Goal: Information Seeking & Learning: Find contact information

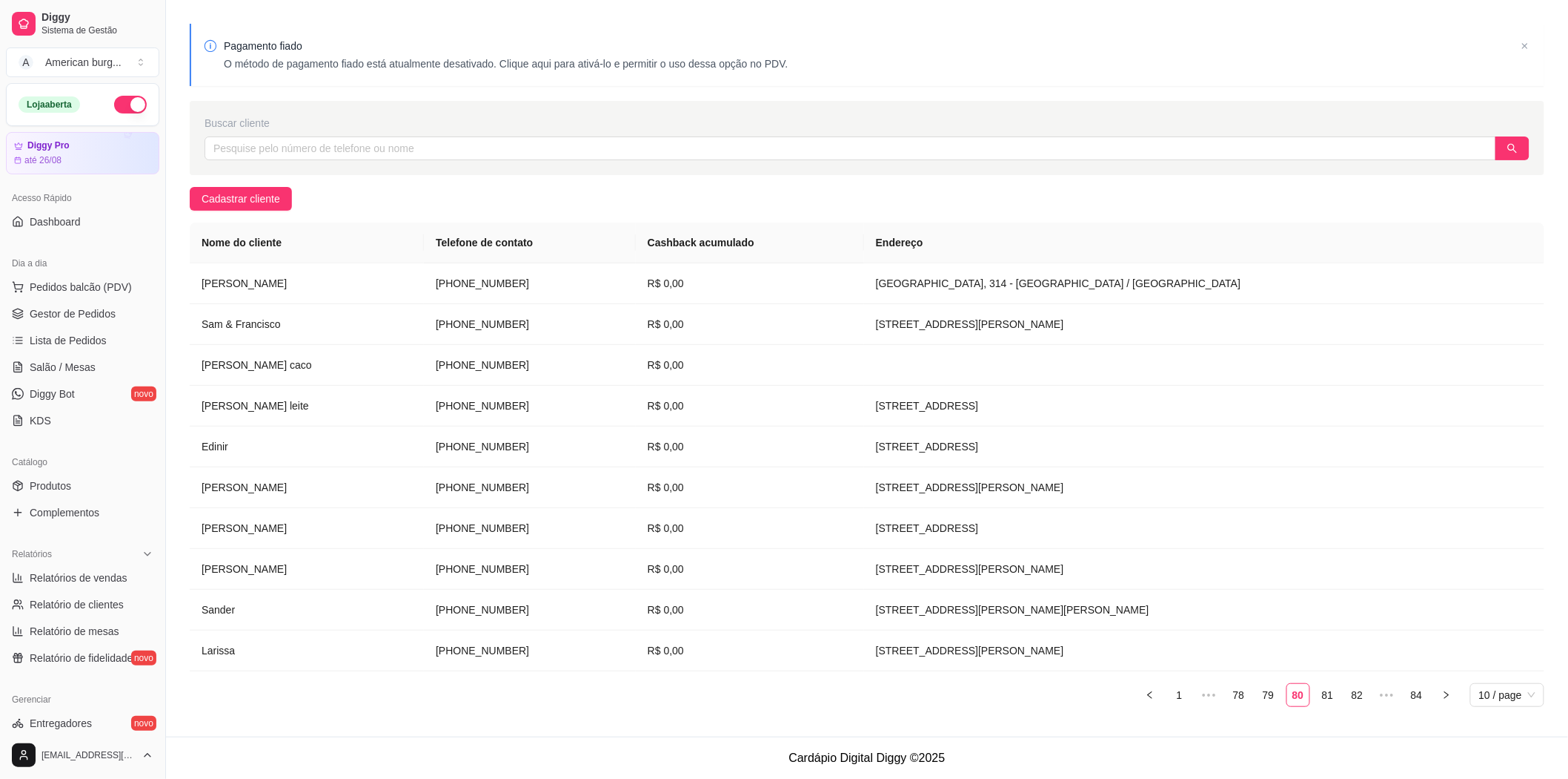
scroll to position [287, 0]
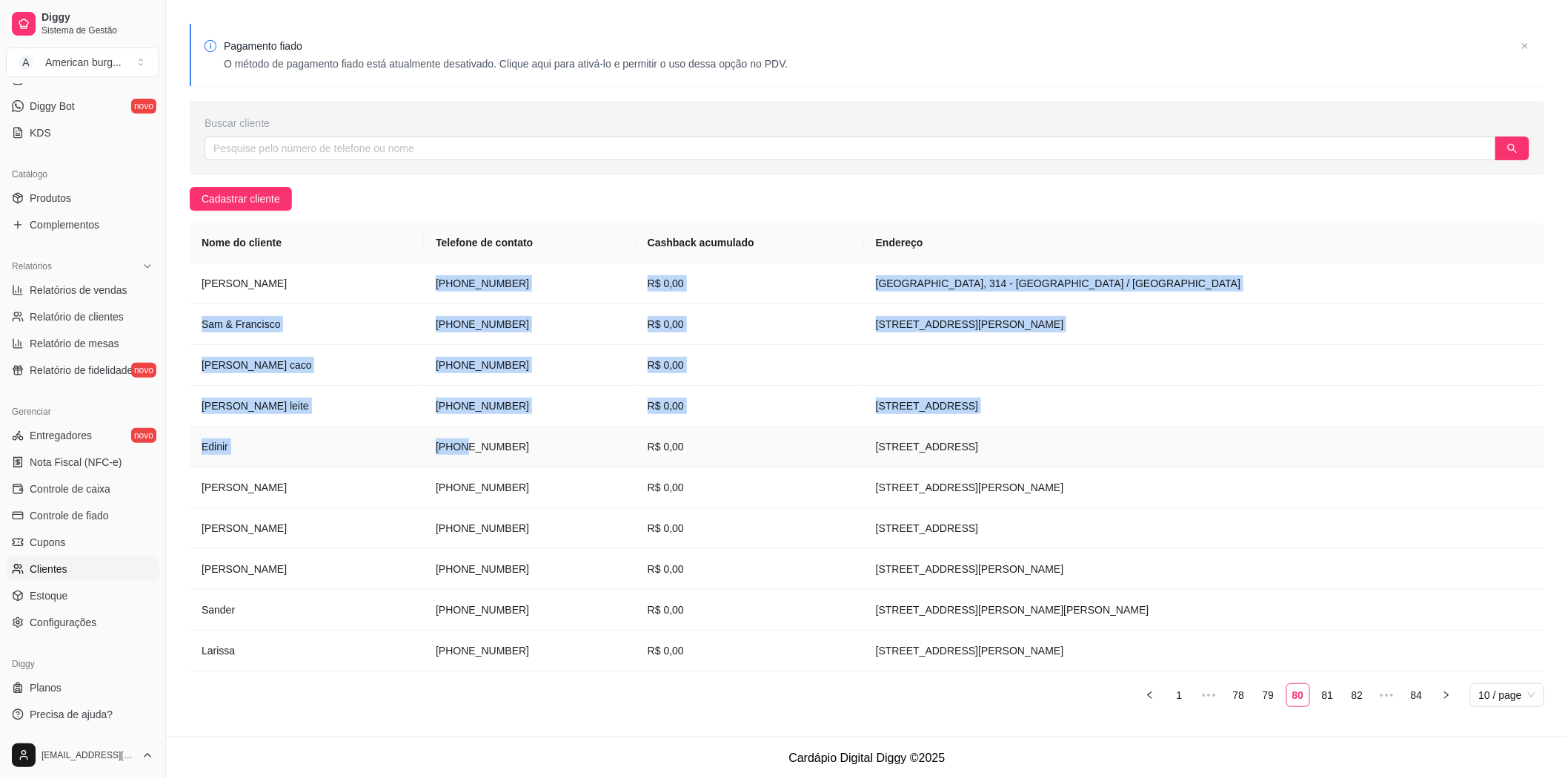
drag, startPoint x: 477, startPoint y: 271, endPoint x: 506, endPoint y: 443, distance: 174.4
click at [506, 443] on tbody "[PERSON_NAME] [PHONE_NUMBER] R$ 0,00 [GEOGRAPHIC_DATA], 314 - [GEOGRAPHIC_DATA]…" at bounding box center [866, 467] width 1355 height 408
click at [424, 420] on td "[PERSON_NAME] leite" at bounding box center [306, 406] width 234 height 41
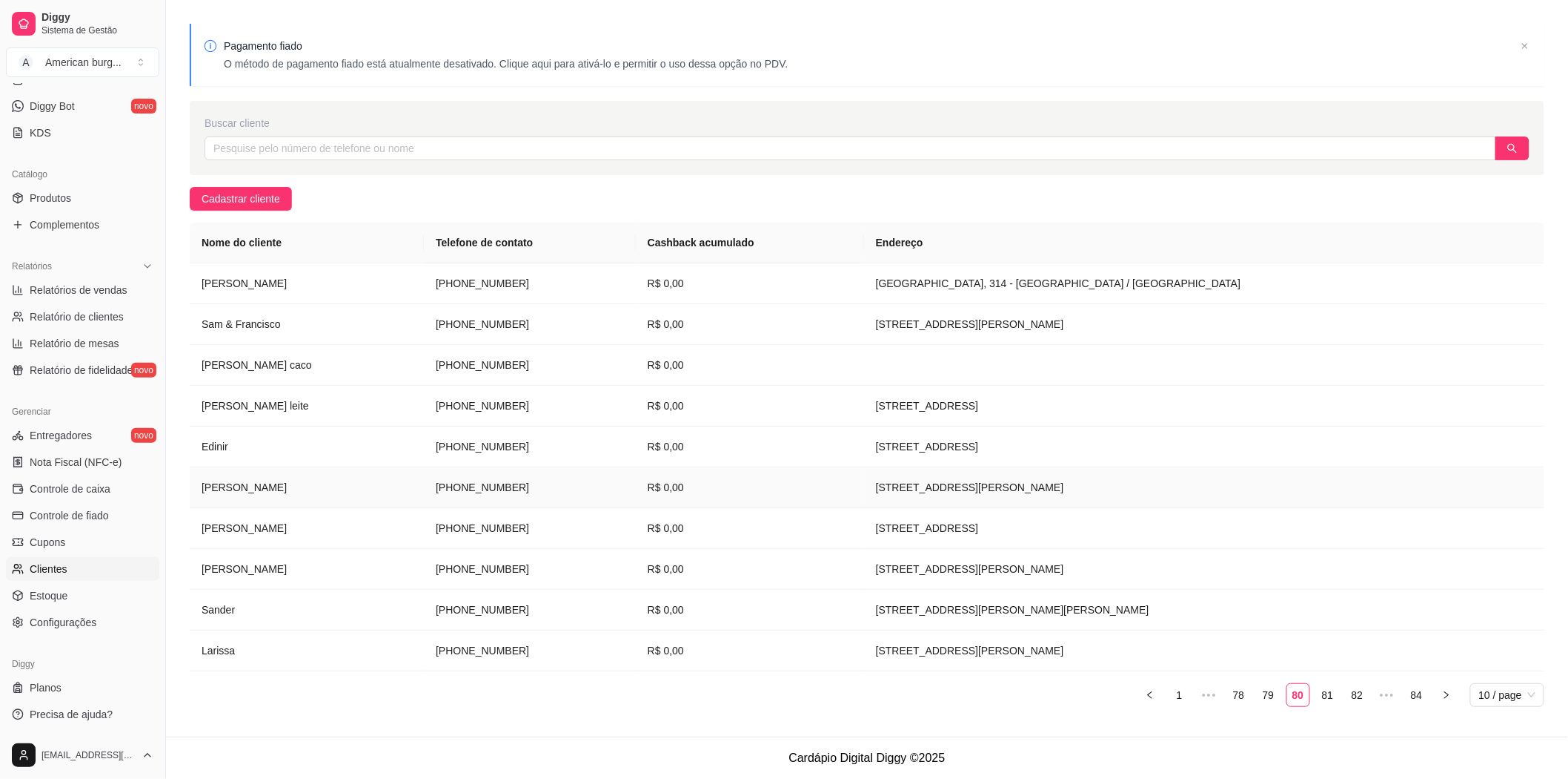
drag, startPoint x: 582, startPoint y: 658, endPoint x: 450, endPoint y: 539, distance: 177.7
click at [450, 539] on tbody "[PERSON_NAME] [PHONE_NUMBER] R$ 0,00 [GEOGRAPHIC_DATA], 314 - [GEOGRAPHIC_DATA]…" at bounding box center [866, 467] width 1355 height 408
click at [411, 539] on td "[PERSON_NAME]" at bounding box center [306, 528] width 234 height 41
drag, startPoint x: 590, startPoint y: 667, endPoint x: 484, endPoint y: 290, distance: 391.6
click at [484, 290] on tbody "[PERSON_NAME] [PHONE_NUMBER] R$ 0,00 [GEOGRAPHIC_DATA], 314 - [GEOGRAPHIC_DATA]…" at bounding box center [866, 467] width 1355 height 408
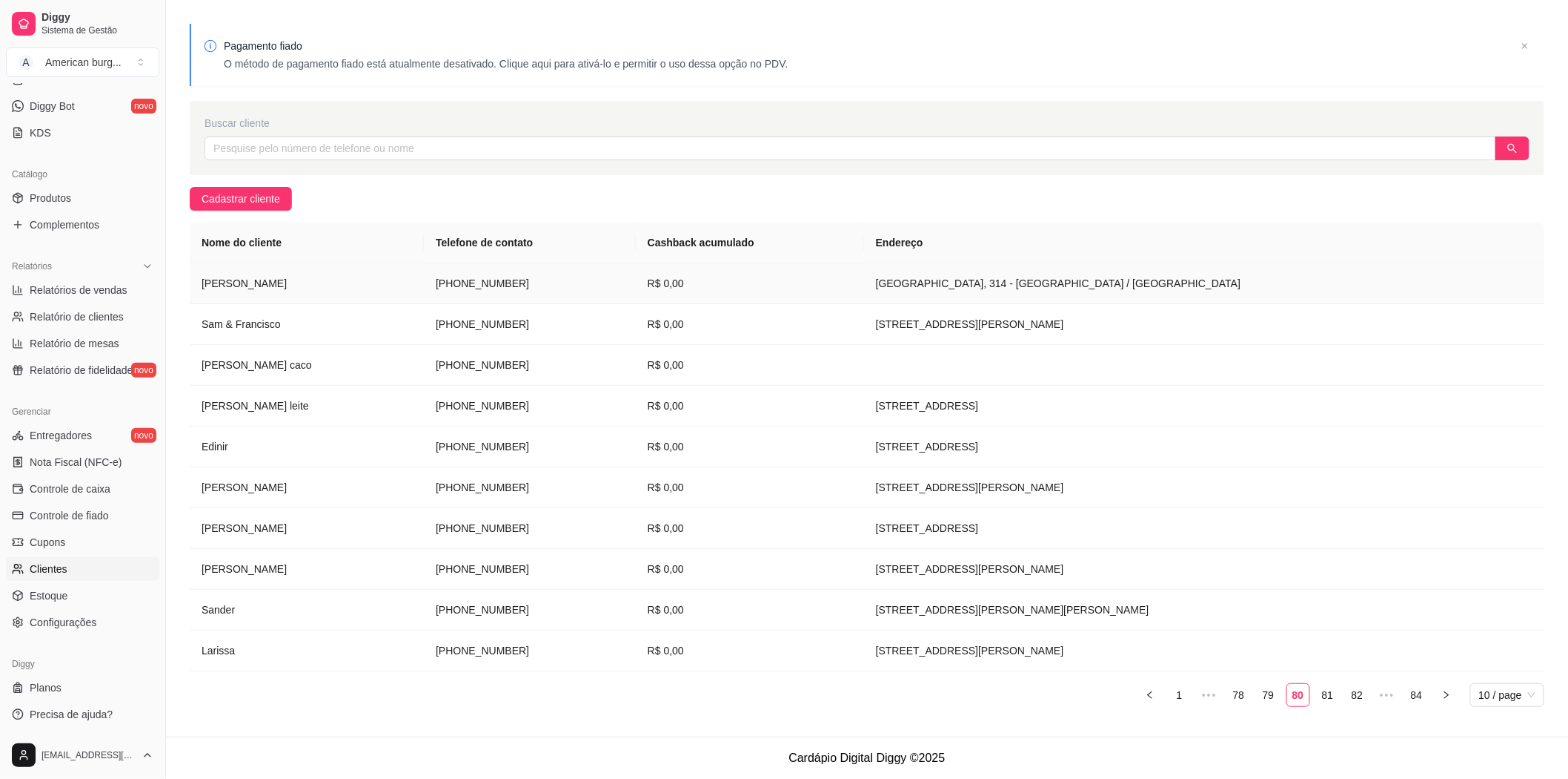
copy tbody "[PHONE_NUMBER] R$ 0,00 [GEOGRAPHIC_DATA], 314 - [GEOGRAPHIC_DATA] / [GEOGRAPHIC…"
click at [1151, 697] on icon "left" at bounding box center [1149, 693] width 4 height 7
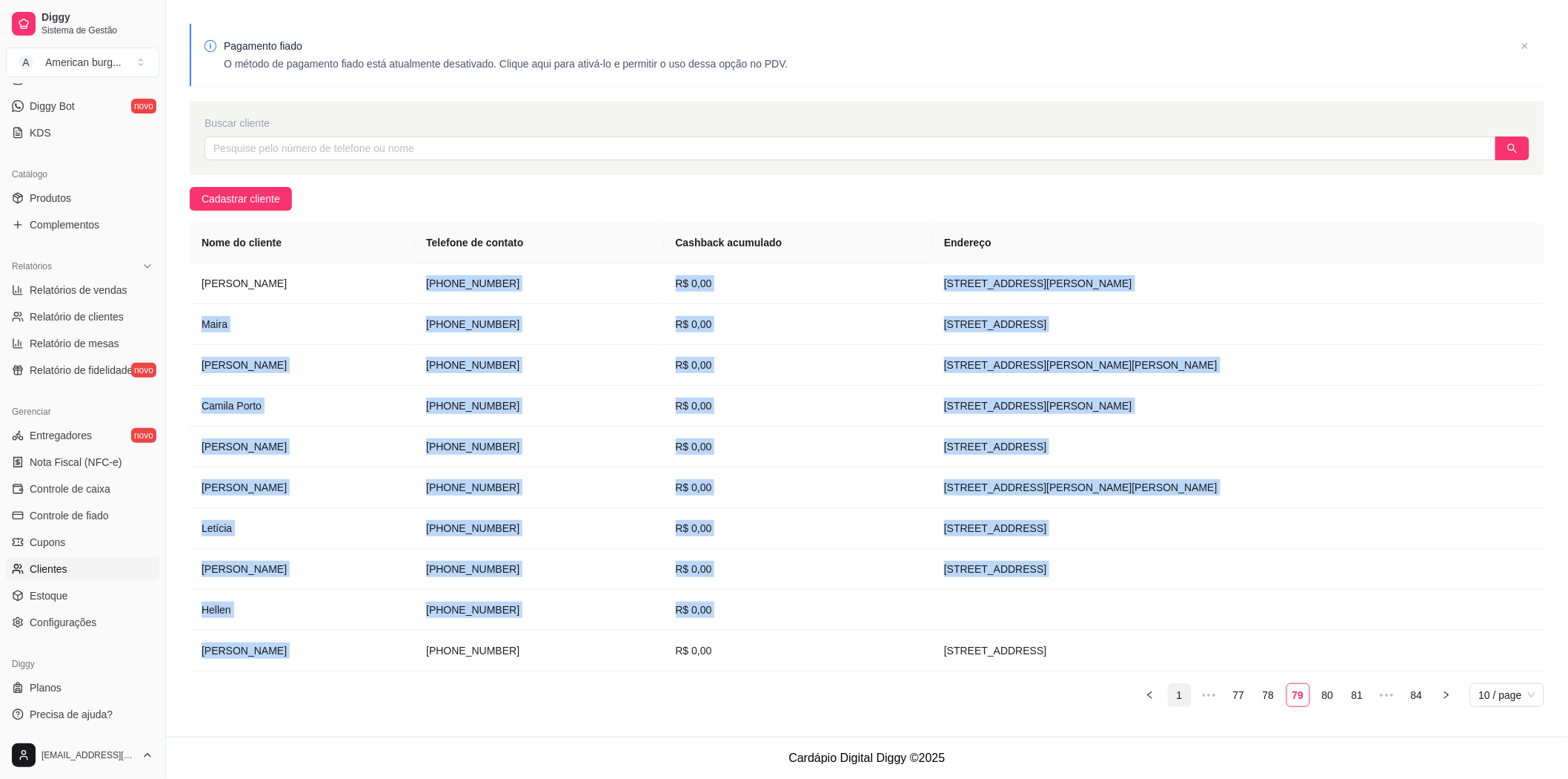
click at [1171, 691] on link "1" at bounding box center [1179, 694] width 22 height 22
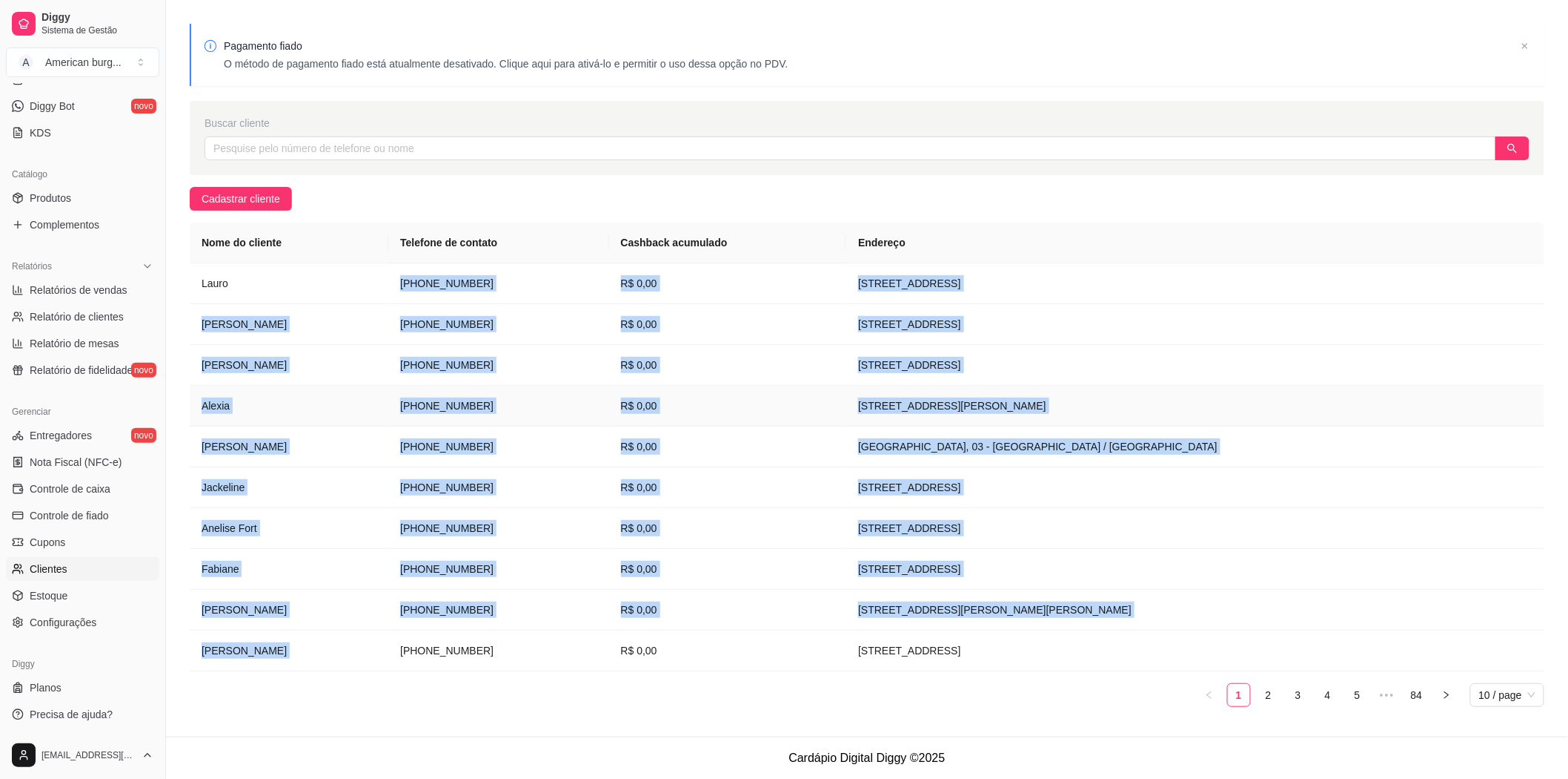
click at [322, 403] on td "Alexia" at bounding box center [288, 406] width 198 height 41
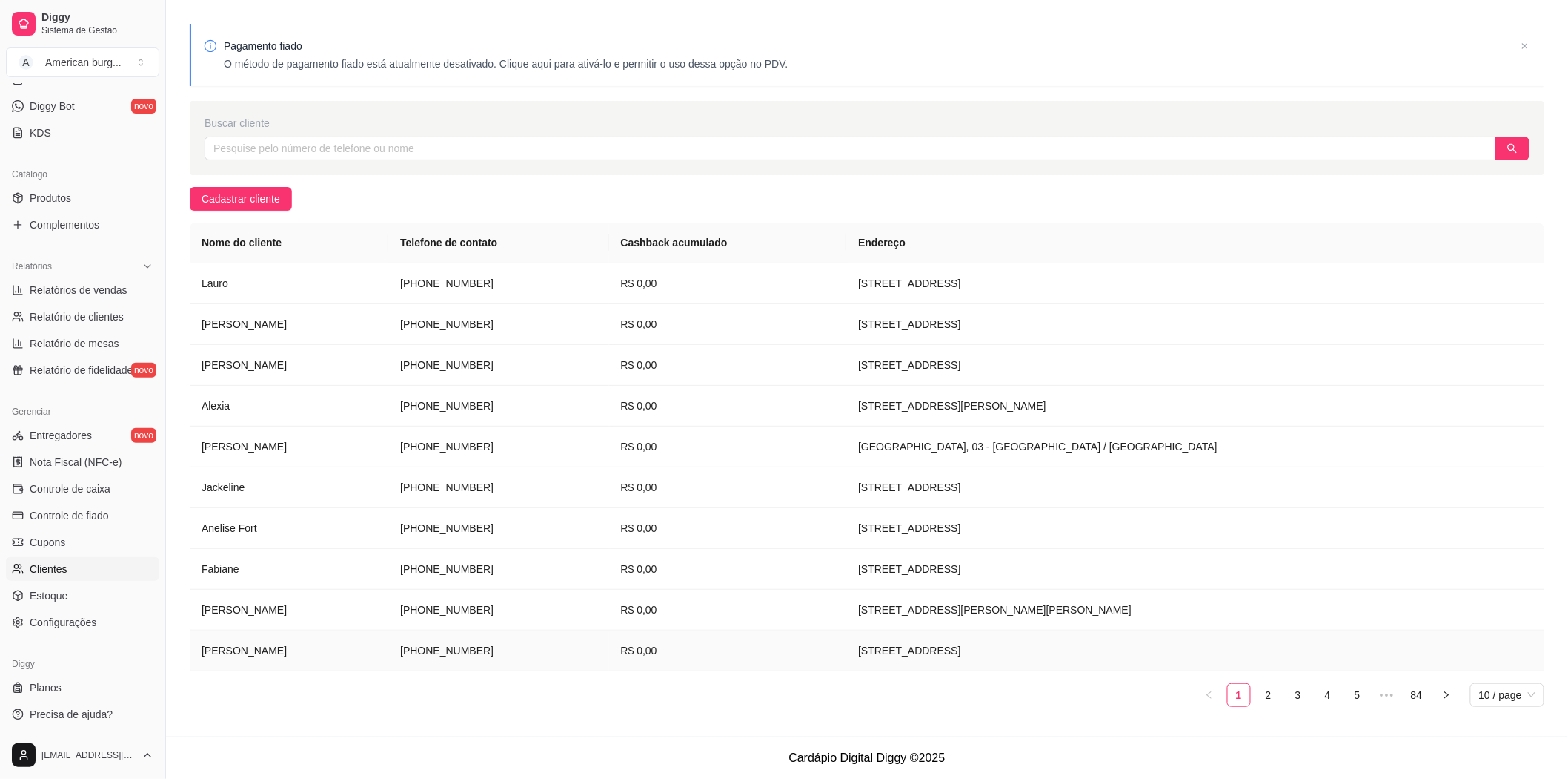
drag, startPoint x: 423, startPoint y: 264, endPoint x: 566, endPoint y: 657, distance: 418.2
click at [566, 657] on tbody "Lauro [PHONE_NUMBER] R$ 0,00 [STREET_ADDRESS][PERSON_NAME] [PHONE_NUMBER] R$ 0,…" at bounding box center [866, 467] width 1355 height 408
copy tbody "[PHONE_NUMBER] R$ 0,00 [STREET_ADDRESS] [PERSON_NAME] [PHONE_NUMBER] R$ 0,00 [S…"
click at [1278, 695] on link "2" at bounding box center [1269, 694] width 22 height 22
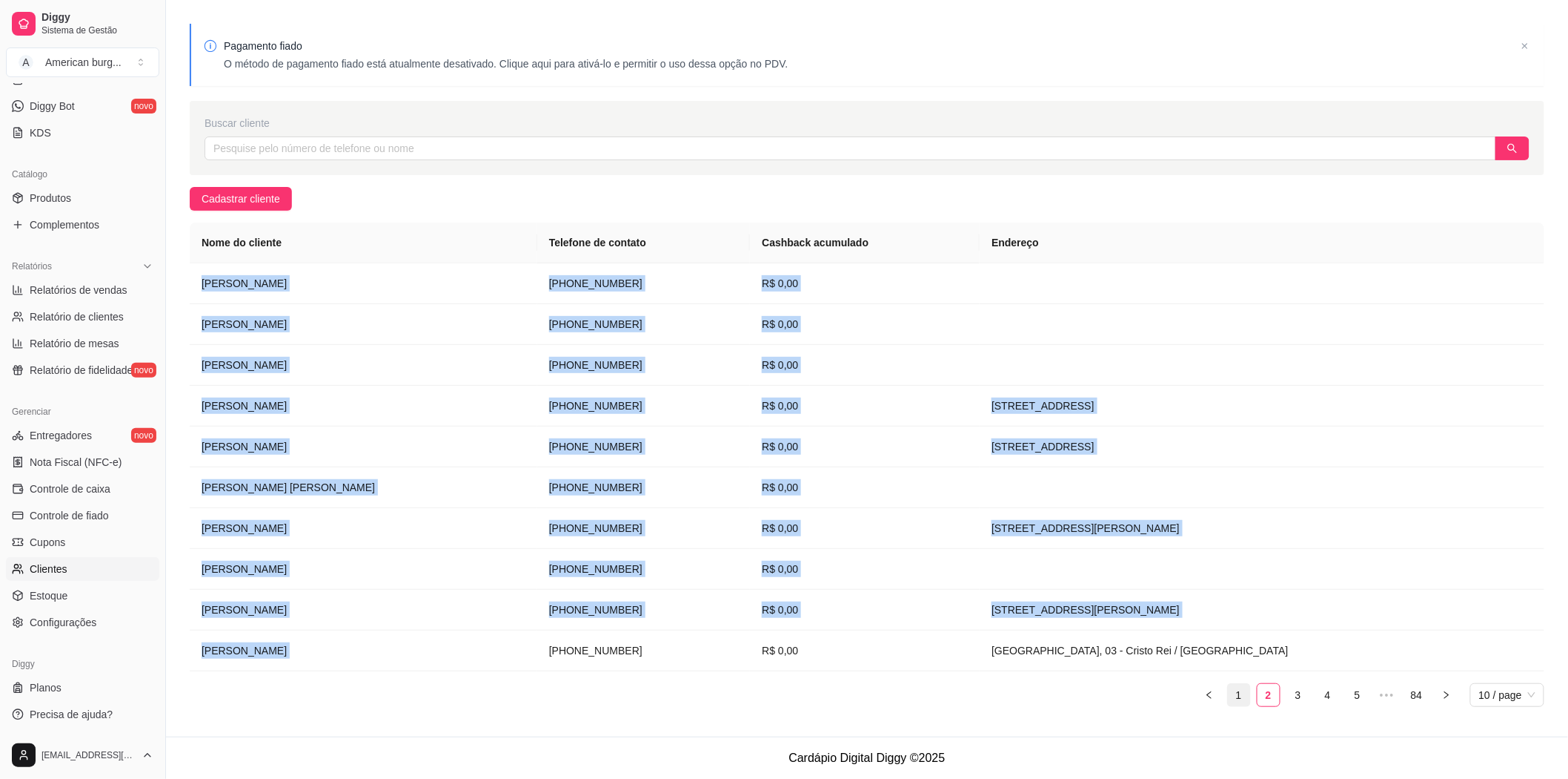
click at [1240, 695] on link "1" at bounding box center [1239, 694] width 22 height 22
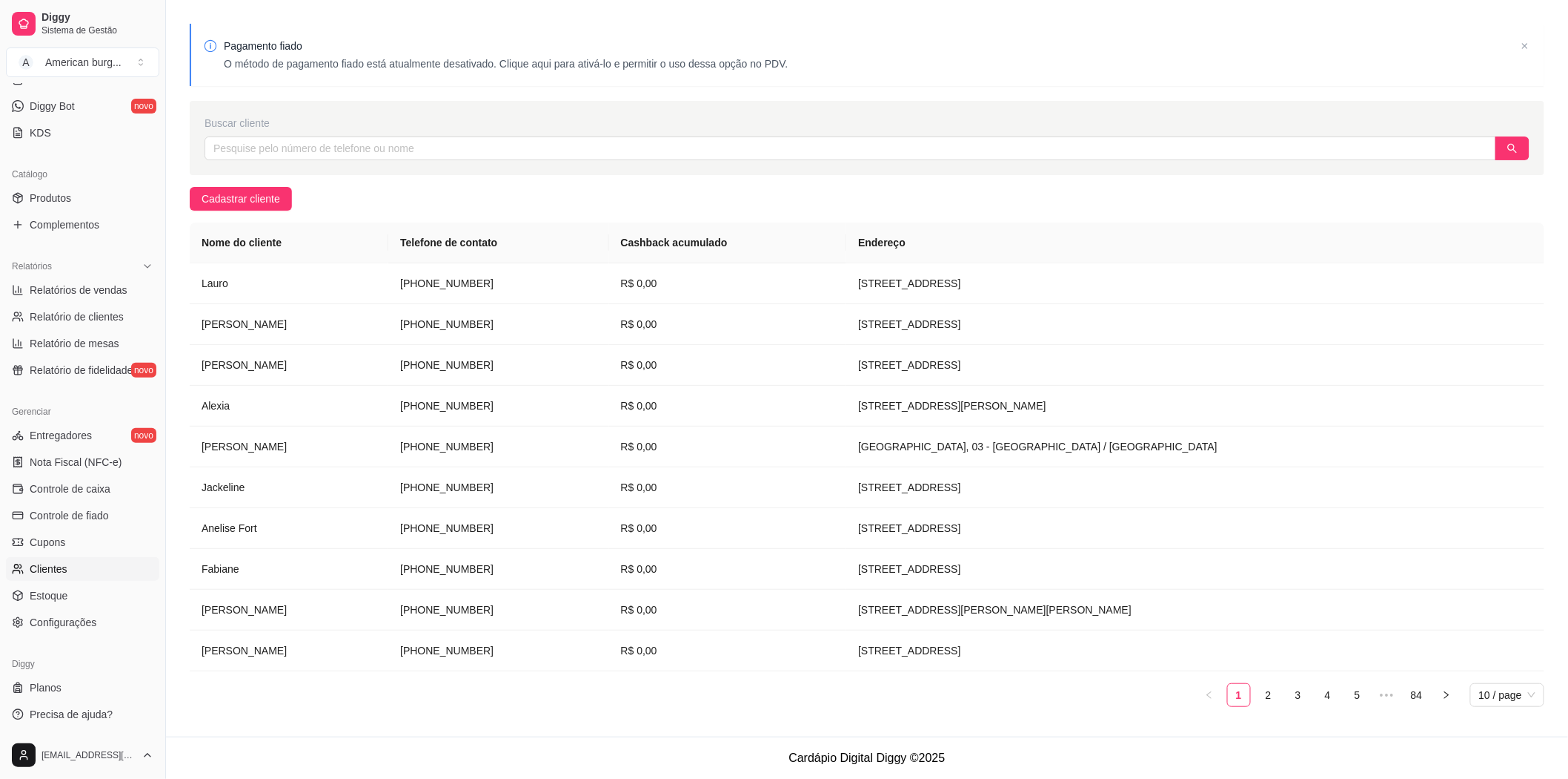
click at [1280, 688] on ul "1 2 3 4 5 ••• 84 10 / page" at bounding box center [866, 695] width 1355 height 24
click at [1270, 693] on link "2" at bounding box center [1269, 694] width 22 height 22
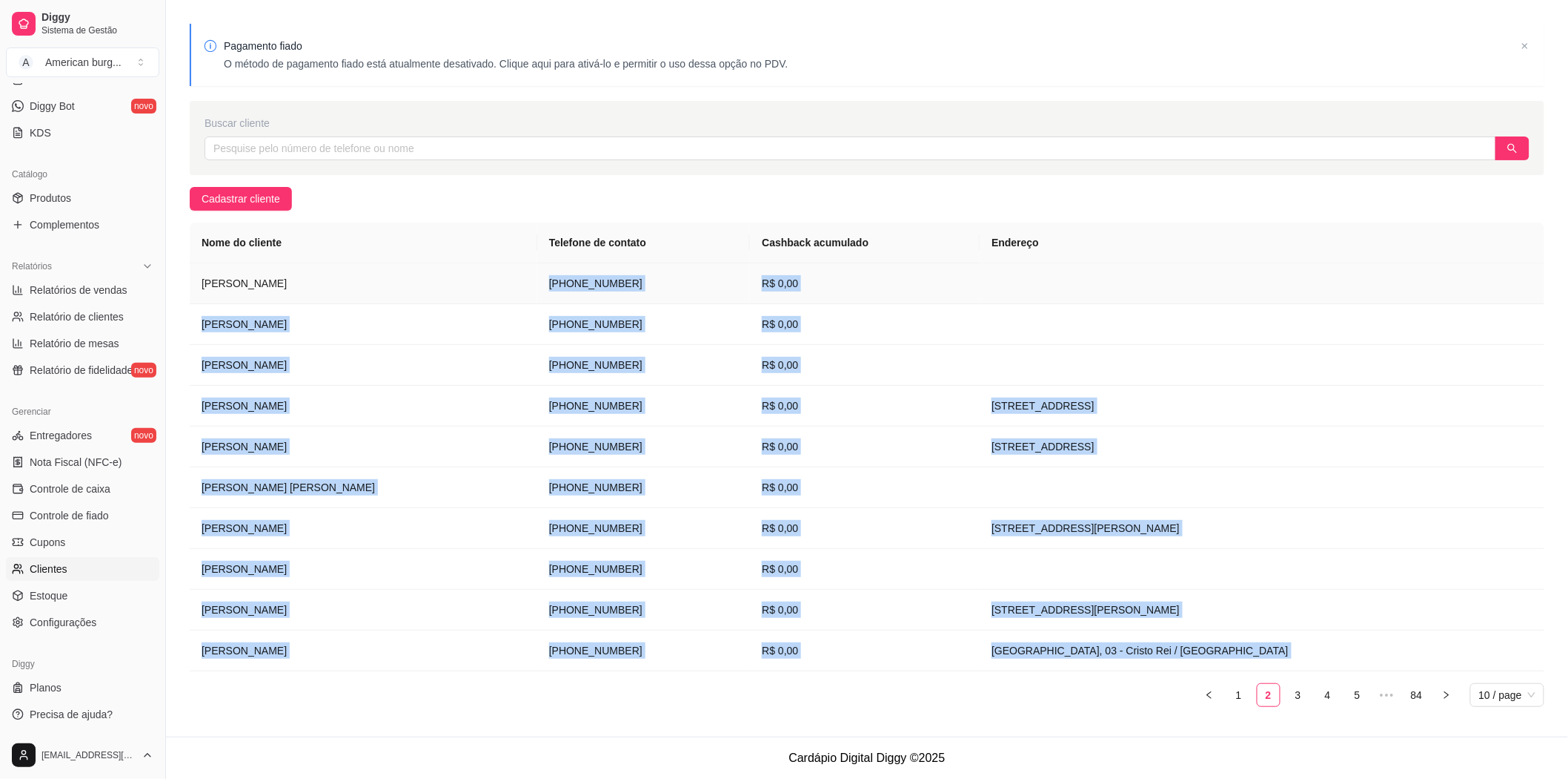
drag, startPoint x: 613, startPoint y: 671, endPoint x: 429, endPoint y: 294, distance: 419.5
click at [429, 294] on div "Nome do cliente Telefone de contato Cashback acumulado Endereço [PERSON_NAME] […" at bounding box center [866, 464] width 1355 height 484
copy div "[PHONE_NUMBER] R$ 0,00 [PERSON_NAME] [PHONE_NUMBER] R$ 0,00 [PERSON_NAME] [PHON…"
click at [1300, 698] on link "3" at bounding box center [1298, 694] width 22 height 22
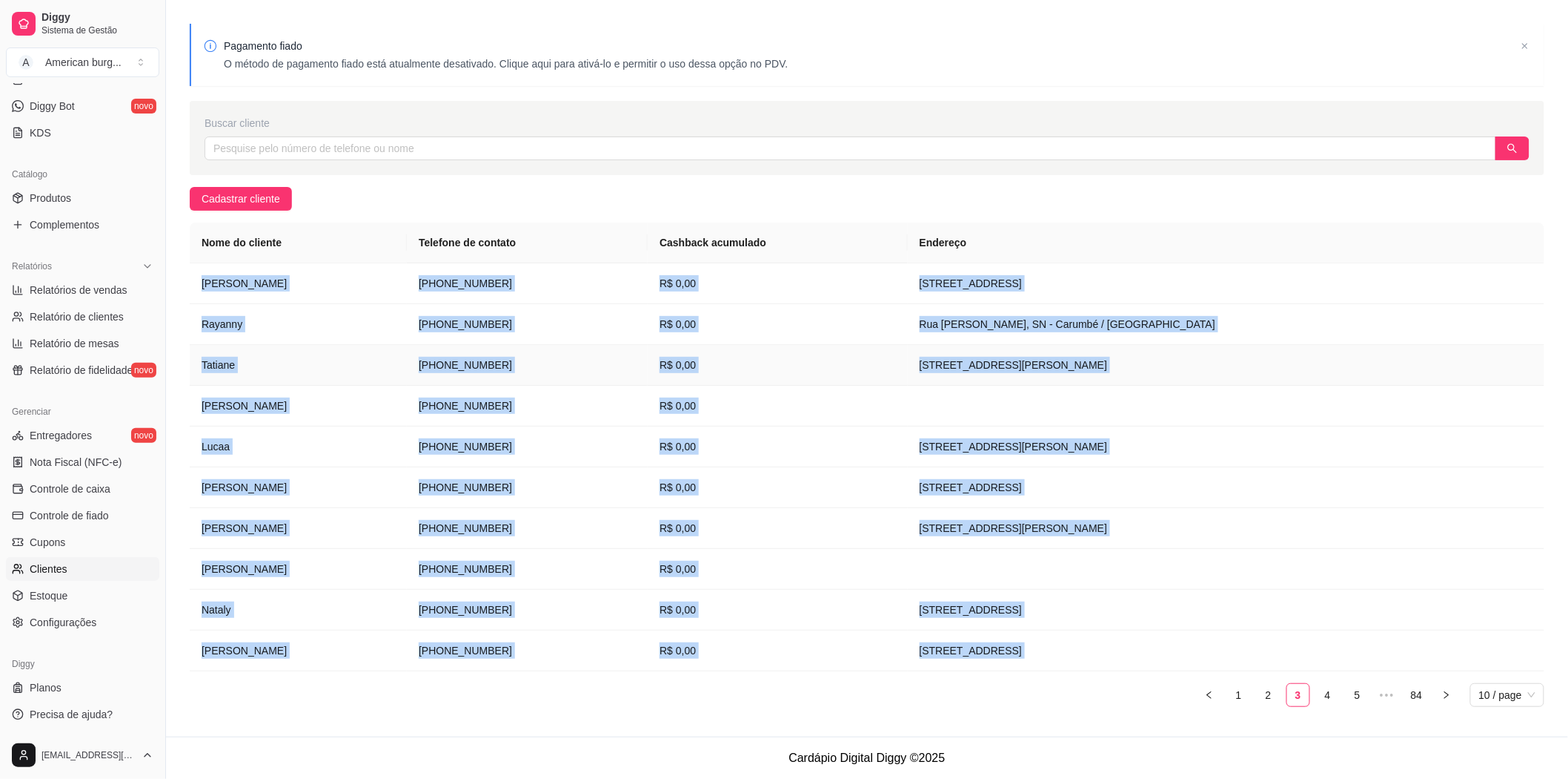
copy div "[PERSON_NAME] [PHONE_NUMBER] R$ 0,00 [PERSON_NAME] [PHONE_NUMBER] R$ 0,00 [PERS…"
click at [1323, 704] on link "4" at bounding box center [1328, 694] width 22 height 22
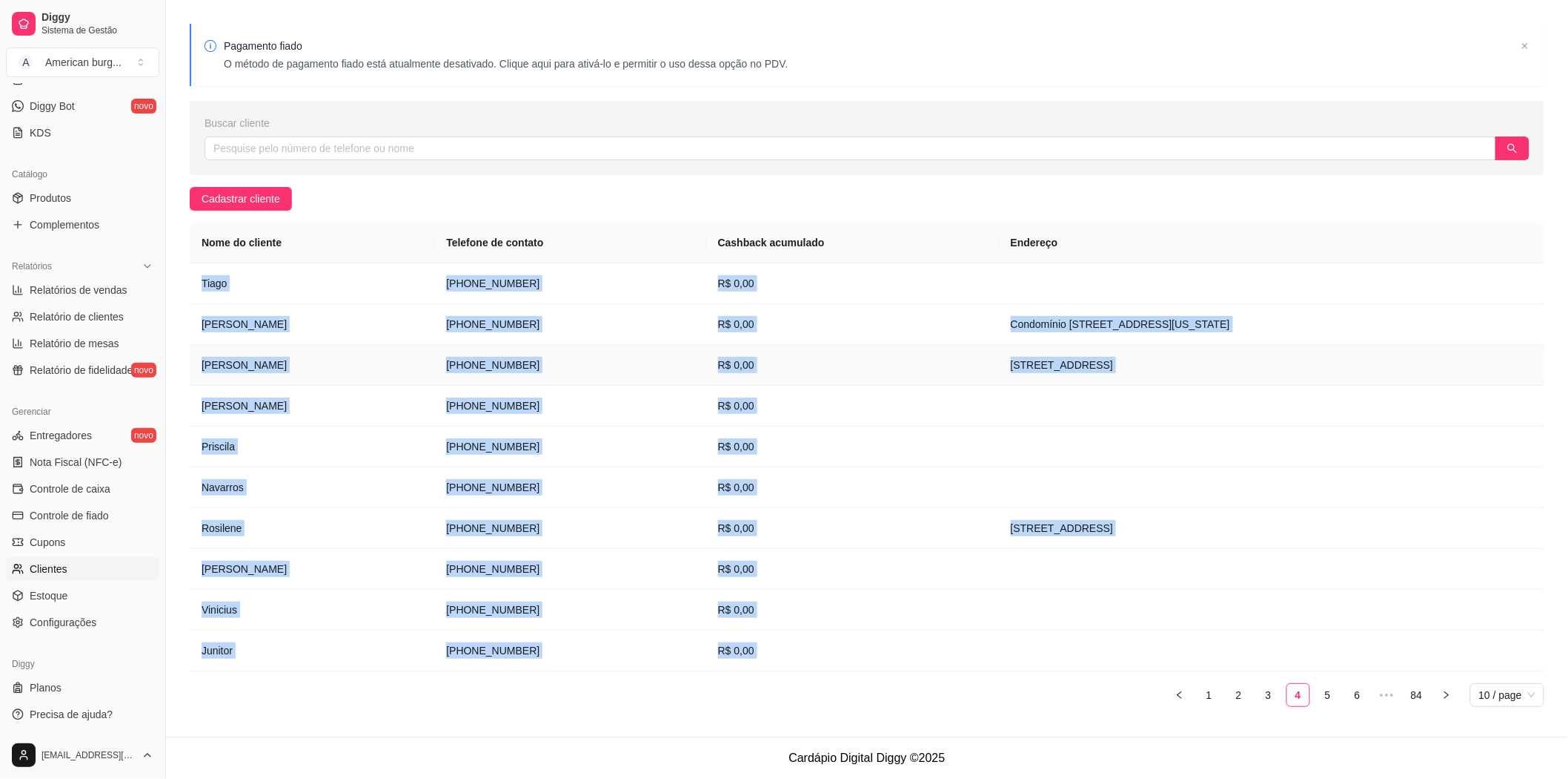
copy div "[PERSON_NAME] [PHONE_NUMBER] R$ 0,00 [PERSON_NAME] [PHONE_NUMBER] R$ 0,00 [PERS…"
click at [1320, 692] on link "5" at bounding box center [1328, 694] width 22 height 22
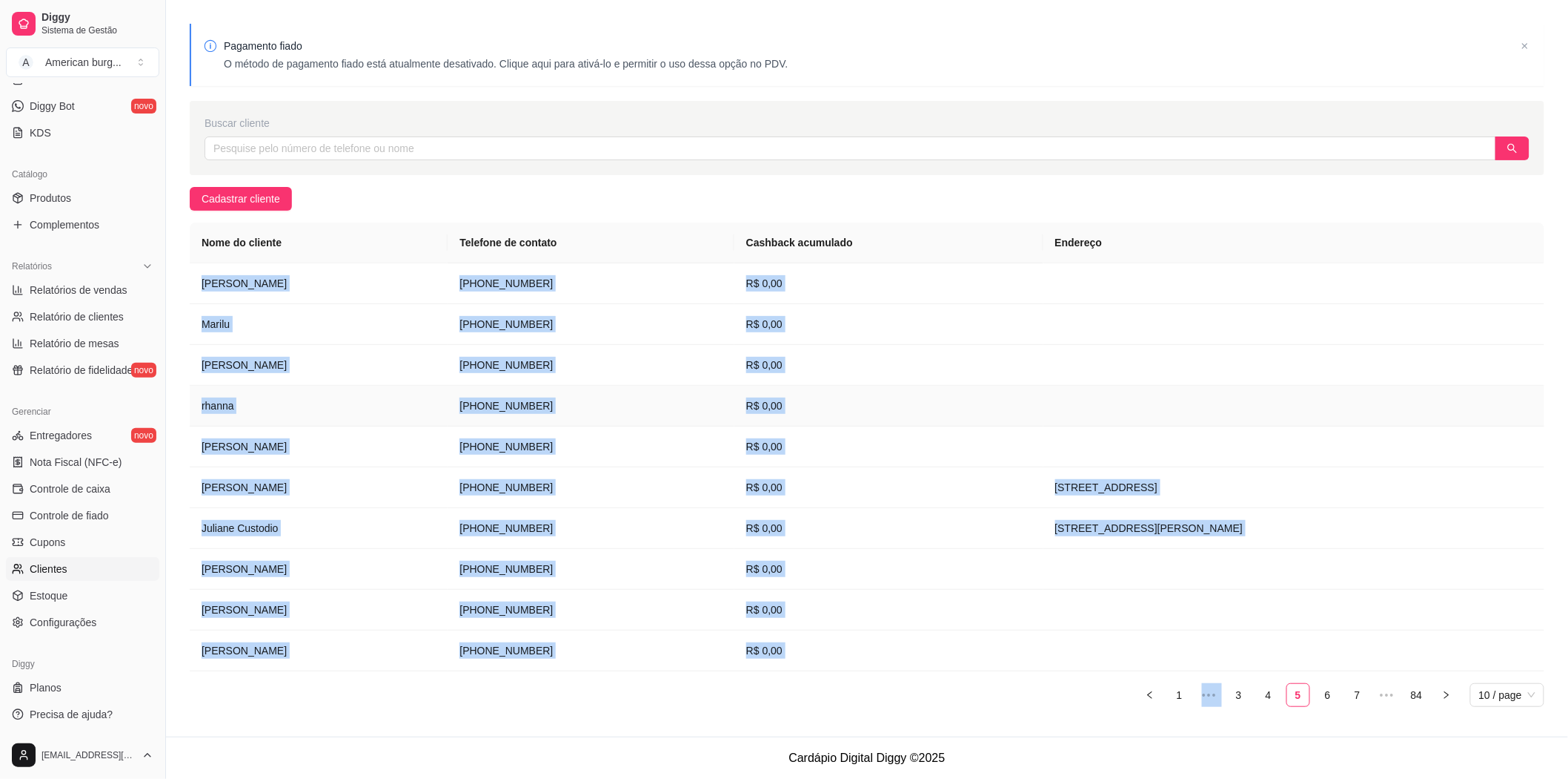
copy div "[PERSON_NAME] [PHONE_NUMBER] R$ 0,00 [PERSON_NAME] [PHONE_NUMBER] R$ 0,00 [PERS…"
click at [1322, 698] on link "6" at bounding box center [1328, 694] width 22 height 22
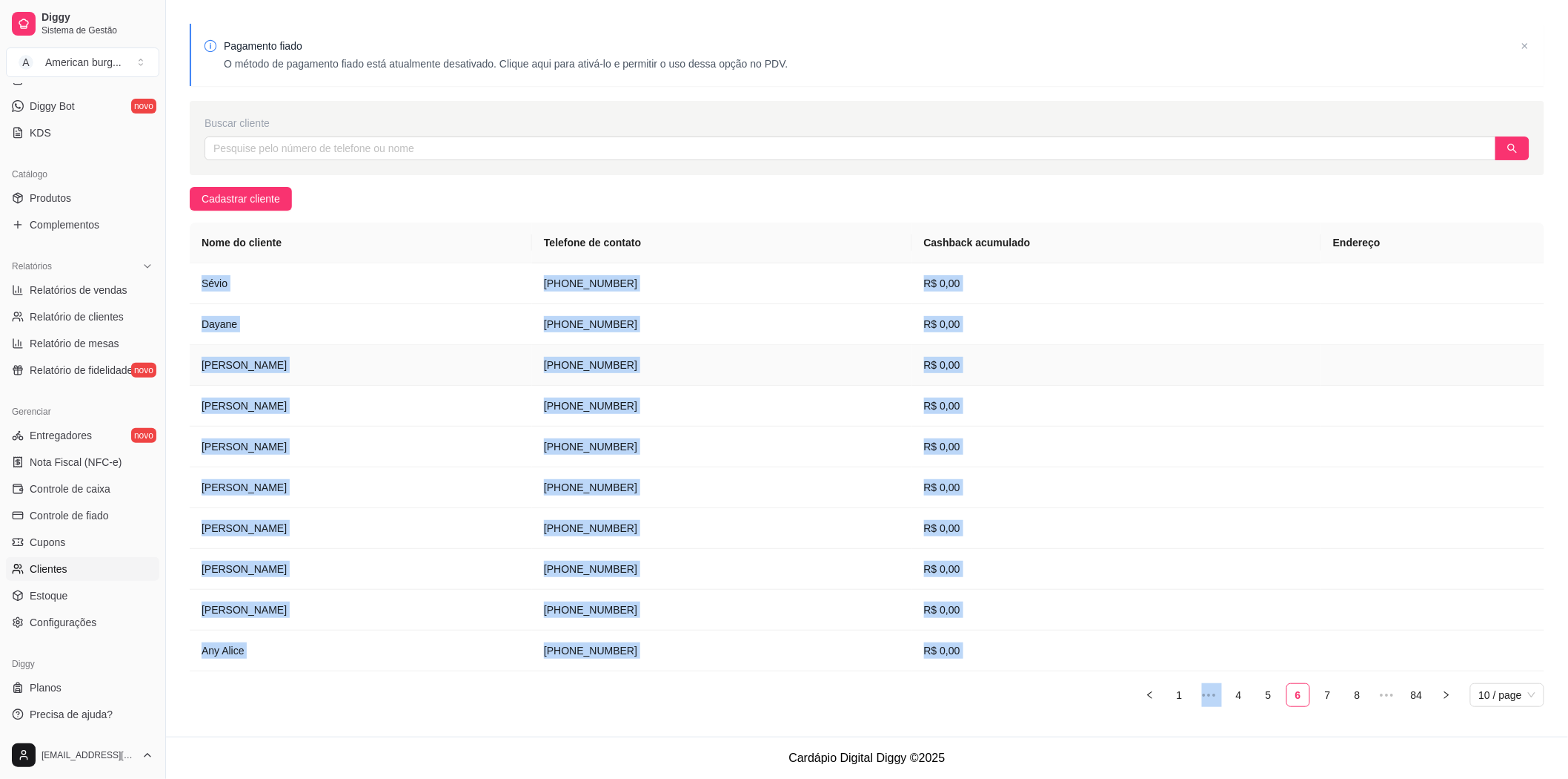
copy div "[PERSON_NAME] [PHONE_NUMBER] R$ 0,00 [PERSON_NAME] [PHONE_NUMBER] R$ 0,00 [PERS…"
click at [1325, 688] on link "7" at bounding box center [1328, 694] width 22 height 22
copy div "[PERSON_NAME] [PHONE_NUMBER] R$ 0,00 [PERSON_NAME] [PHONE_NUMBER] R$ 0,00 [PERS…"
click at [1327, 689] on link "8" at bounding box center [1328, 694] width 22 height 22
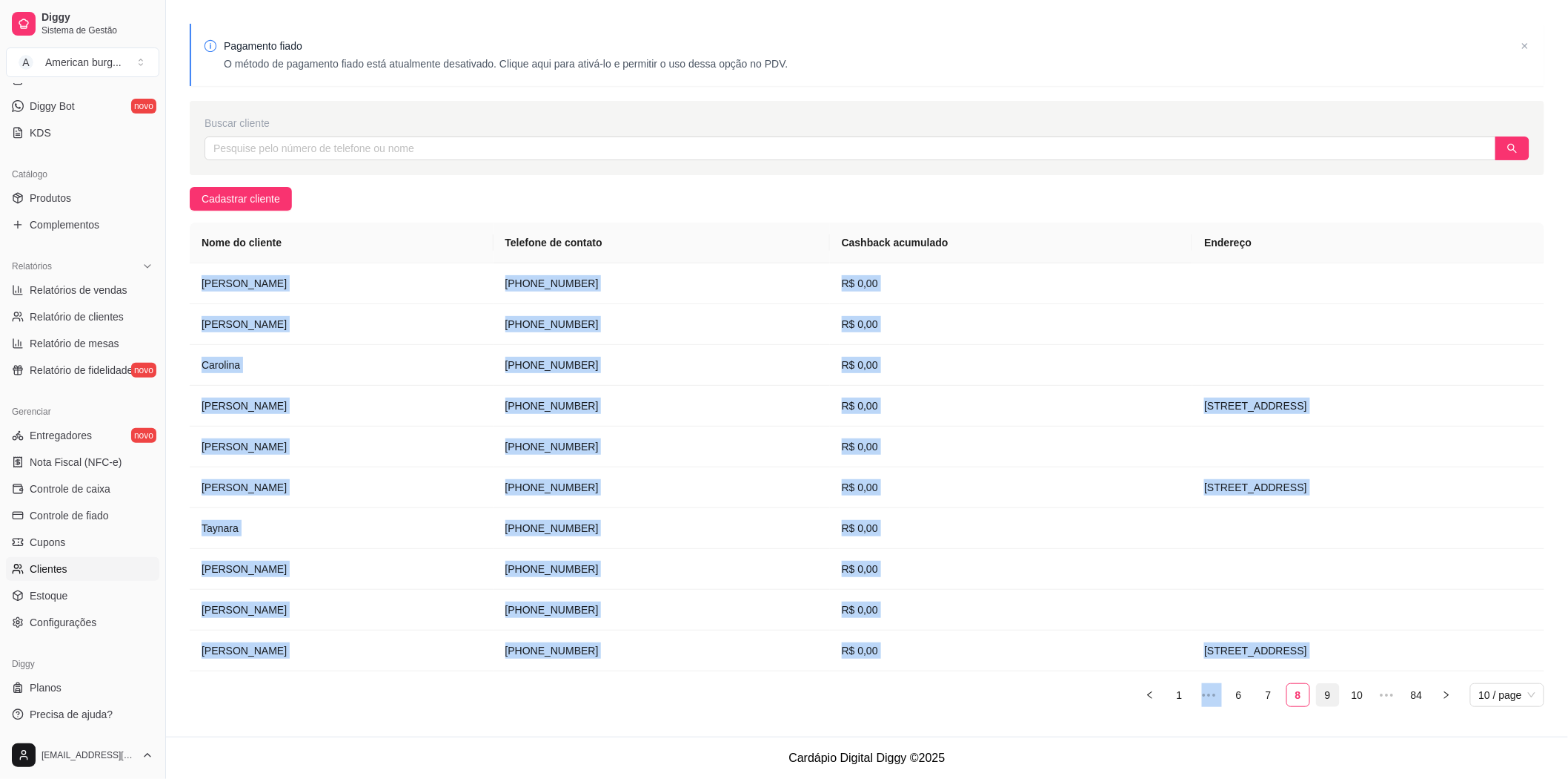
click at [1324, 698] on link "9" at bounding box center [1328, 694] width 22 height 22
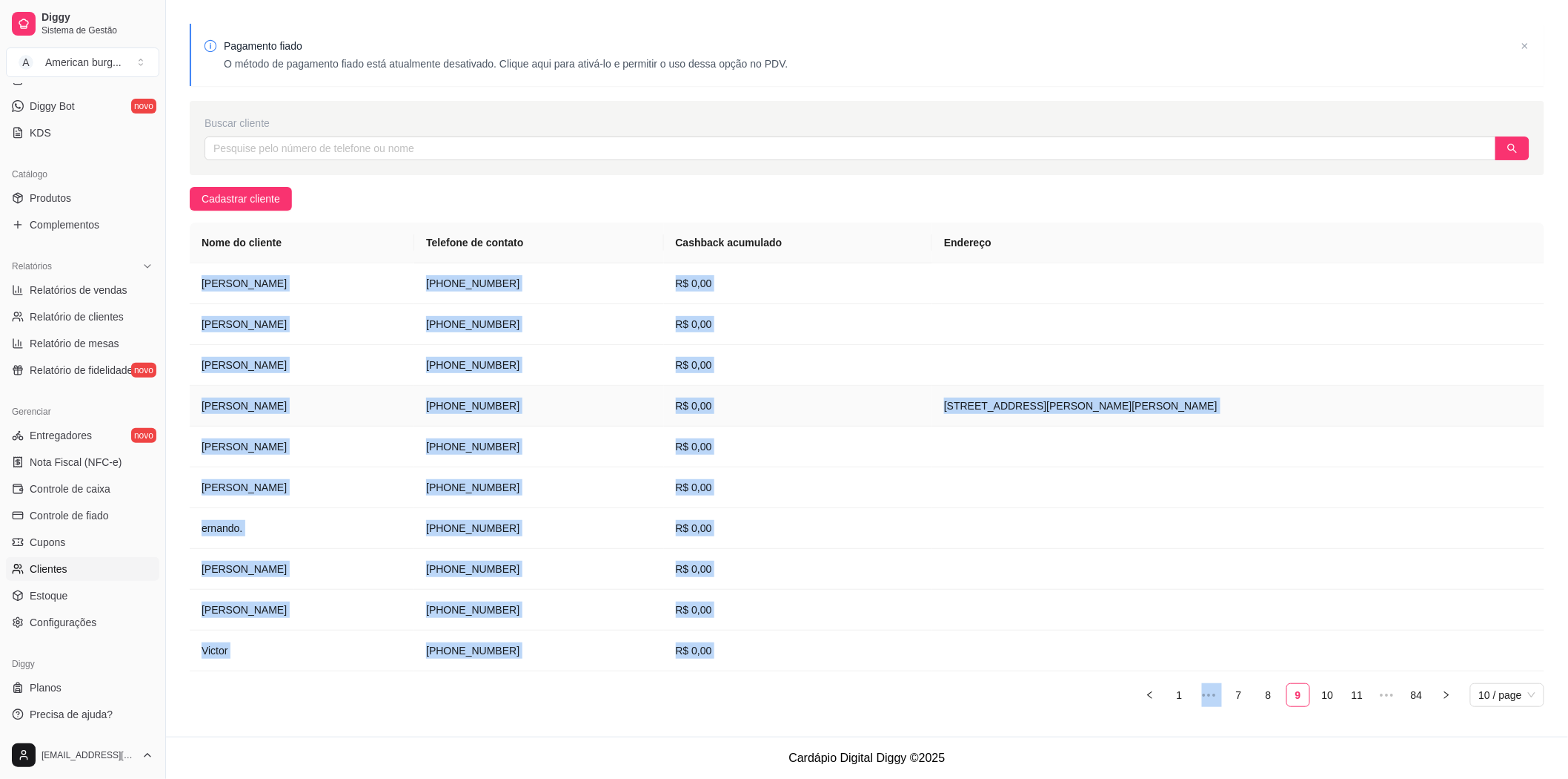
copy div "[PERSON_NAME] [PHONE_NUMBER] R$ 0,00 [PERSON_NAME] [PHONE_NUMBER] R$ 0,00 [PERS…"
click at [1327, 693] on link "10" at bounding box center [1328, 694] width 22 height 22
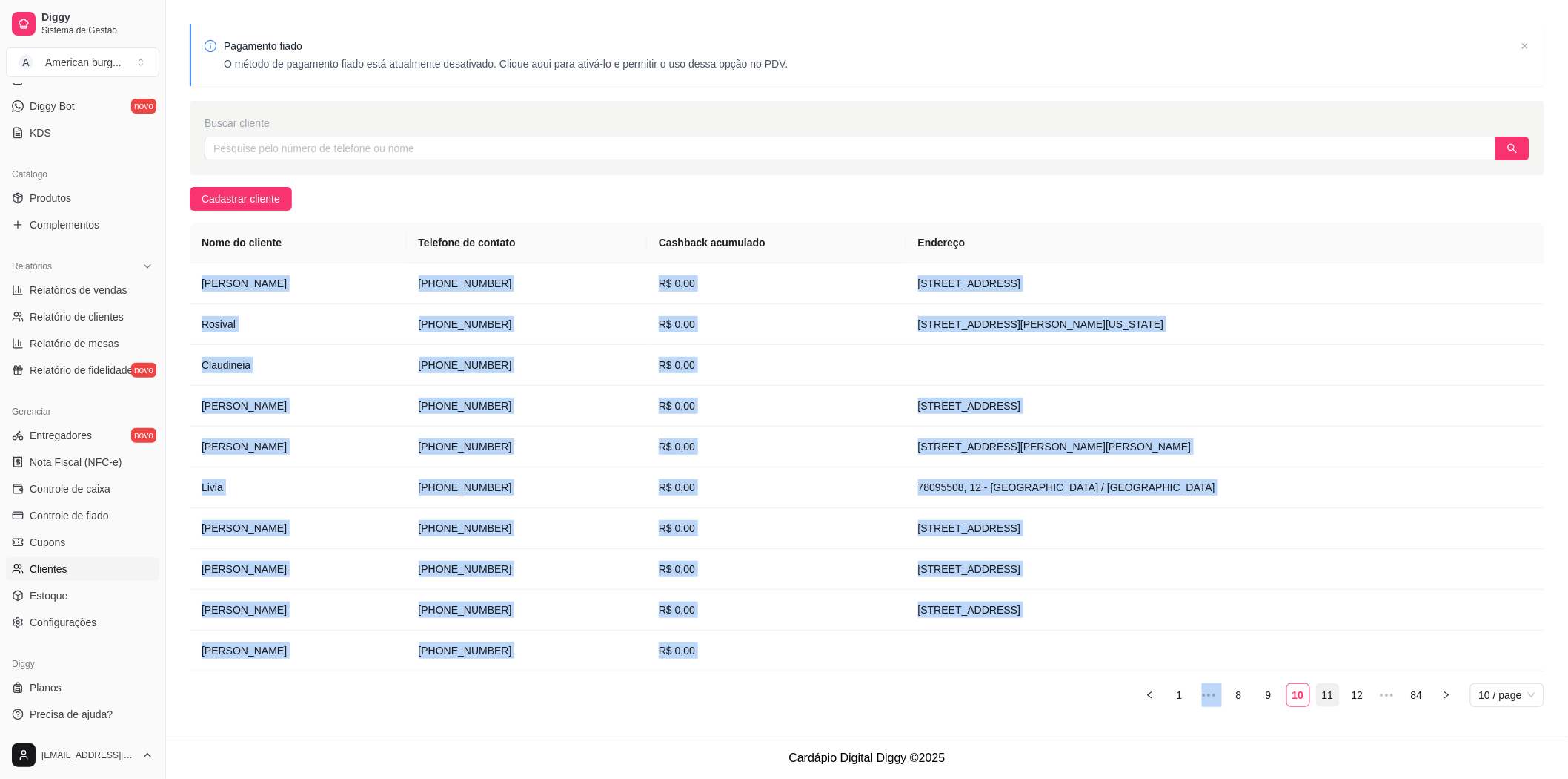
click at [1328, 695] on link "11" at bounding box center [1328, 694] width 22 height 22
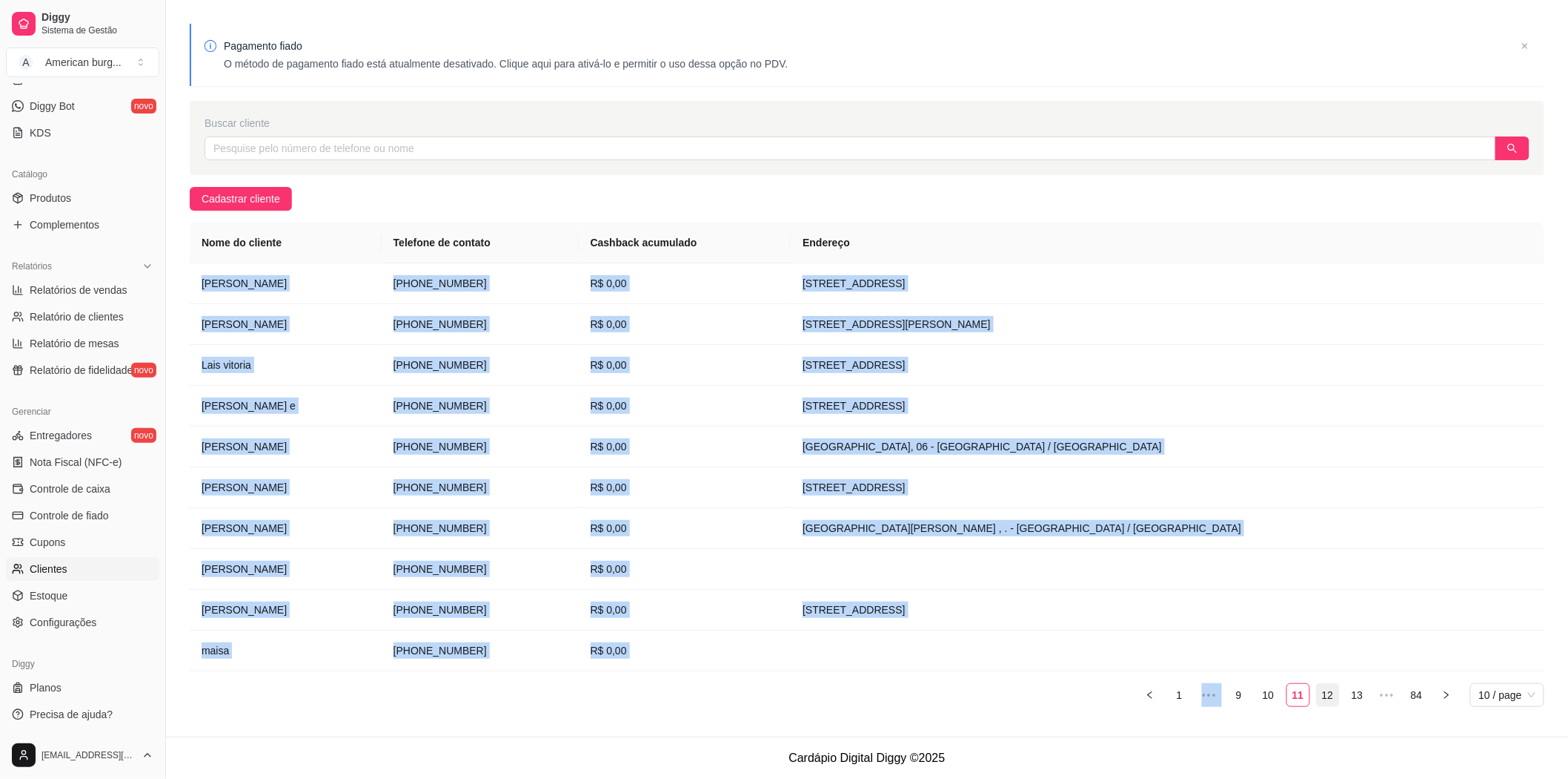
click at [1324, 691] on link "12" at bounding box center [1328, 694] width 22 height 22
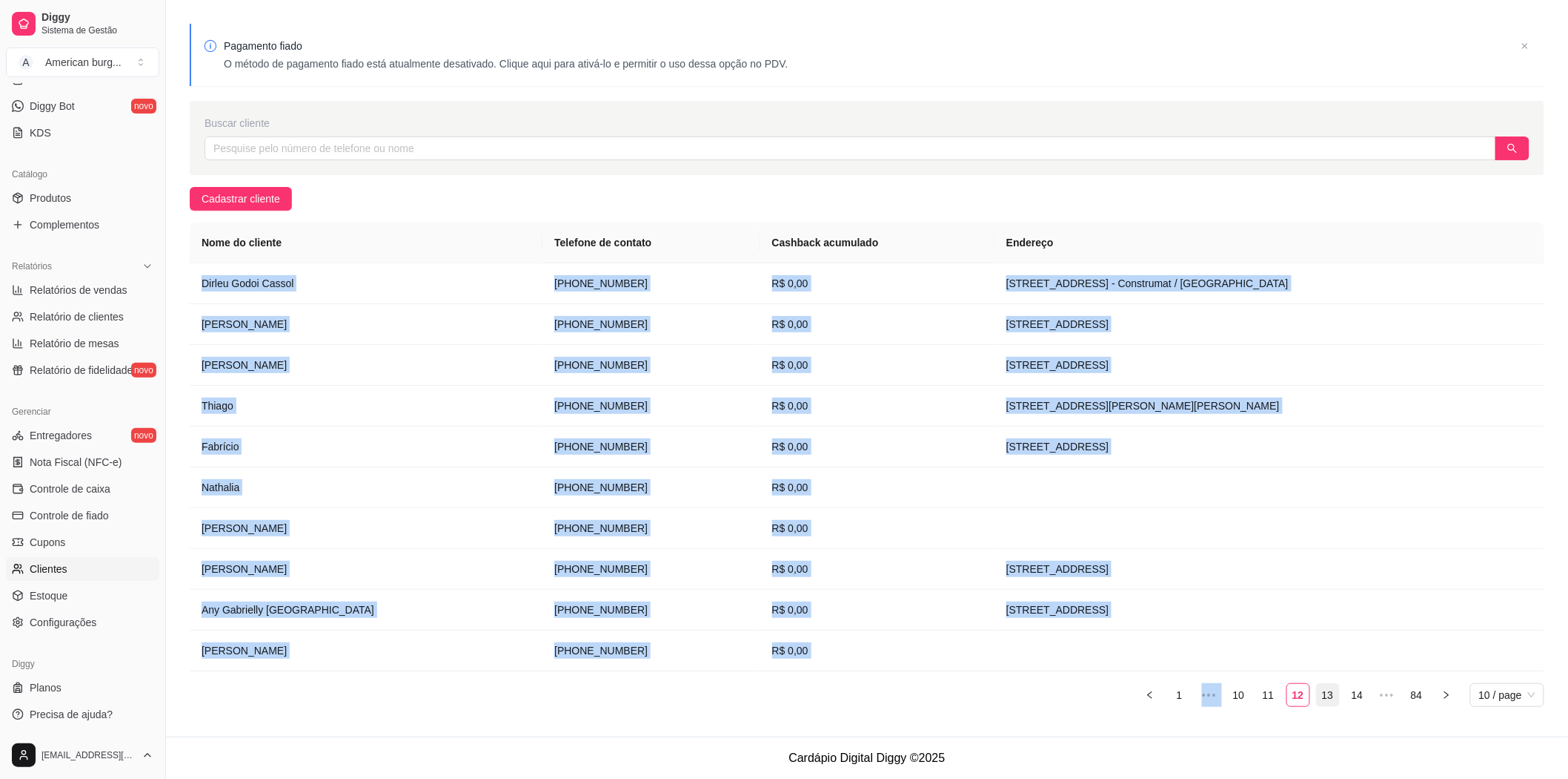
click at [1323, 695] on link "13" at bounding box center [1328, 694] width 22 height 22
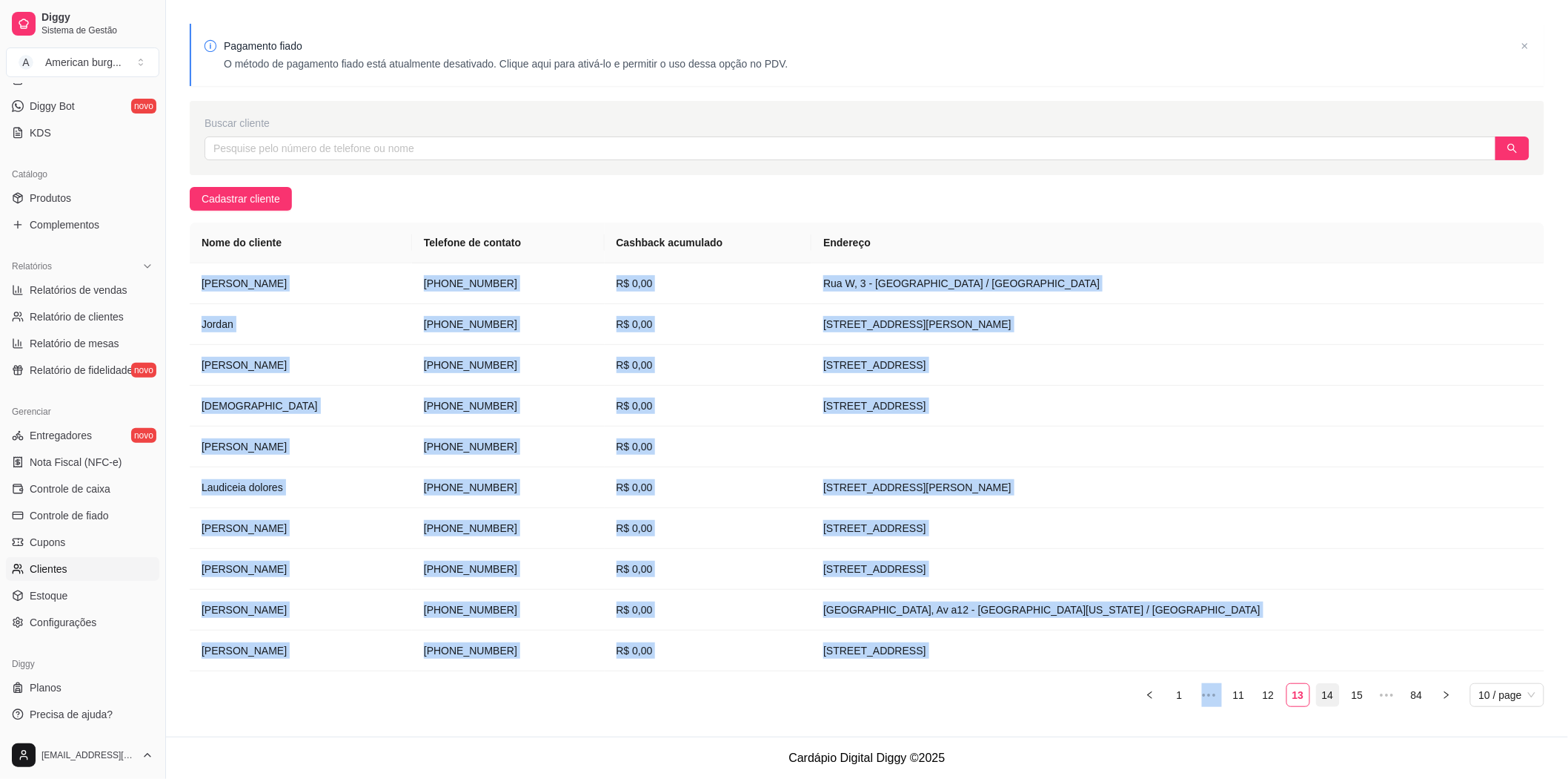
click at [1324, 693] on link "14" at bounding box center [1328, 694] width 22 height 22
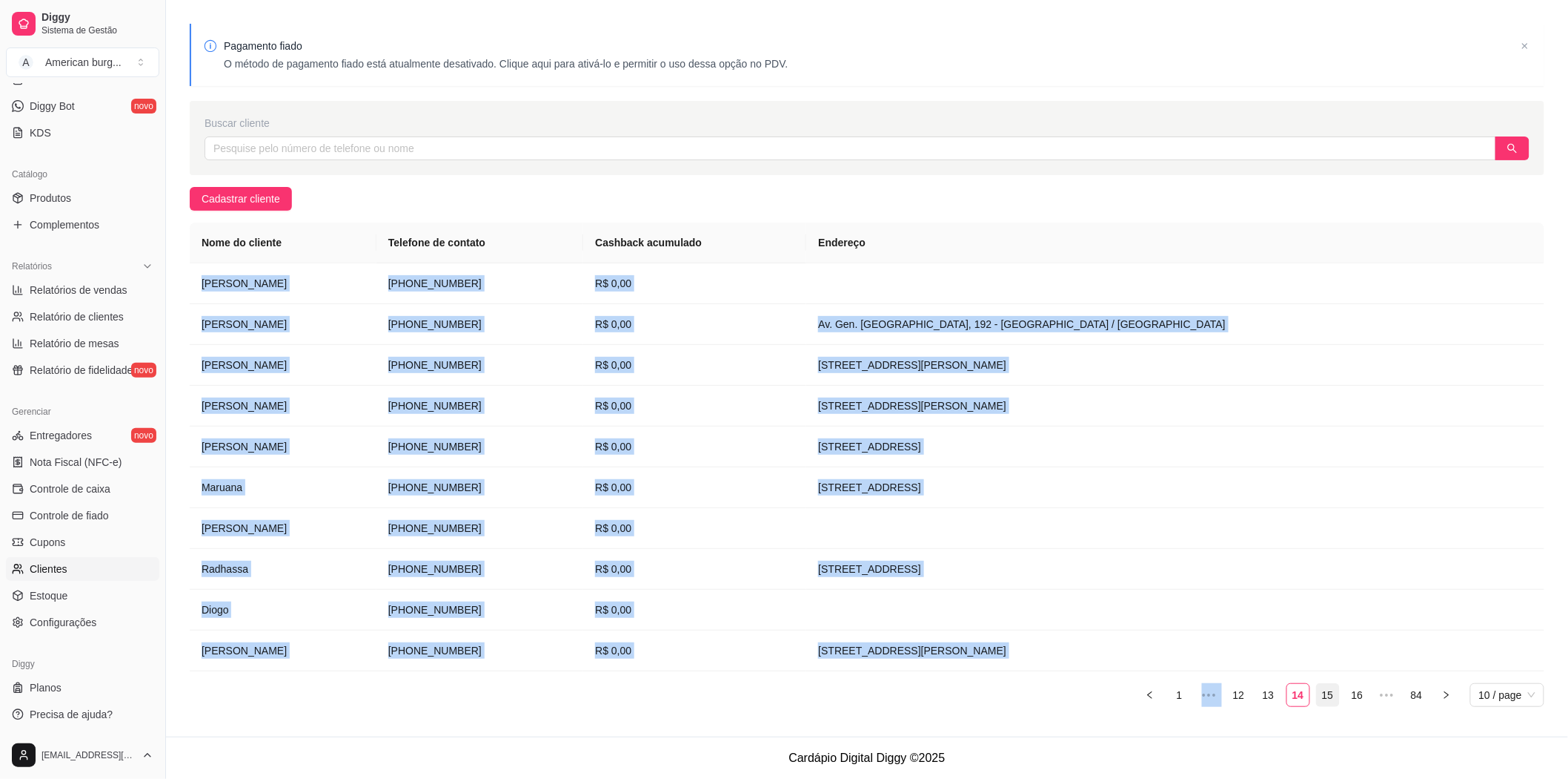
click at [1324, 695] on link "15" at bounding box center [1328, 694] width 22 height 22
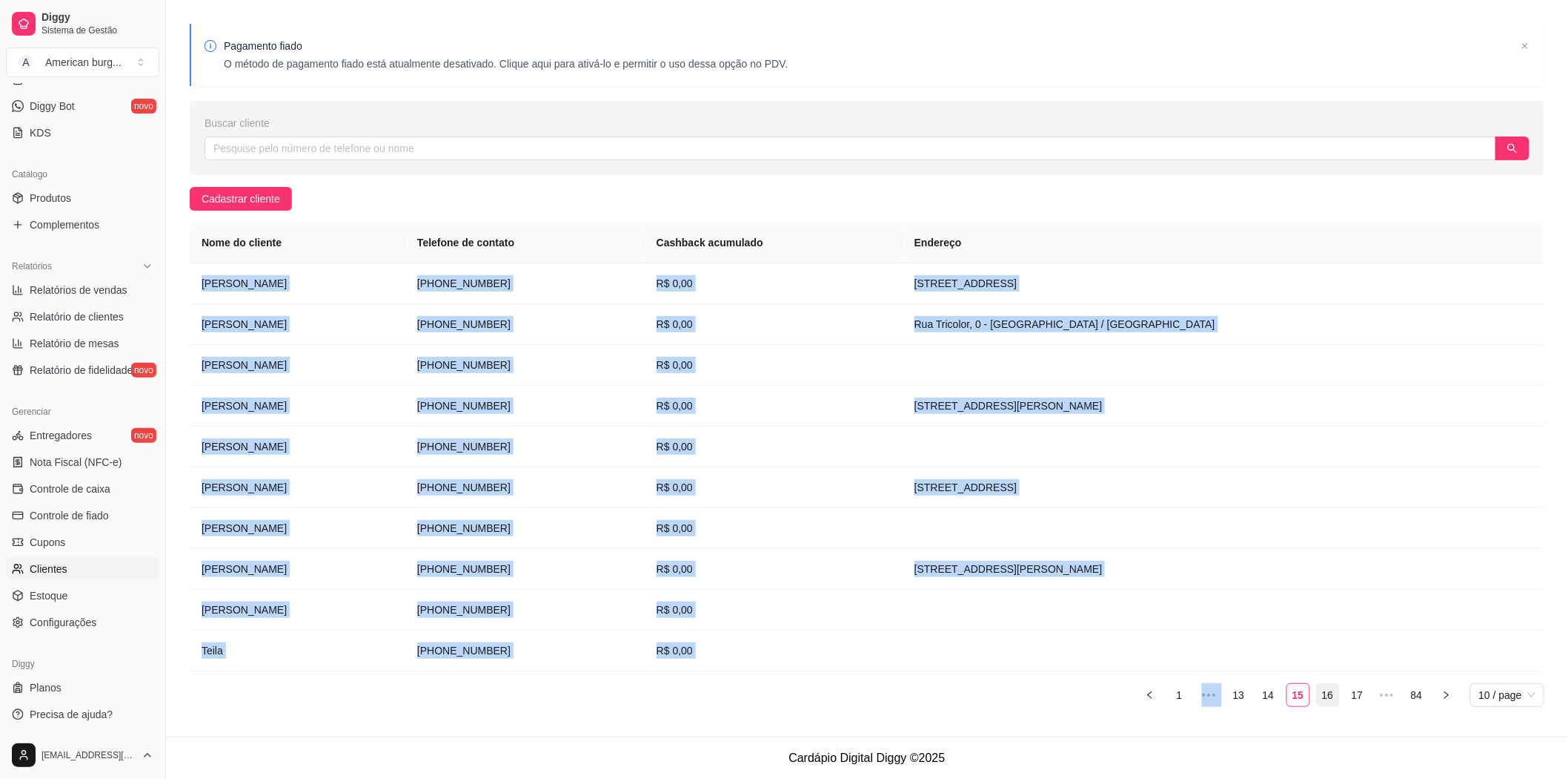
click at [1327, 692] on link "16" at bounding box center [1328, 694] width 22 height 22
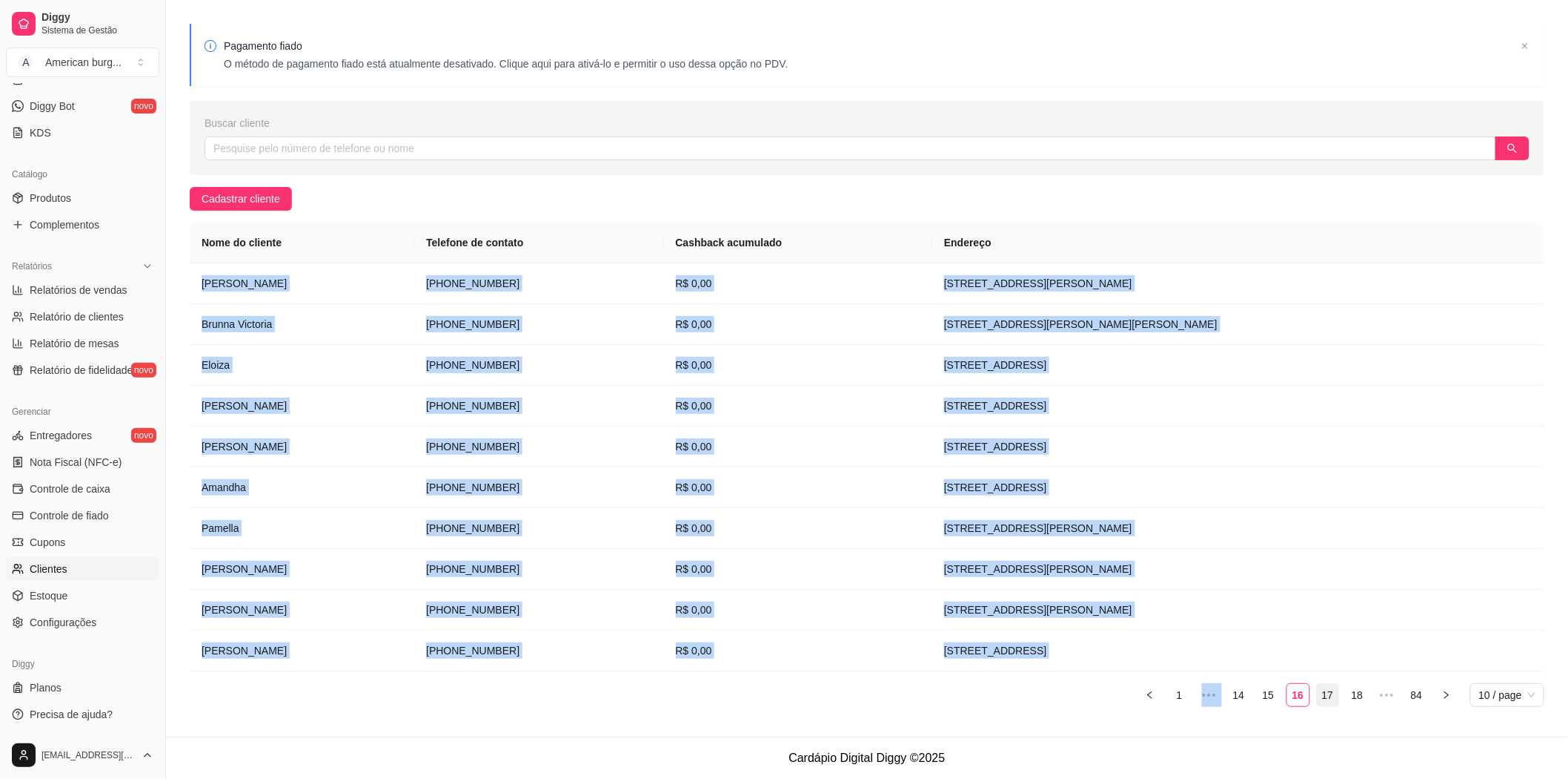
click at [1334, 701] on link "17" at bounding box center [1328, 694] width 22 height 22
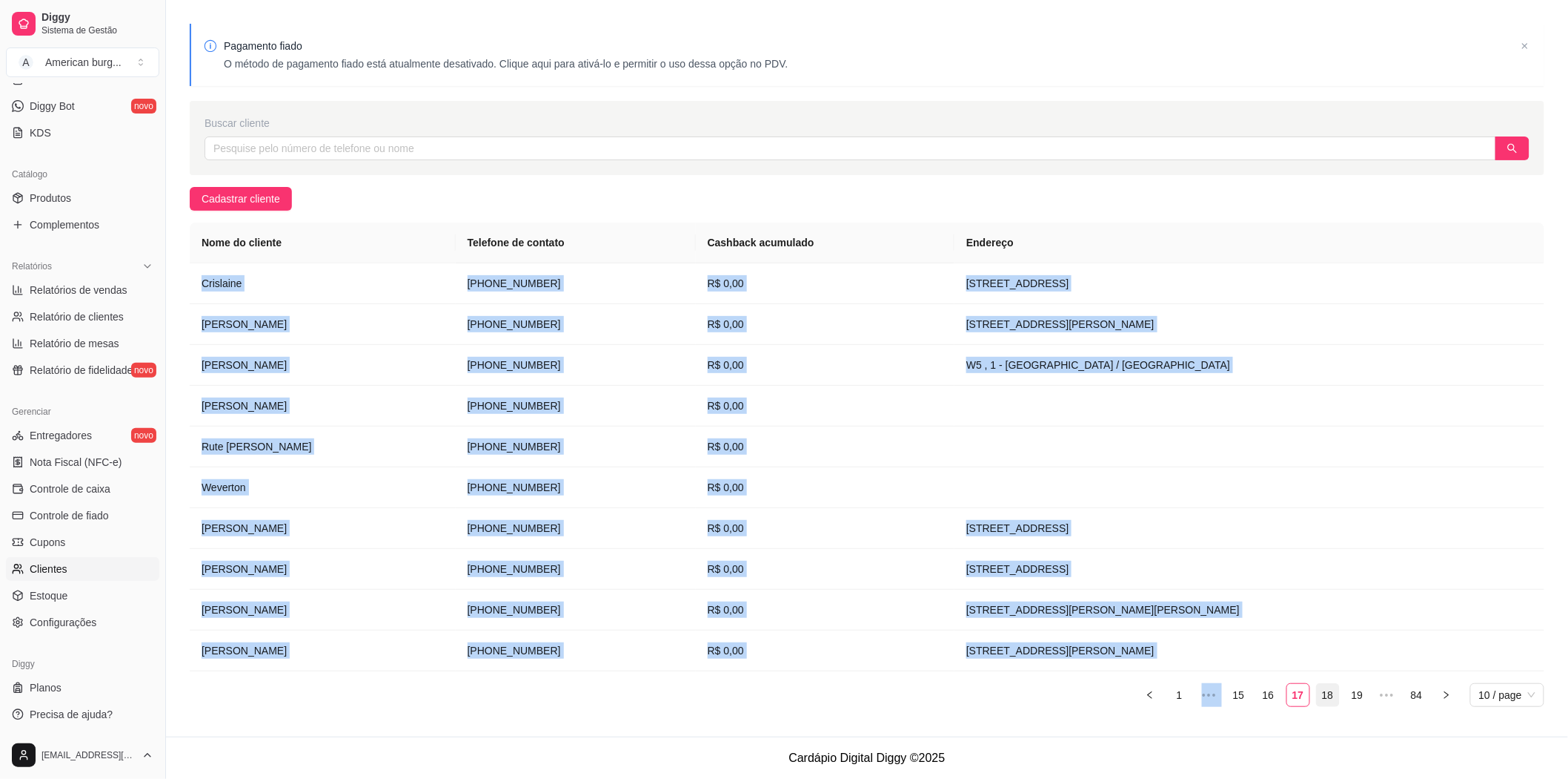
click at [1330, 703] on link "18" at bounding box center [1328, 694] width 22 height 22
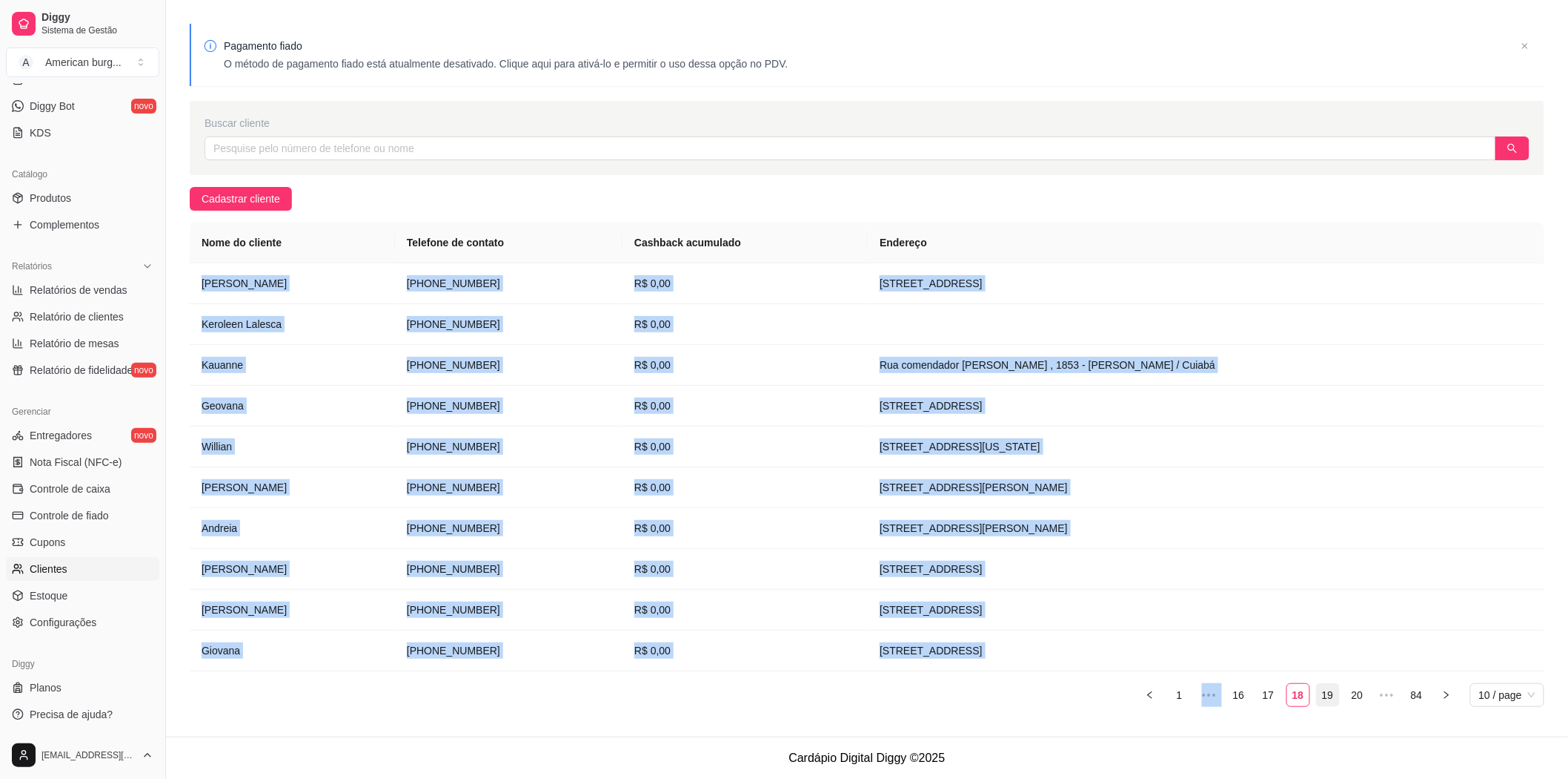
click at [1329, 695] on link "19" at bounding box center [1328, 694] width 22 height 22
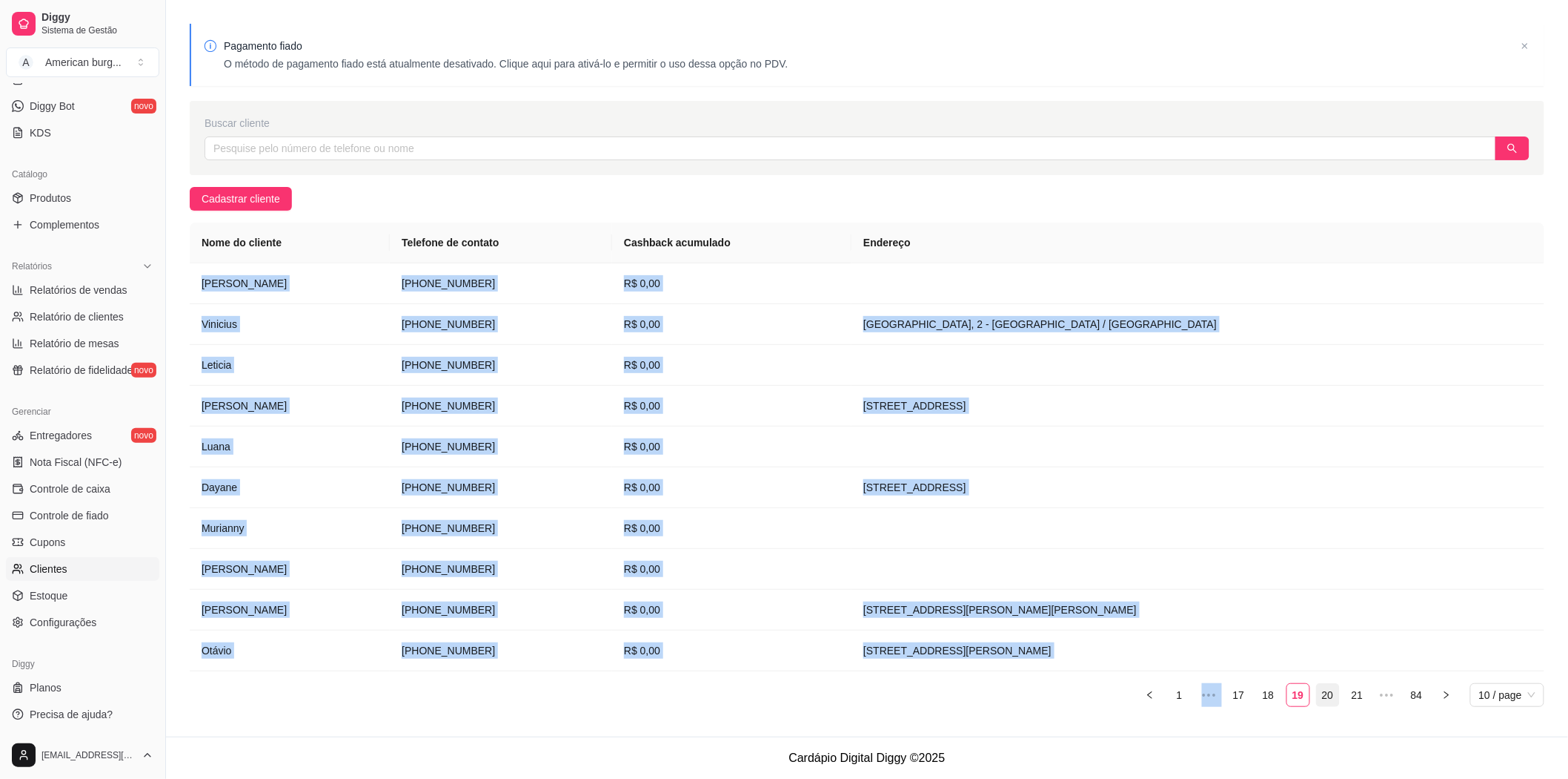
click at [1331, 698] on link "20" at bounding box center [1328, 694] width 22 height 22
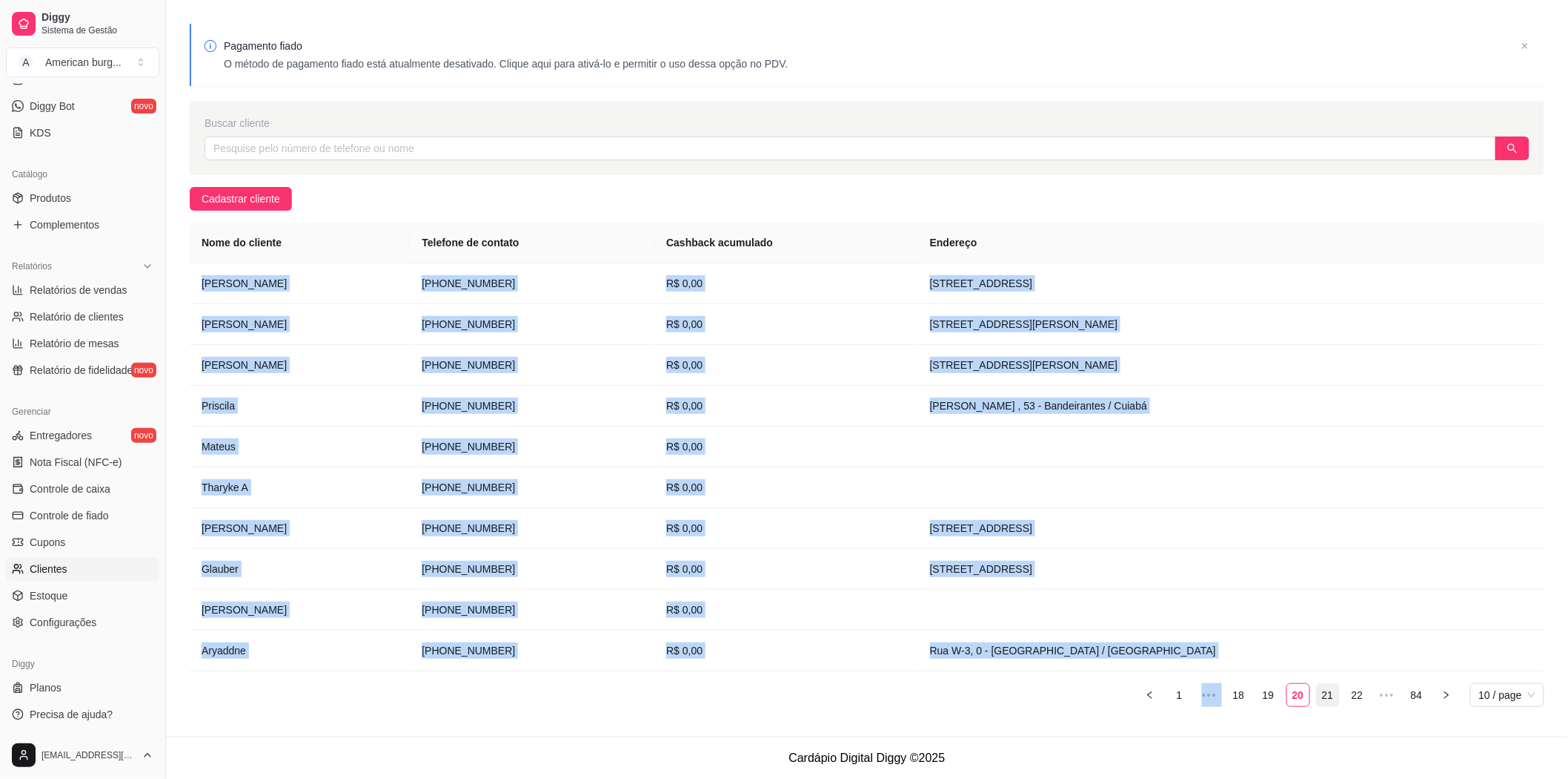
click at [1328, 701] on link "21" at bounding box center [1328, 694] width 22 height 22
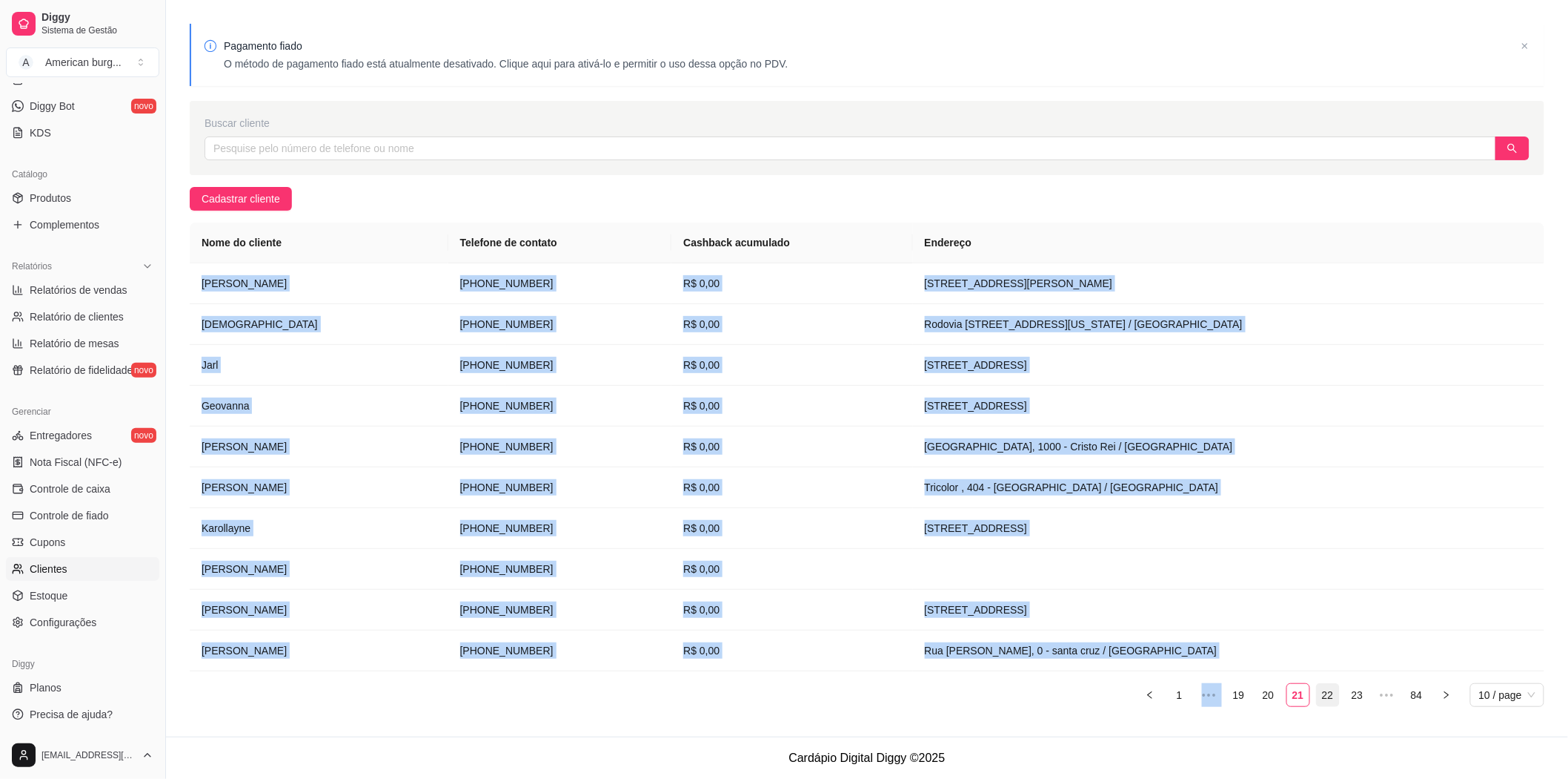
click at [1324, 695] on link "22" at bounding box center [1328, 694] width 22 height 22
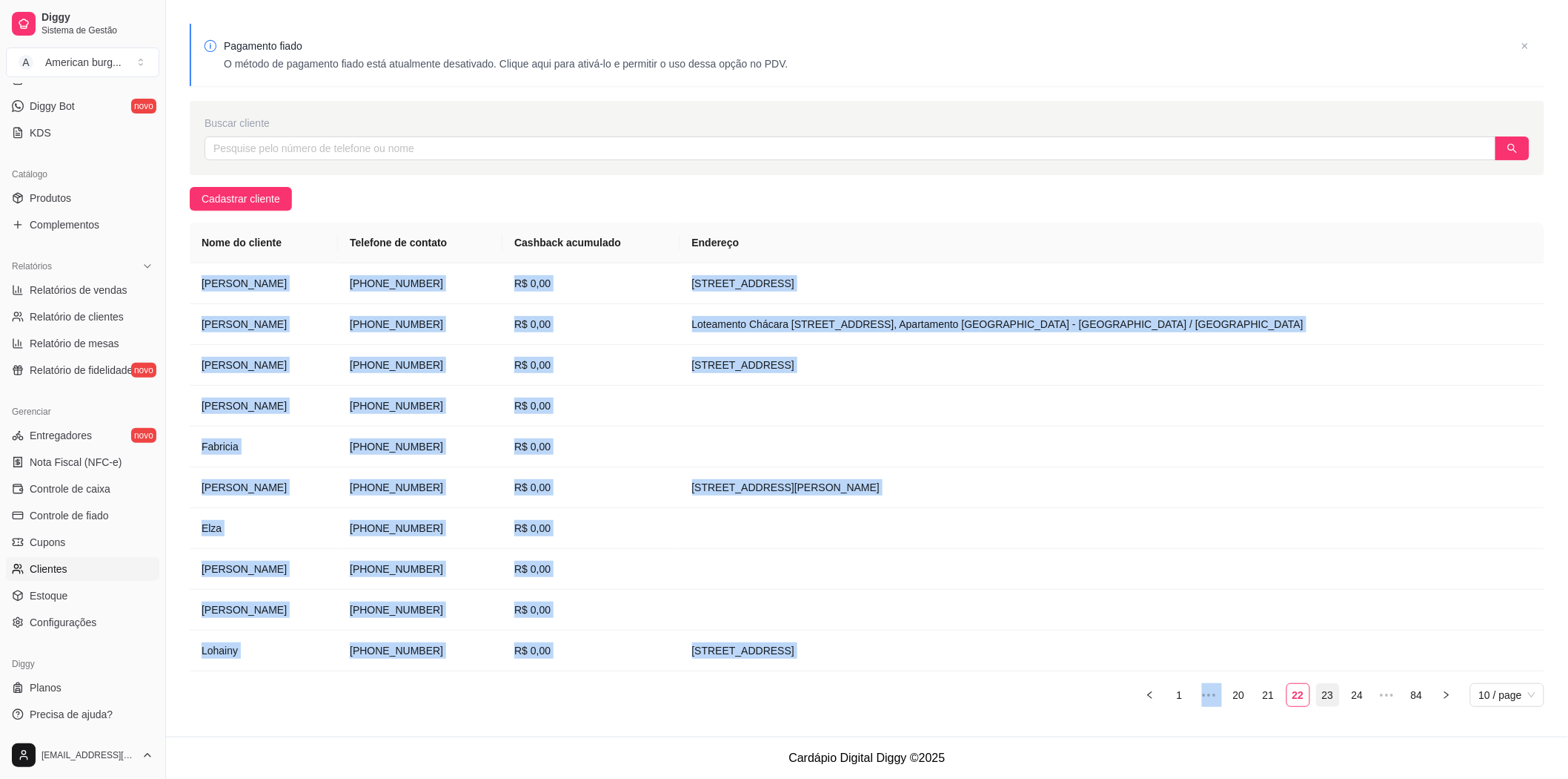
click at [1319, 690] on link "23" at bounding box center [1328, 694] width 22 height 22
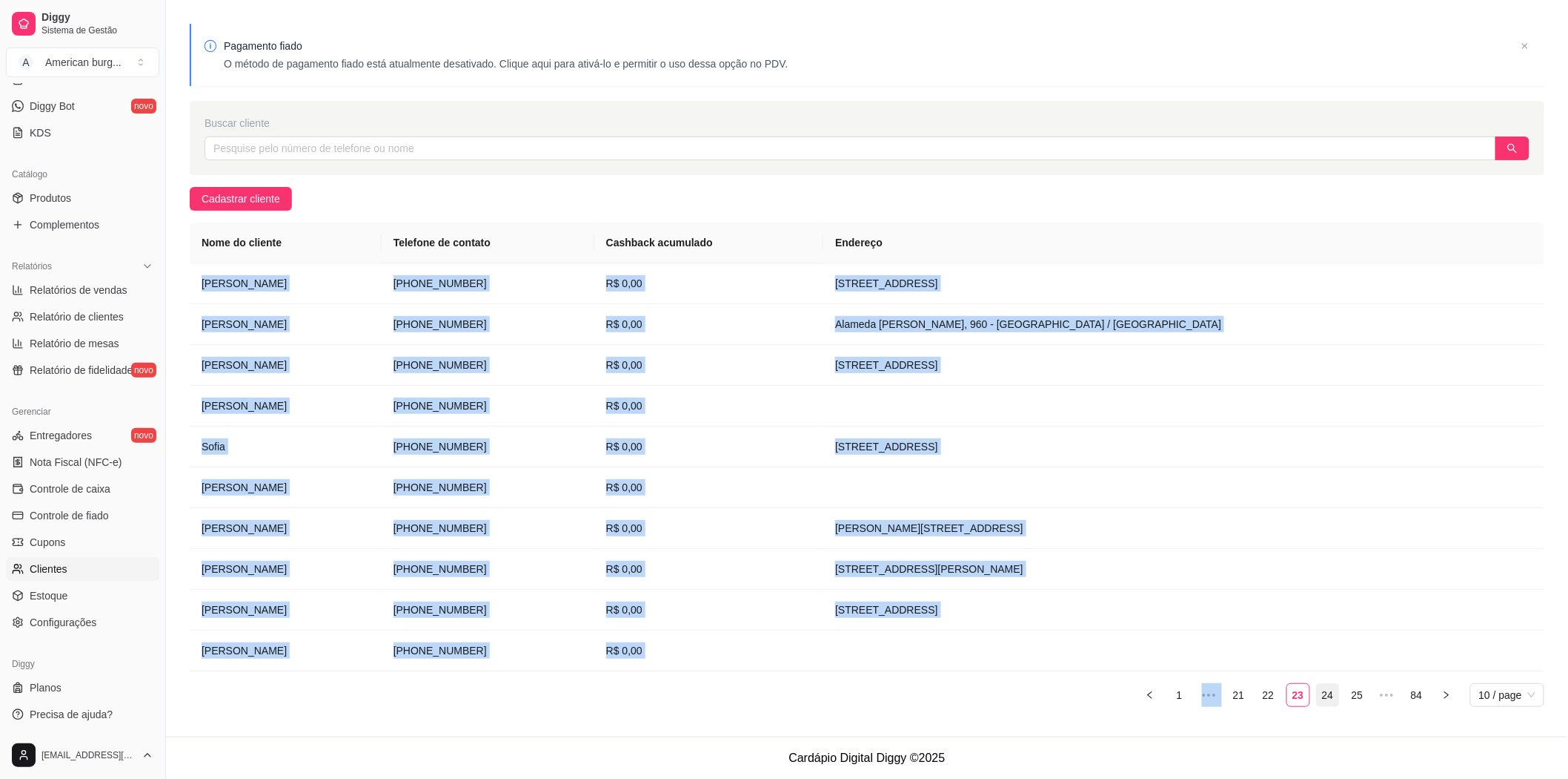
click at [1327, 695] on link "24" at bounding box center [1328, 694] width 22 height 22
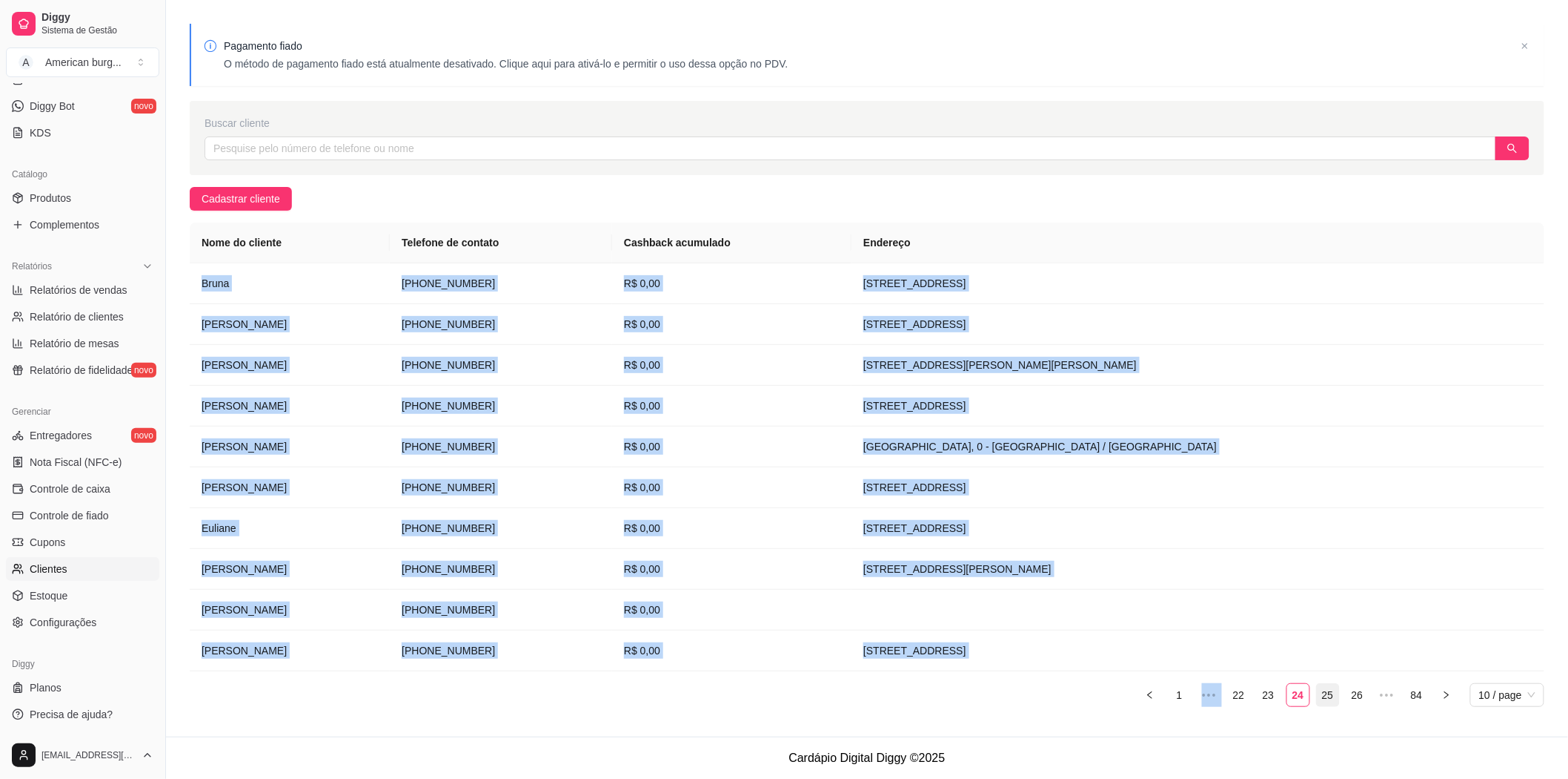
click at [1321, 699] on link "25" at bounding box center [1328, 694] width 22 height 22
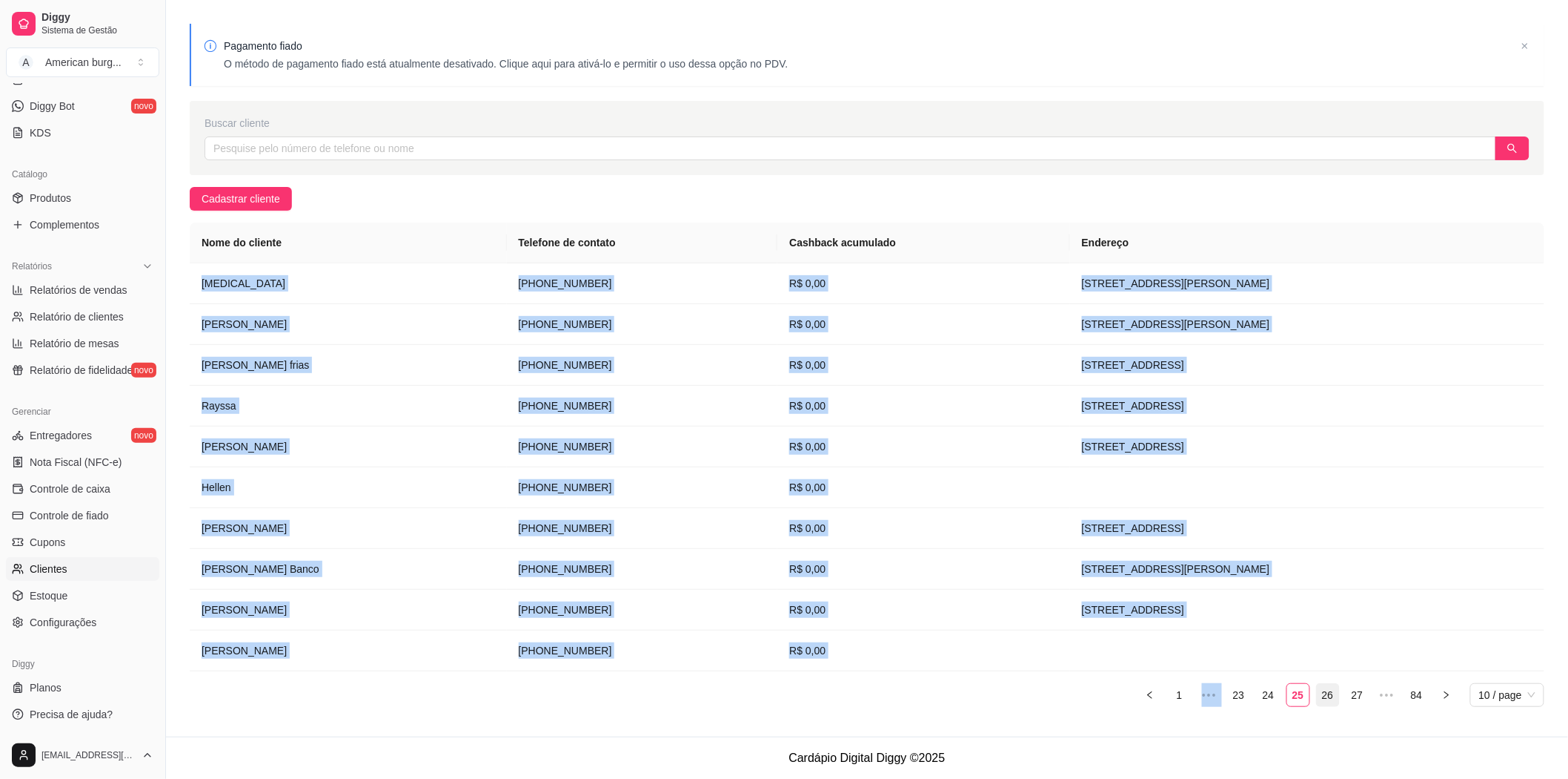
click at [1324, 697] on link "26" at bounding box center [1328, 694] width 22 height 22
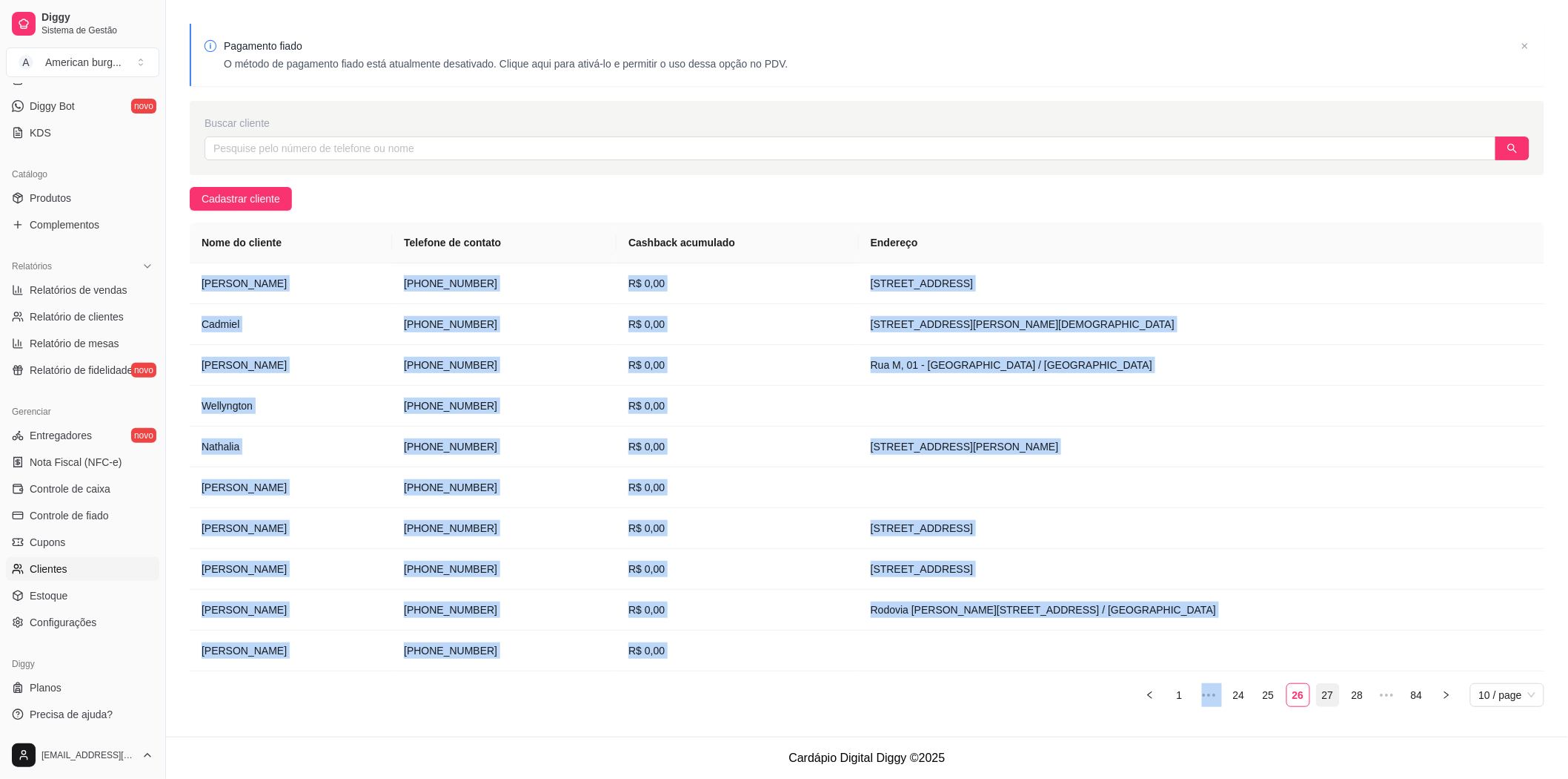
click at [1332, 693] on link "27" at bounding box center [1328, 694] width 22 height 22
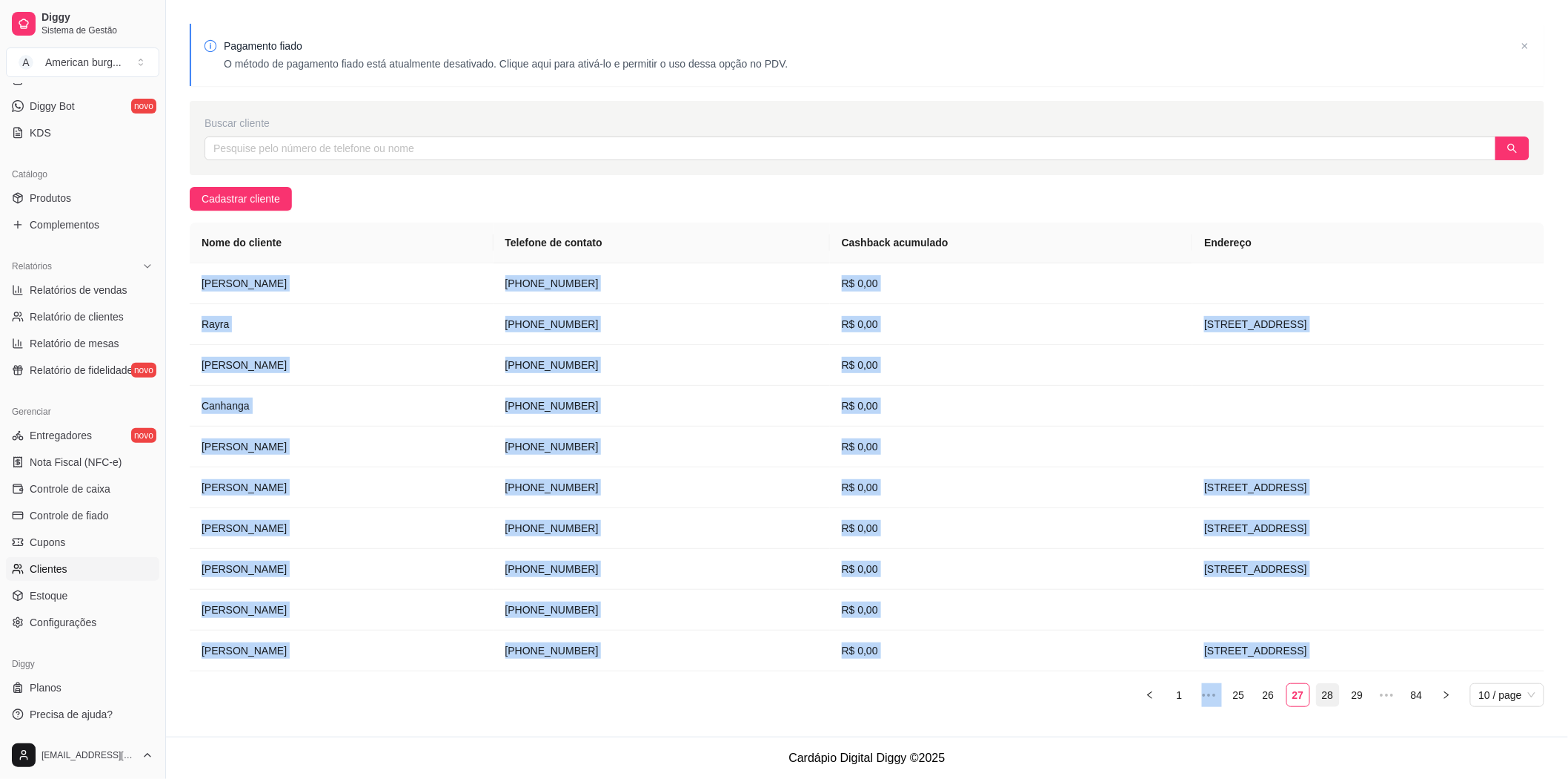
click at [1331, 701] on link "28" at bounding box center [1328, 694] width 22 height 22
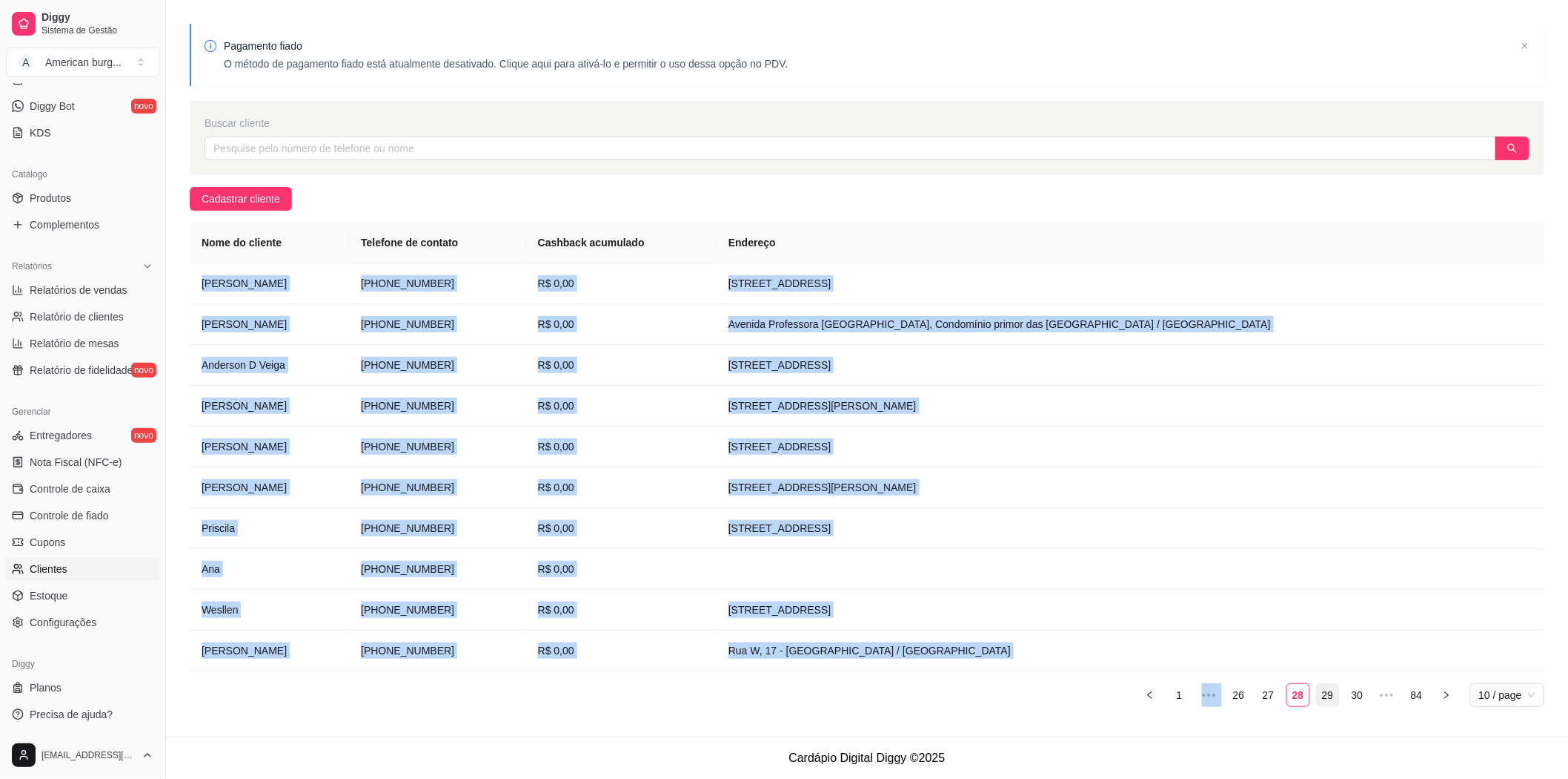
click at [1327, 704] on link "29" at bounding box center [1328, 694] width 22 height 22
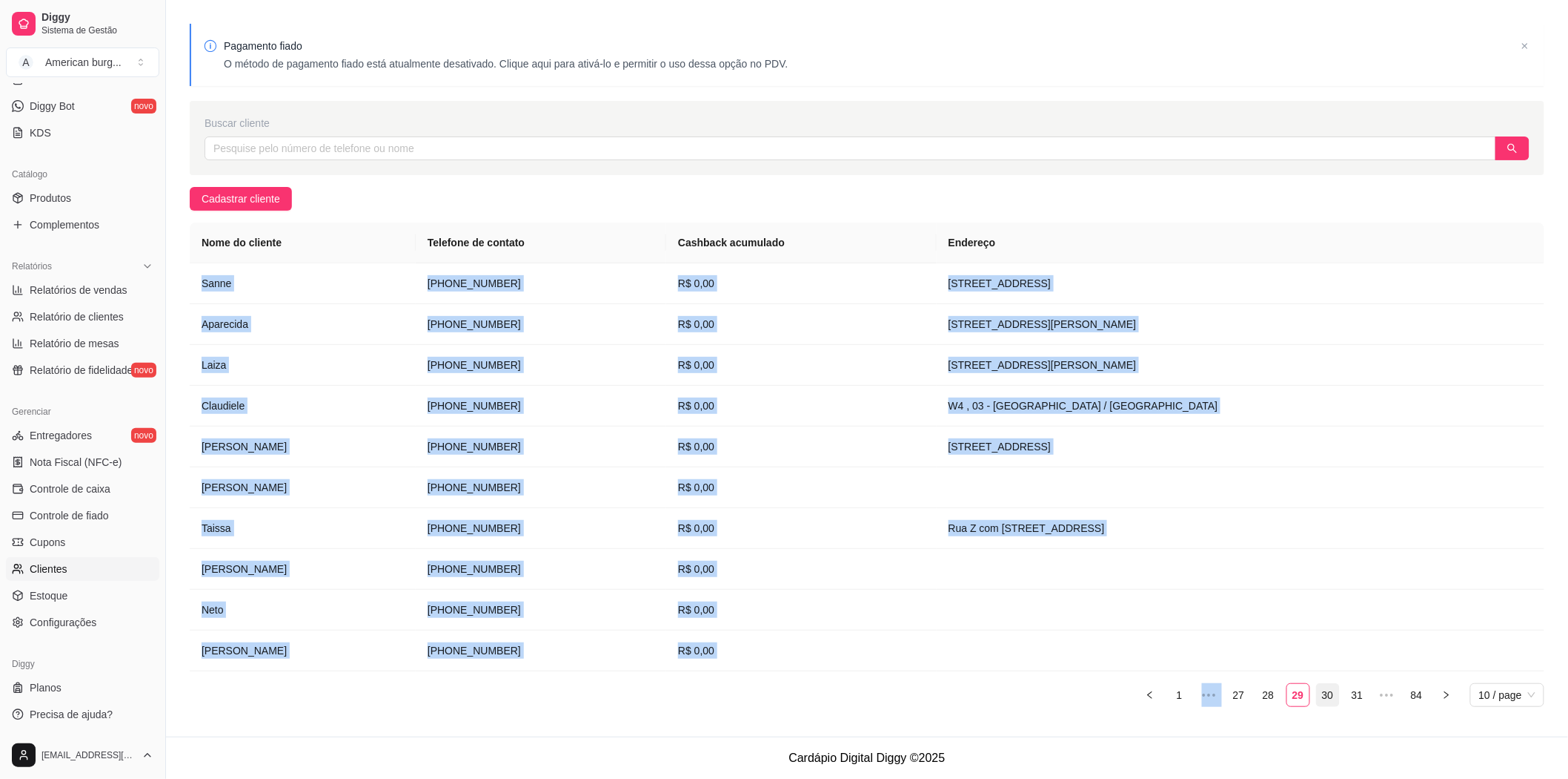
click at [1328, 701] on link "30" at bounding box center [1328, 694] width 22 height 22
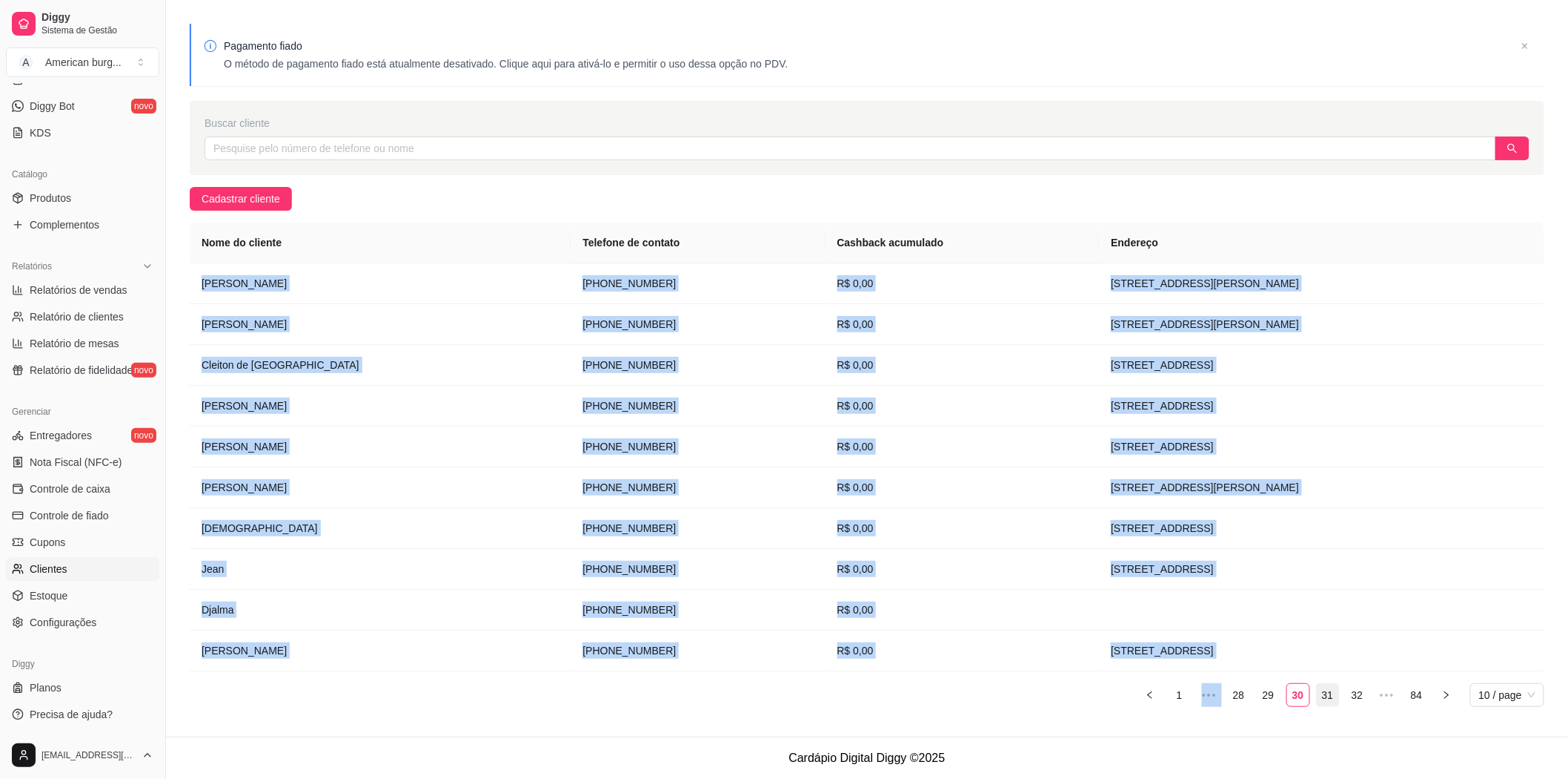
click at [1330, 689] on link "31" at bounding box center [1328, 694] width 22 height 22
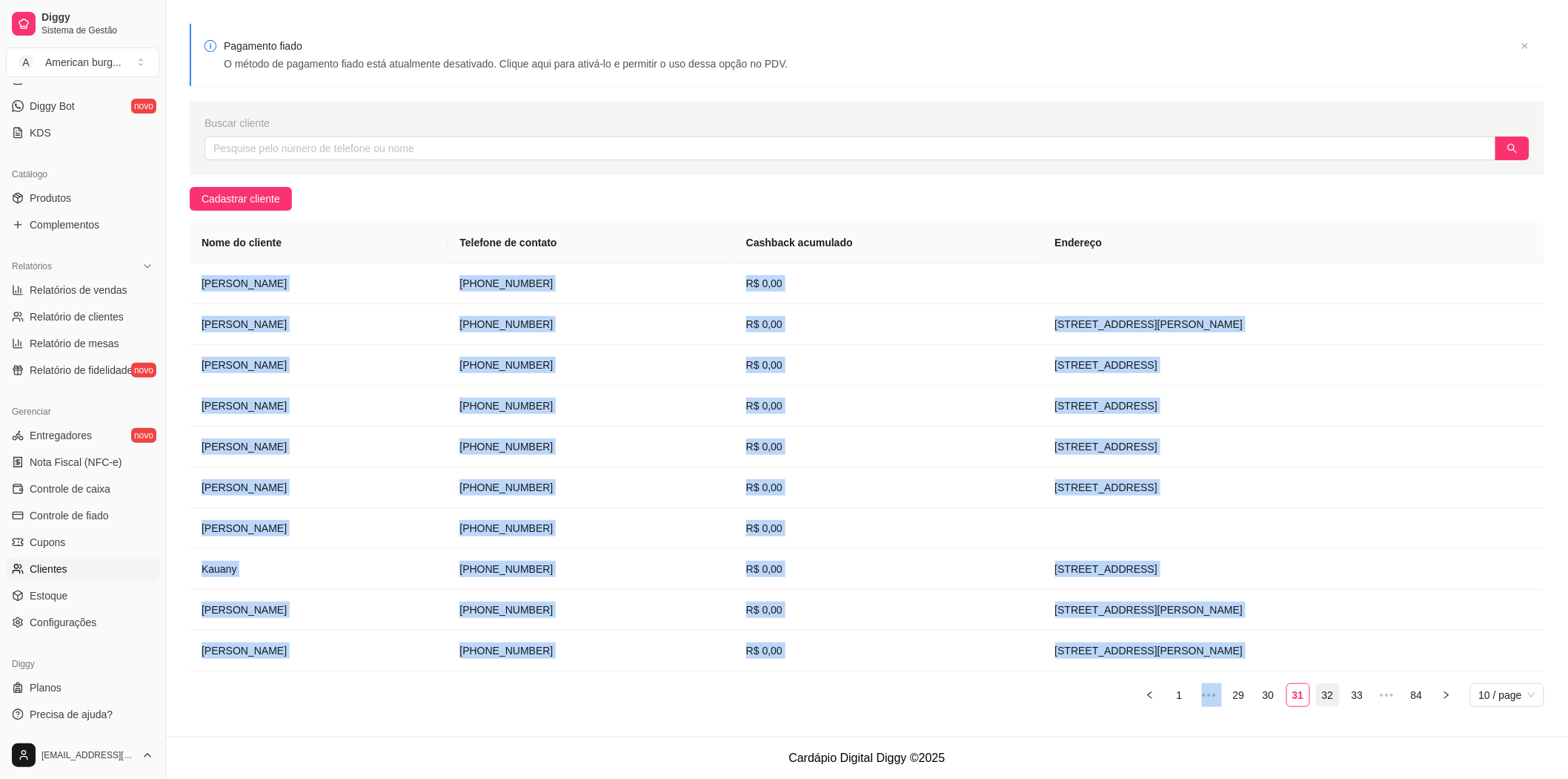
click at [1335, 698] on link "32" at bounding box center [1328, 694] width 22 height 22
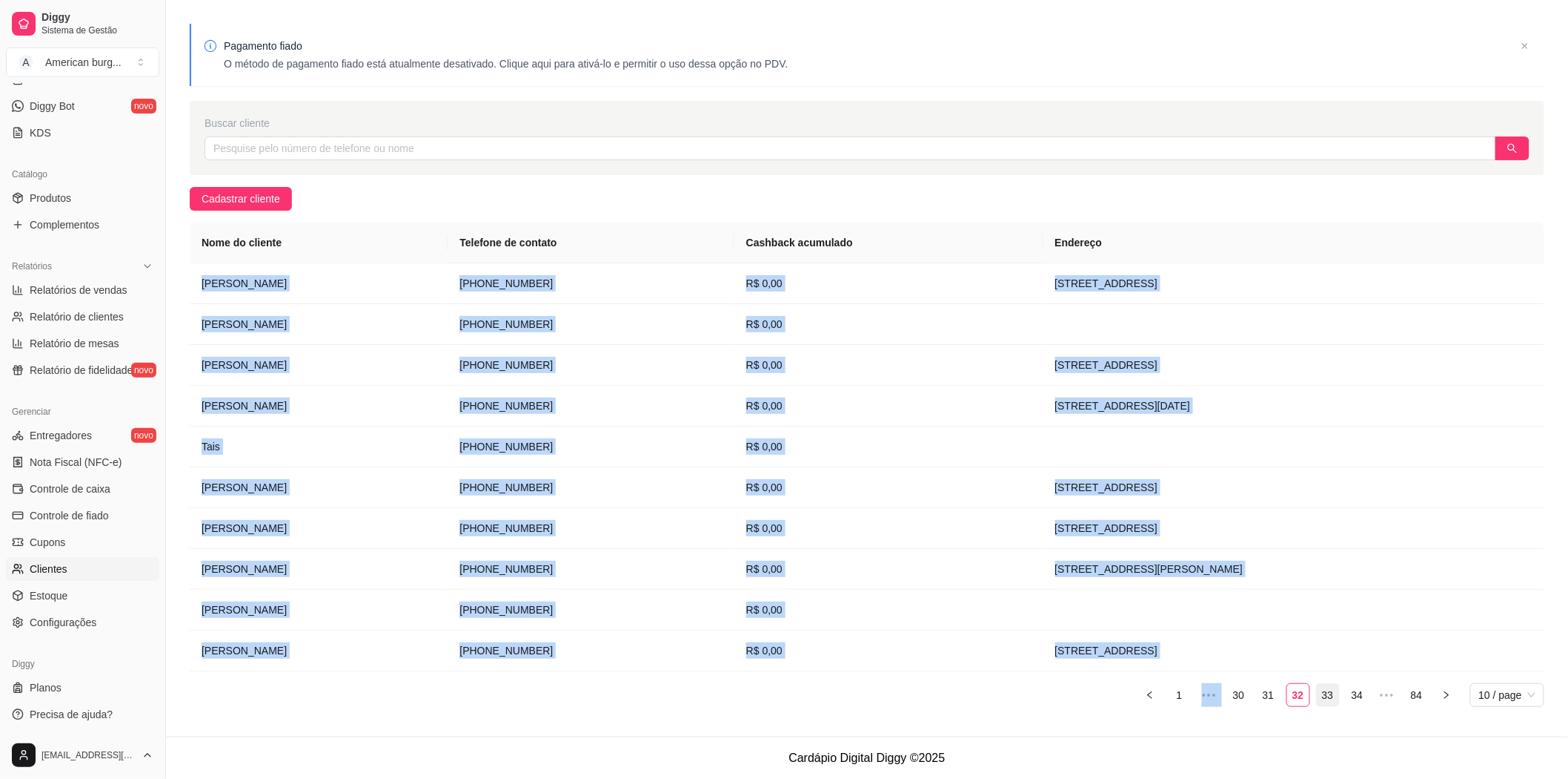
click at [1328, 698] on link "33" at bounding box center [1328, 694] width 22 height 22
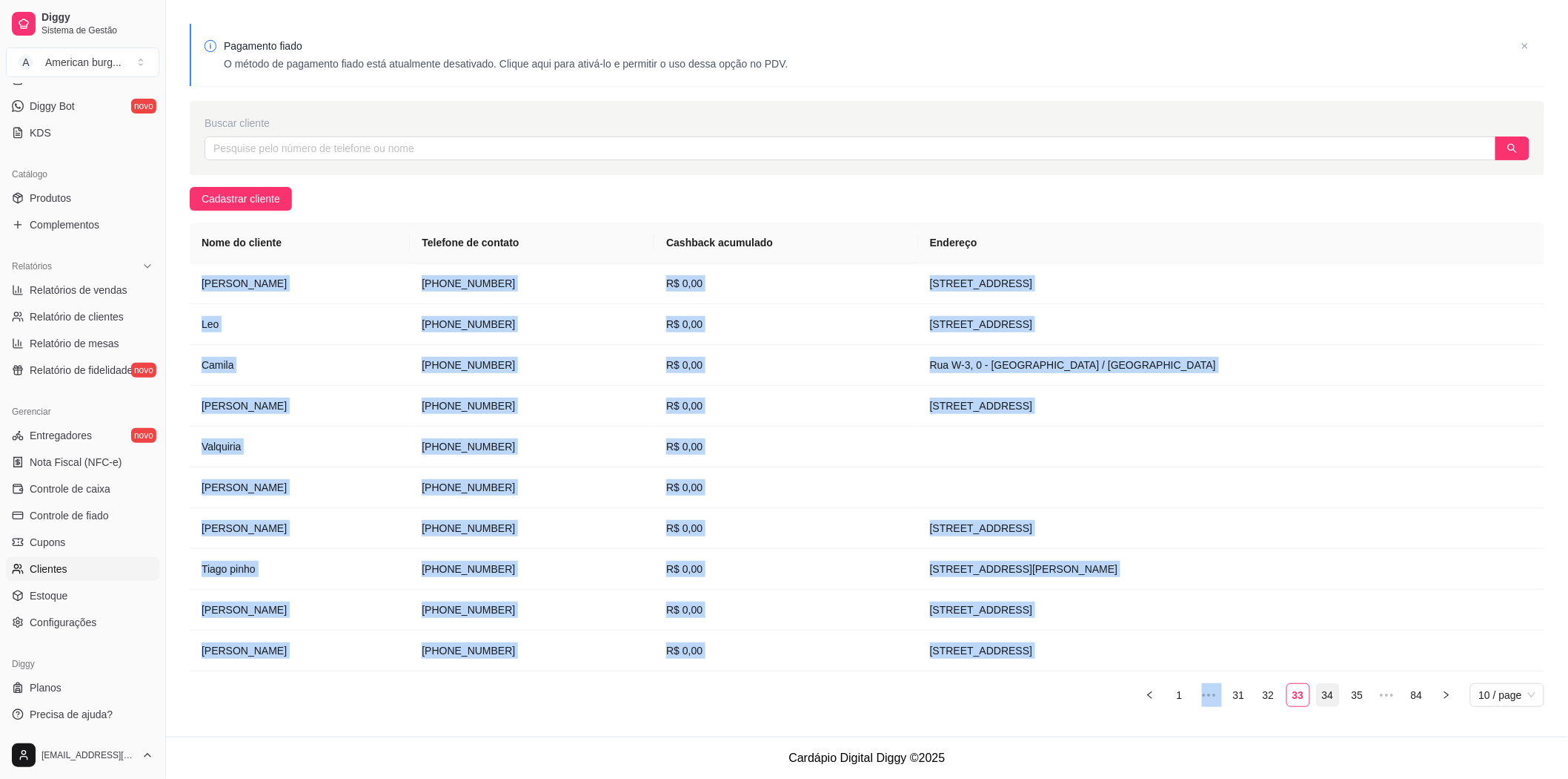
click at [1325, 692] on link "34" at bounding box center [1328, 694] width 22 height 22
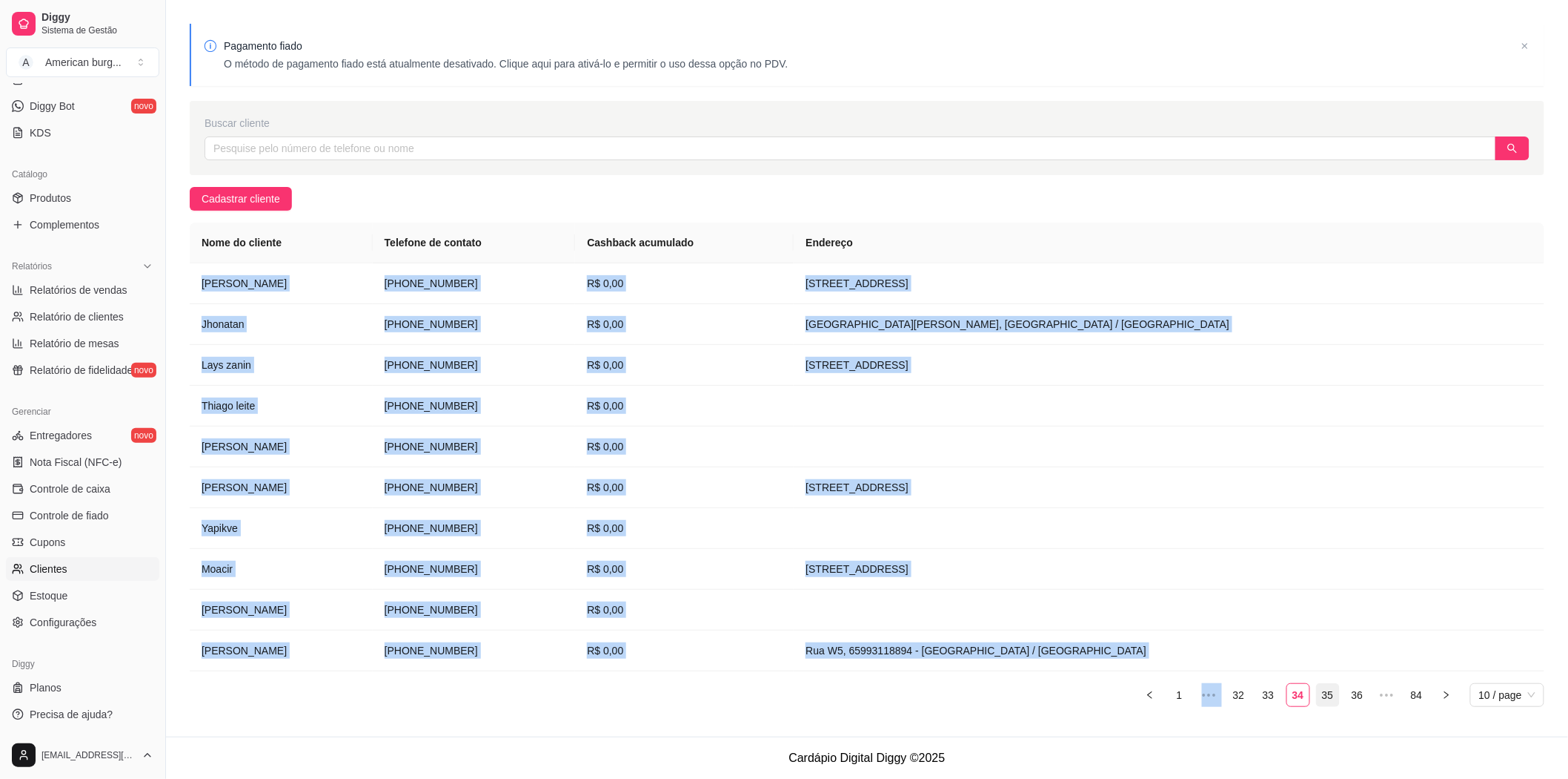
click at [1322, 691] on link "35" at bounding box center [1328, 694] width 22 height 22
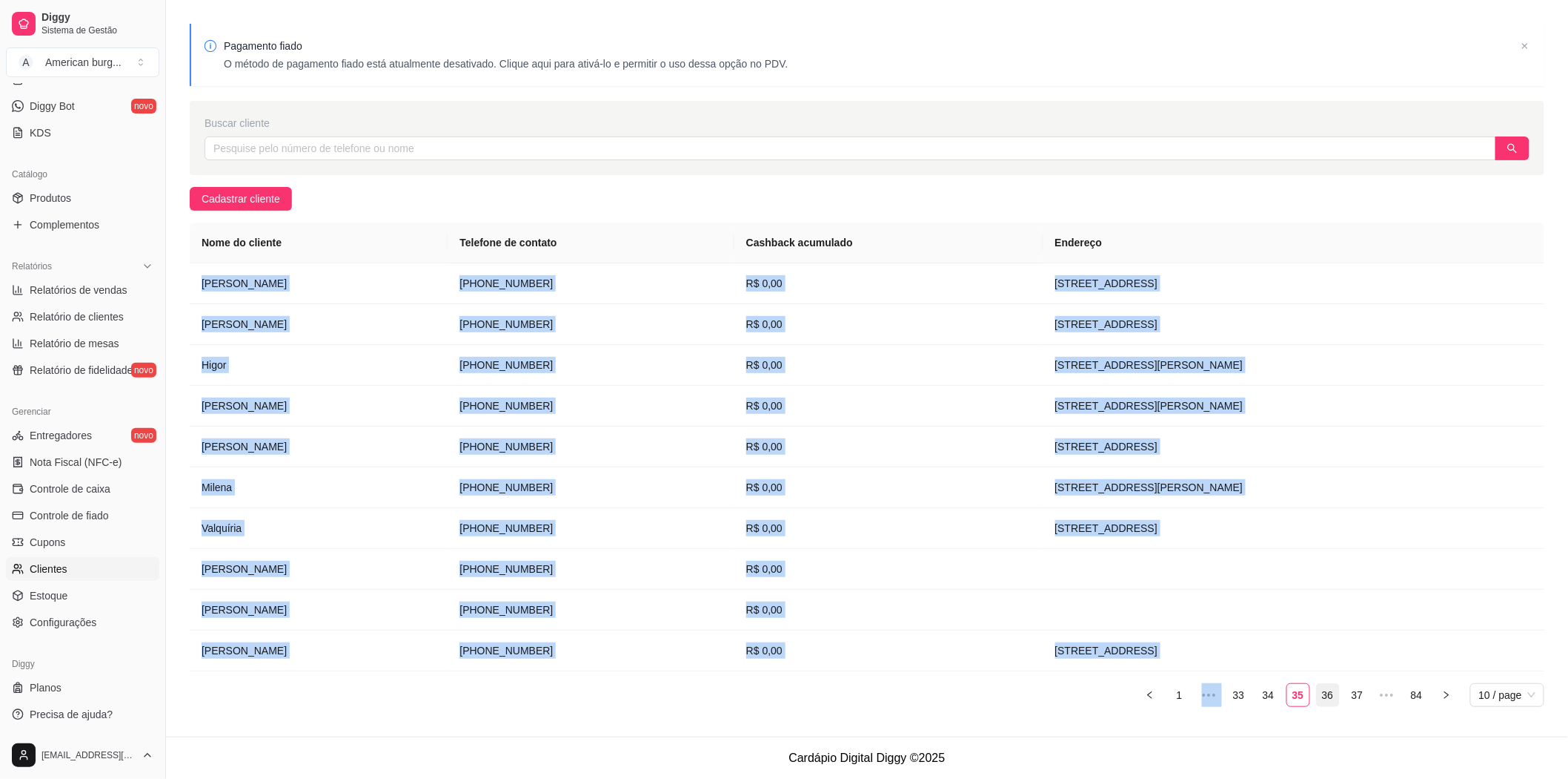
click at [1335, 700] on link "36" at bounding box center [1328, 694] width 22 height 22
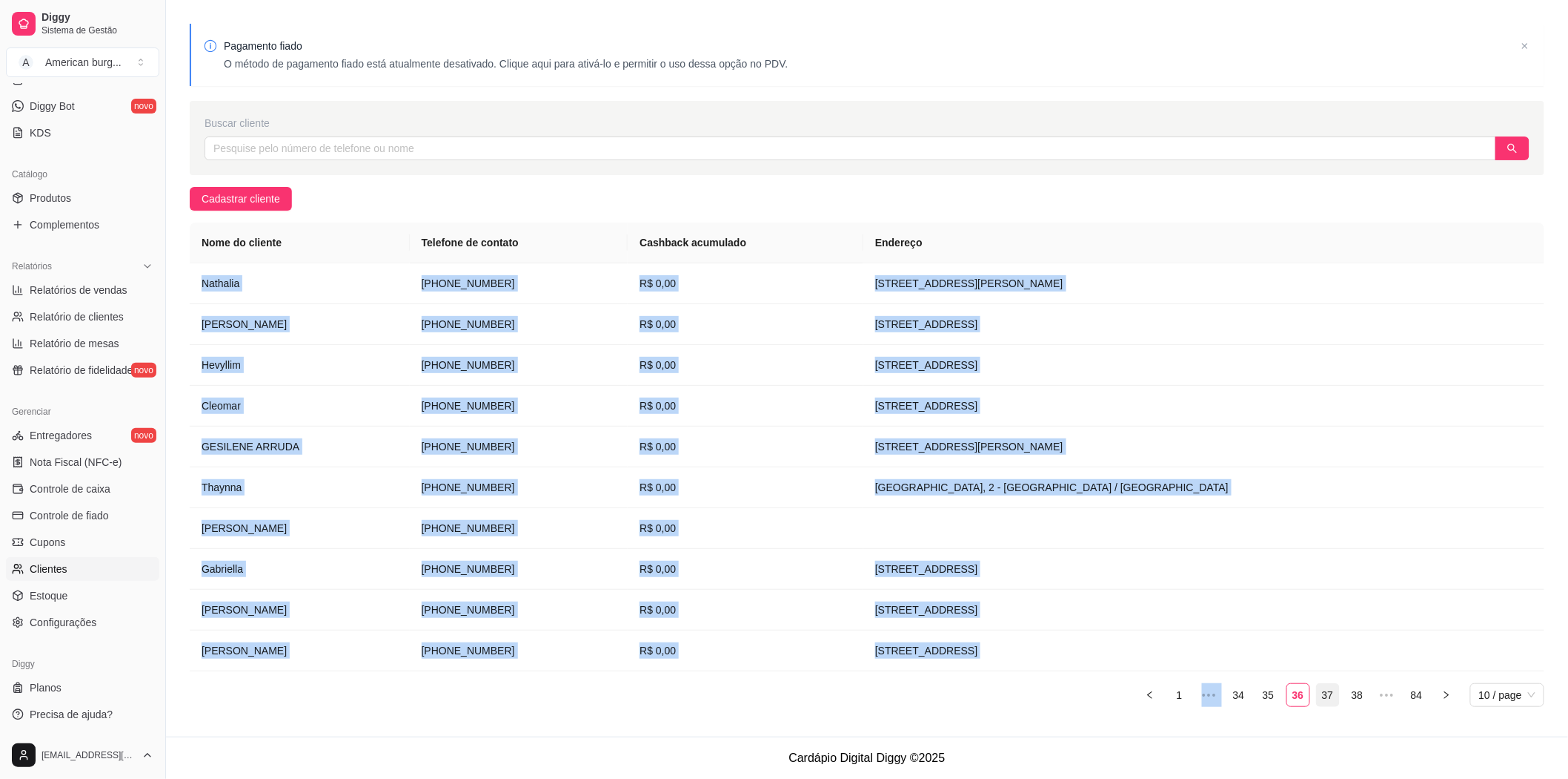
click at [1327, 695] on link "37" at bounding box center [1328, 694] width 22 height 22
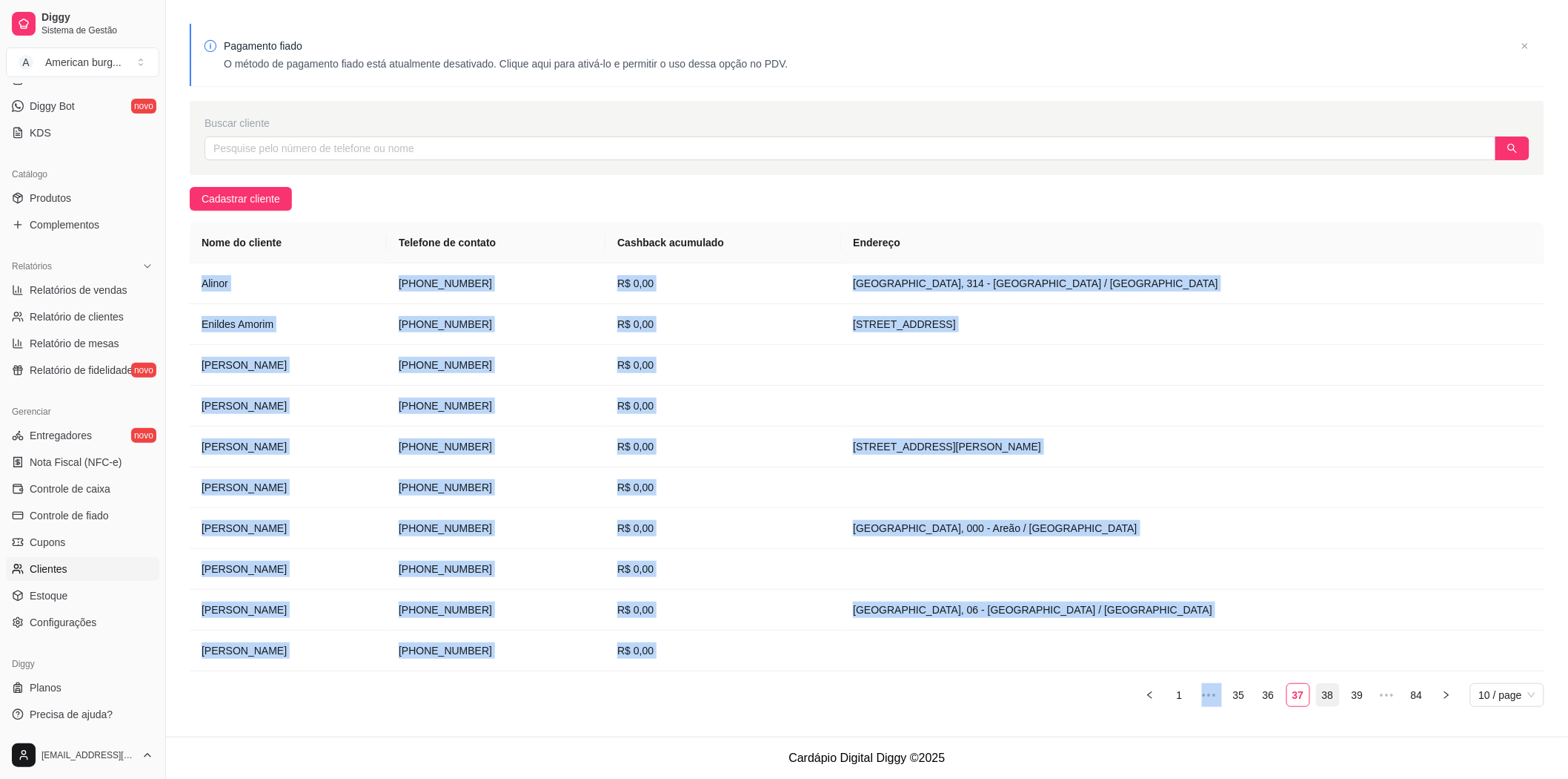
click at [1336, 689] on link "38" at bounding box center [1328, 694] width 22 height 22
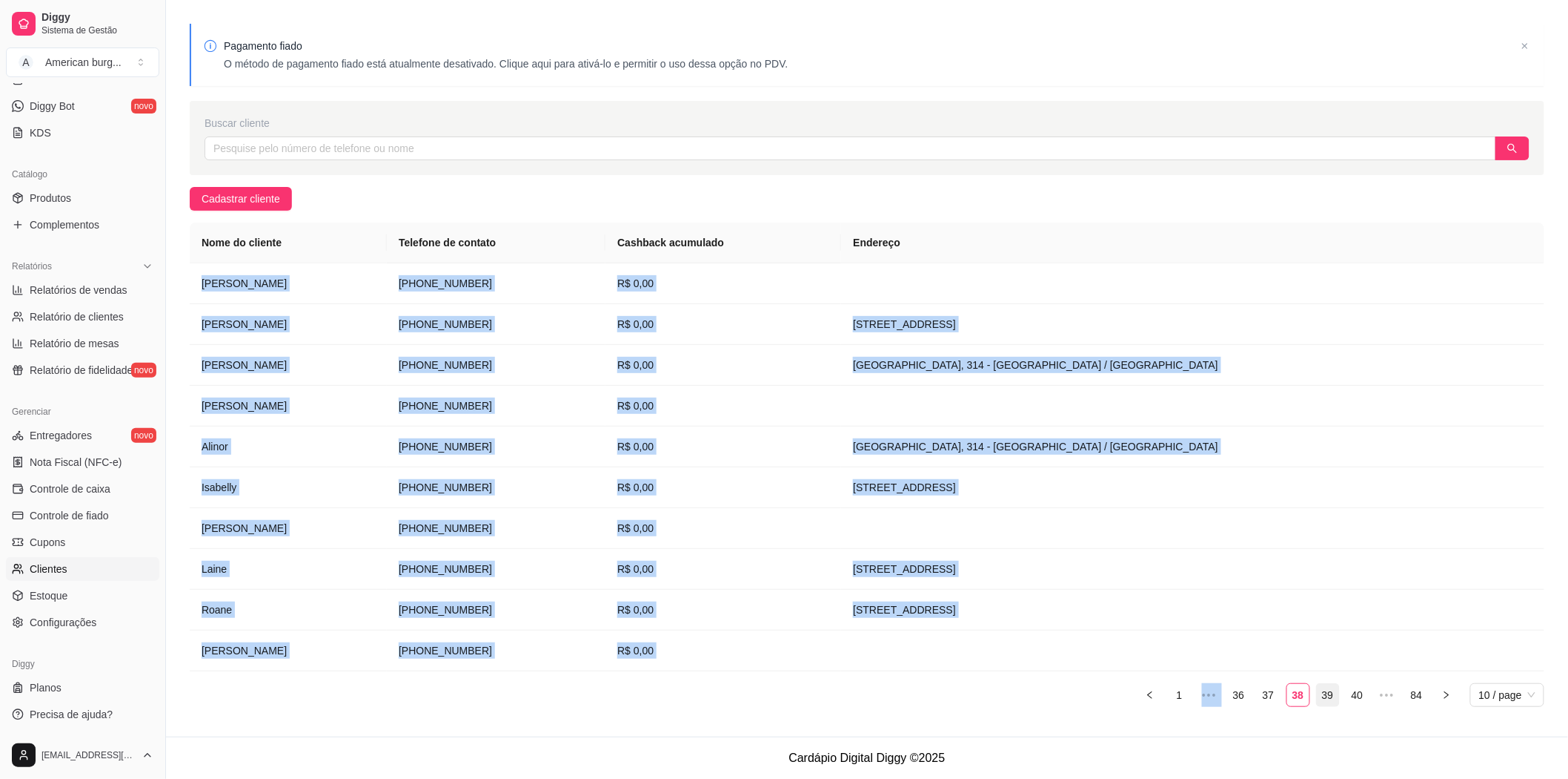
click at [1329, 691] on link "39" at bounding box center [1328, 694] width 22 height 22
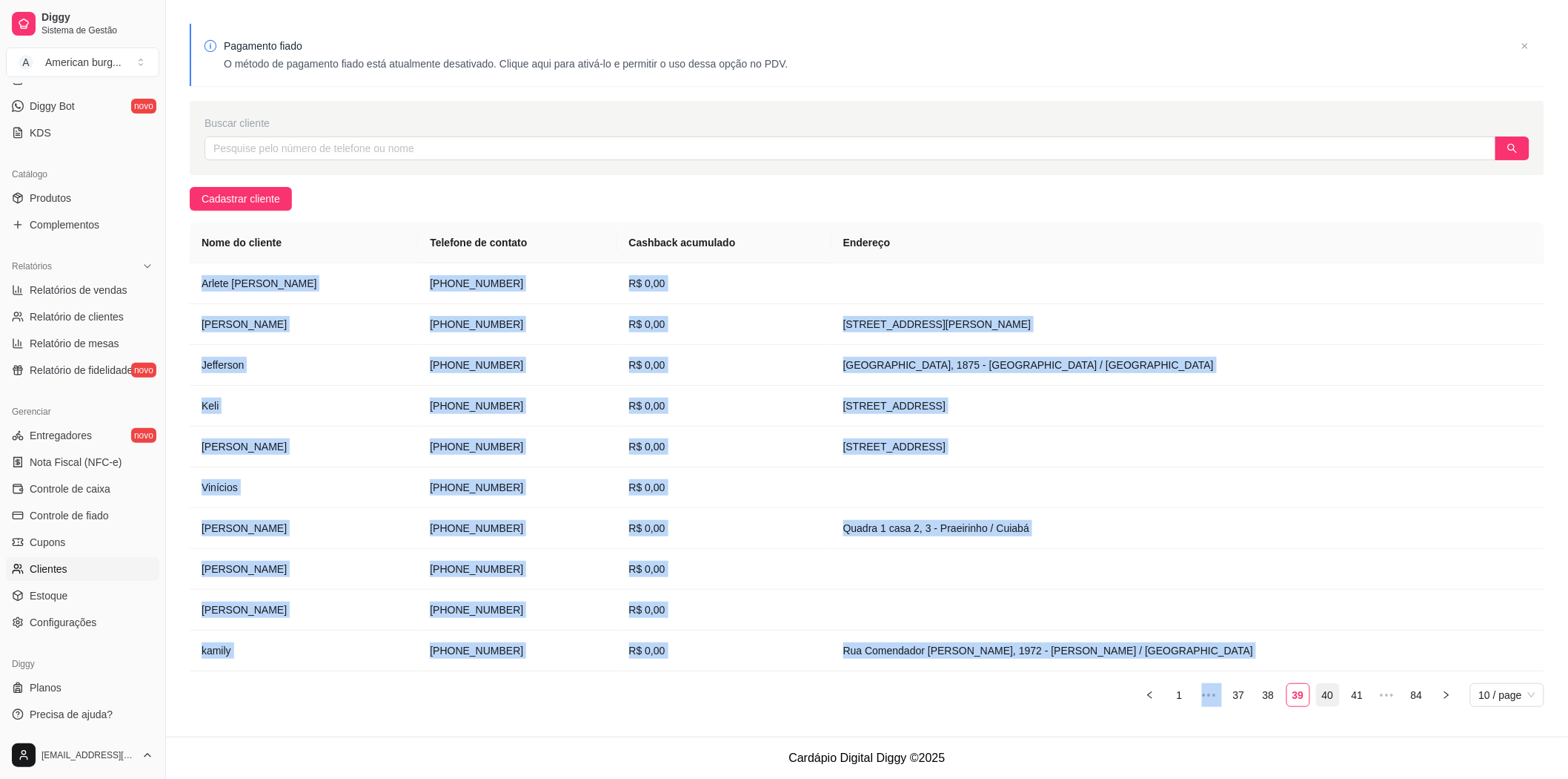
click at [1328, 697] on link "40" at bounding box center [1328, 694] width 22 height 22
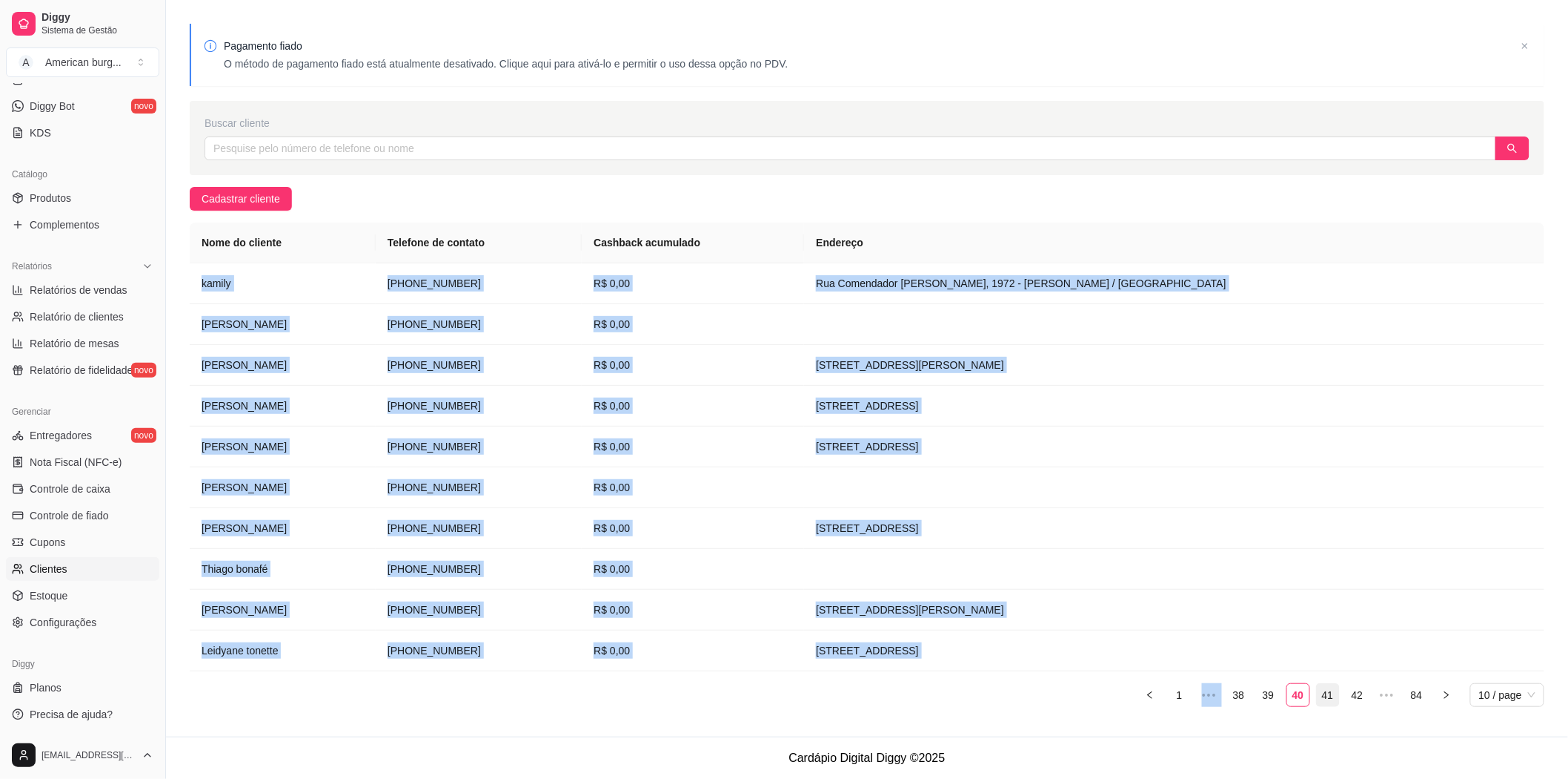
click at [1332, 695] on link "41" at bounding box center [1328, 694] width 22 height 22
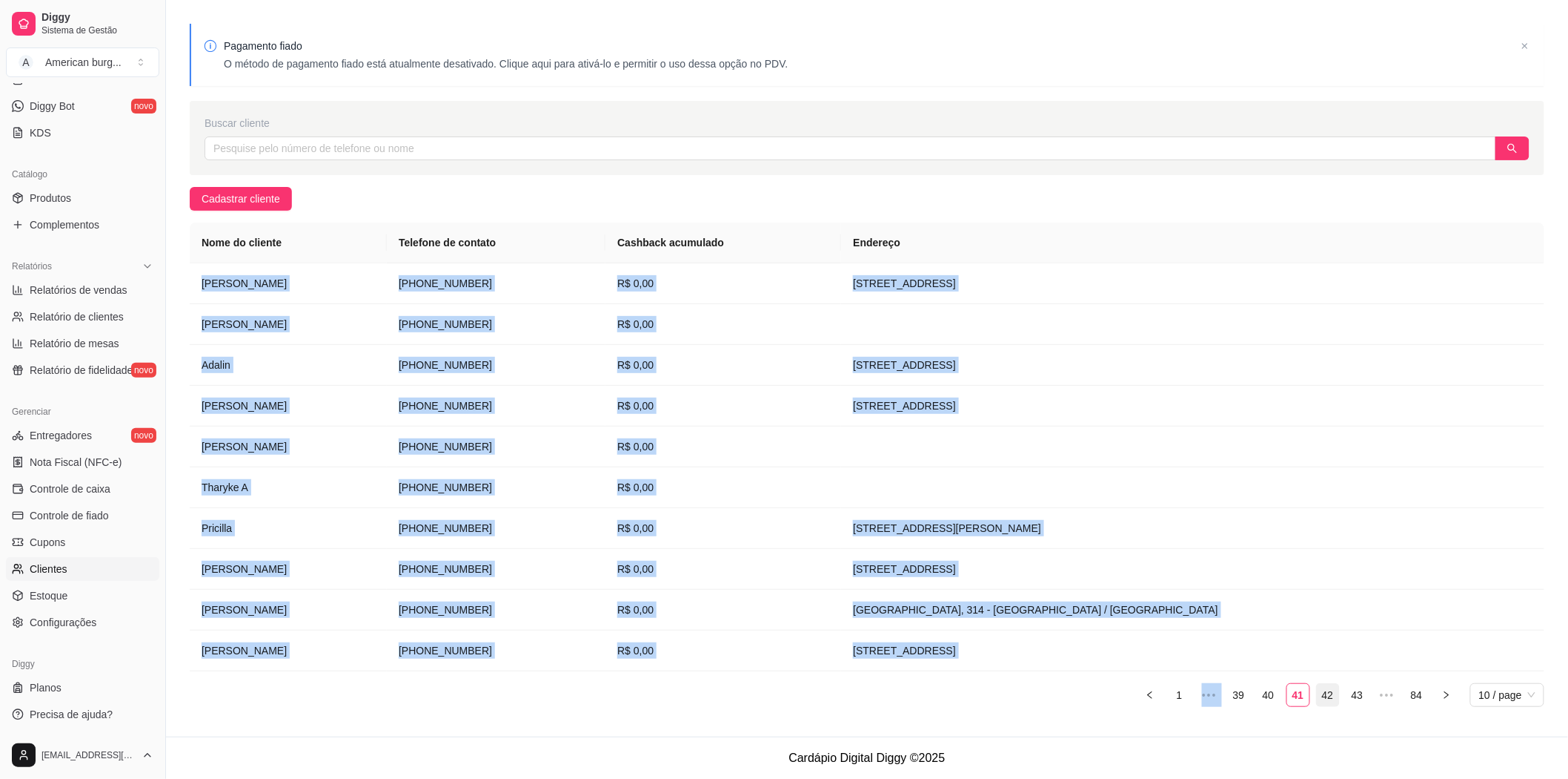
click at [1329, 694] on link "42" at bounding box center [1328, 694] width 22 height 22
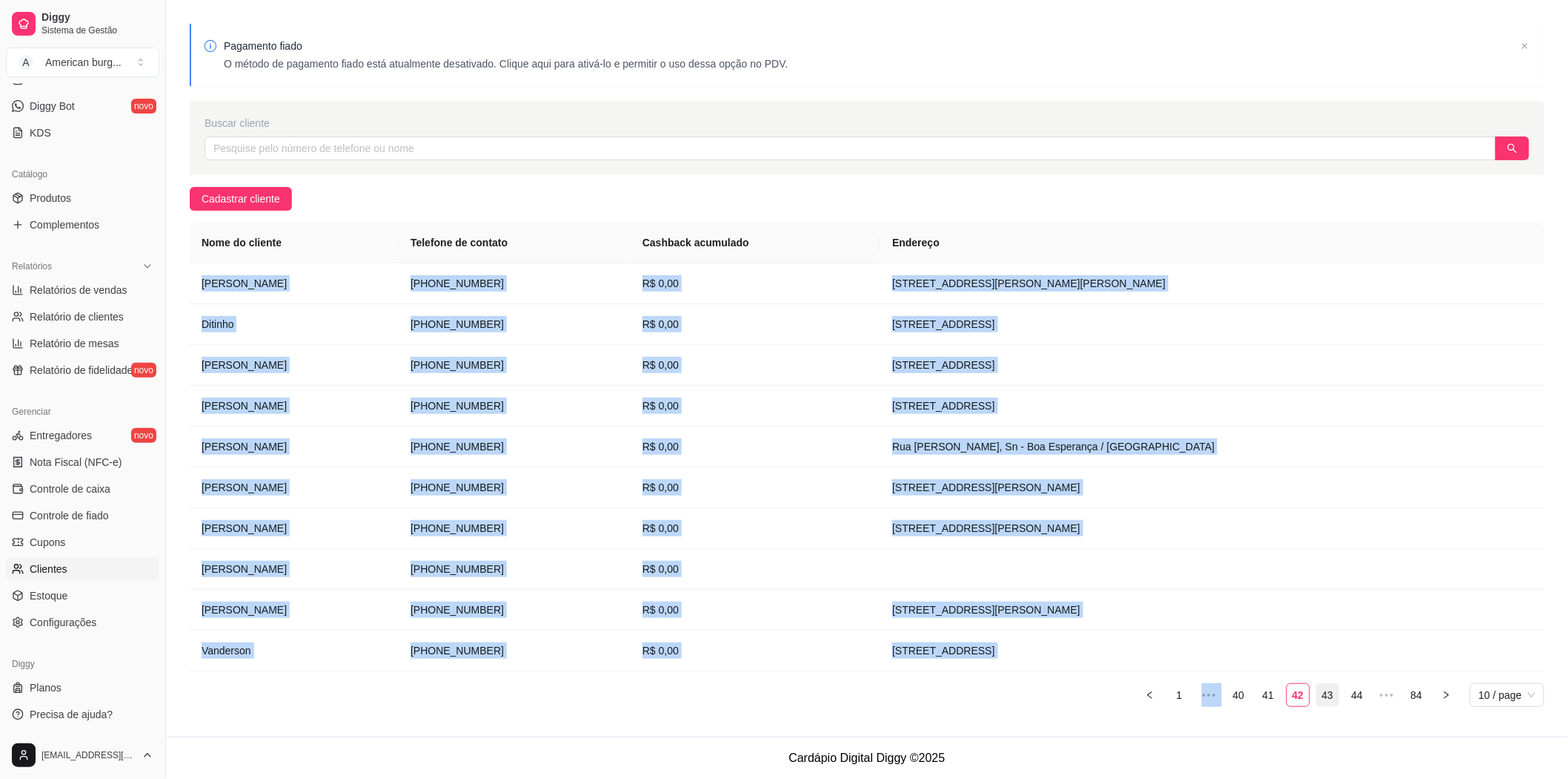
click at [1336, 692] on link "43" at bounding box center [1328, 694] width 22 height 22
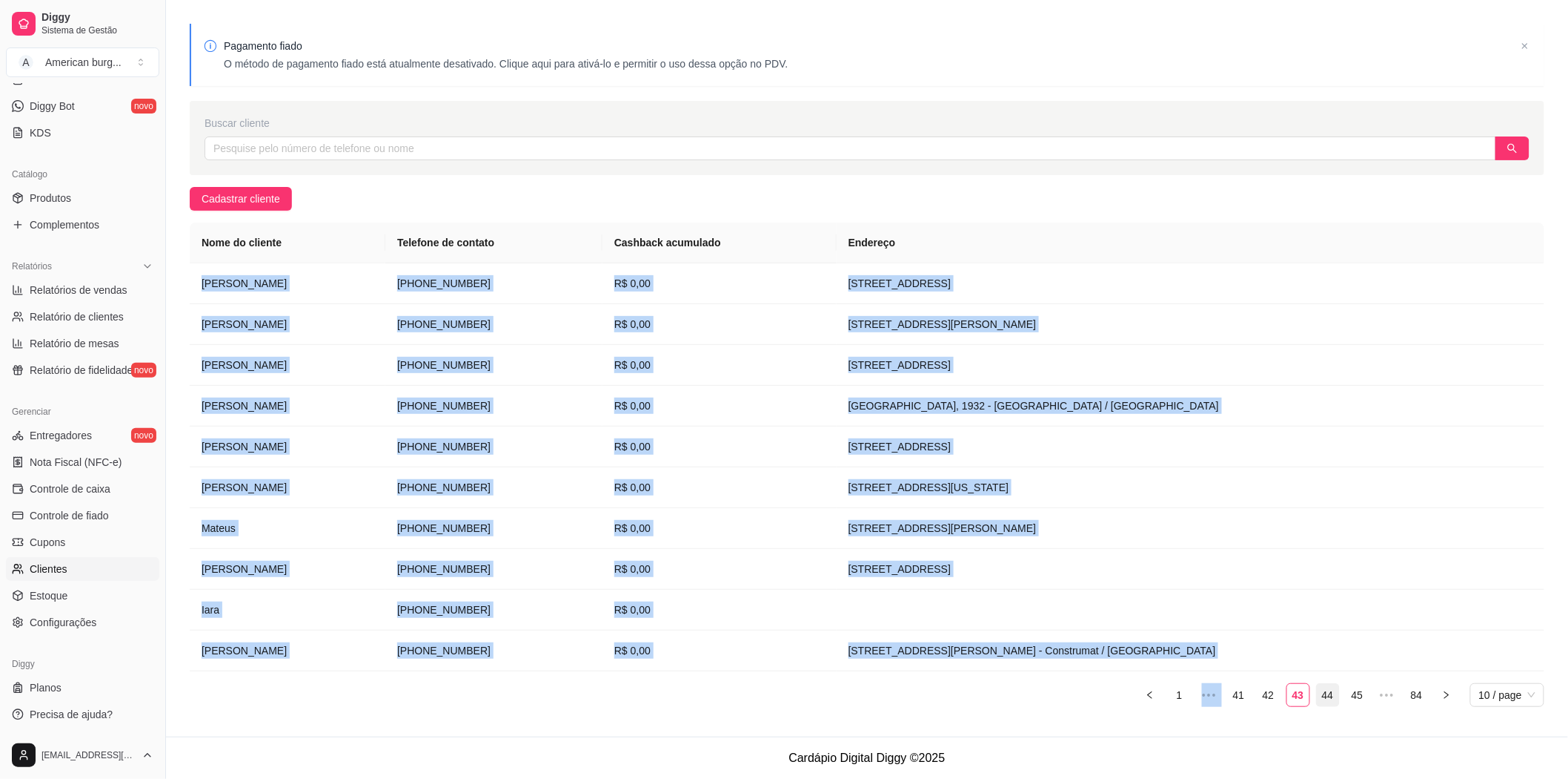
click at [1332, 686] on link "44" at bounding box center [1328, 694] width 22 height 22
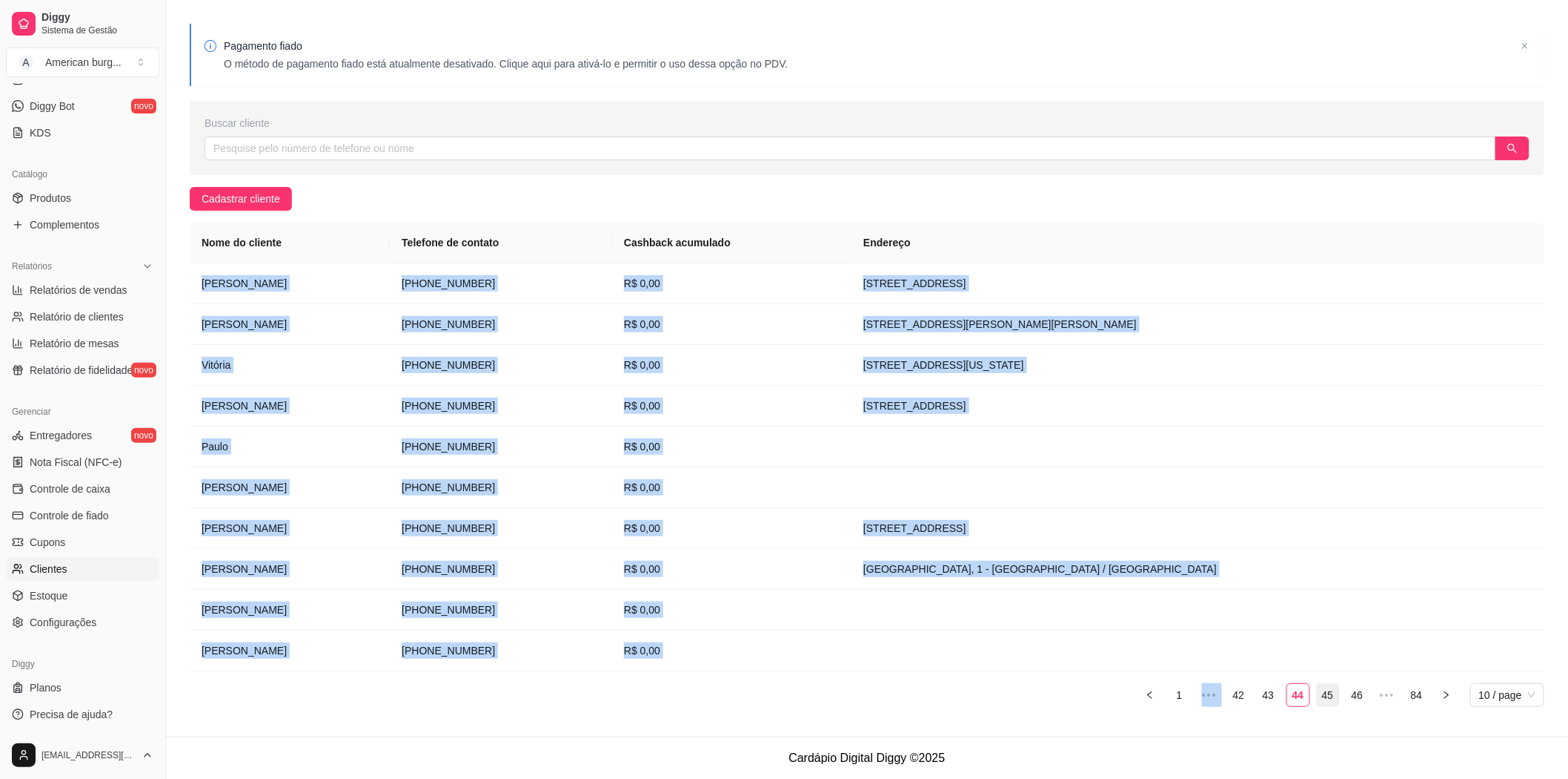
click at [1324, 701] on link "45" at bounding box center [1328, 694] width 22 height 22
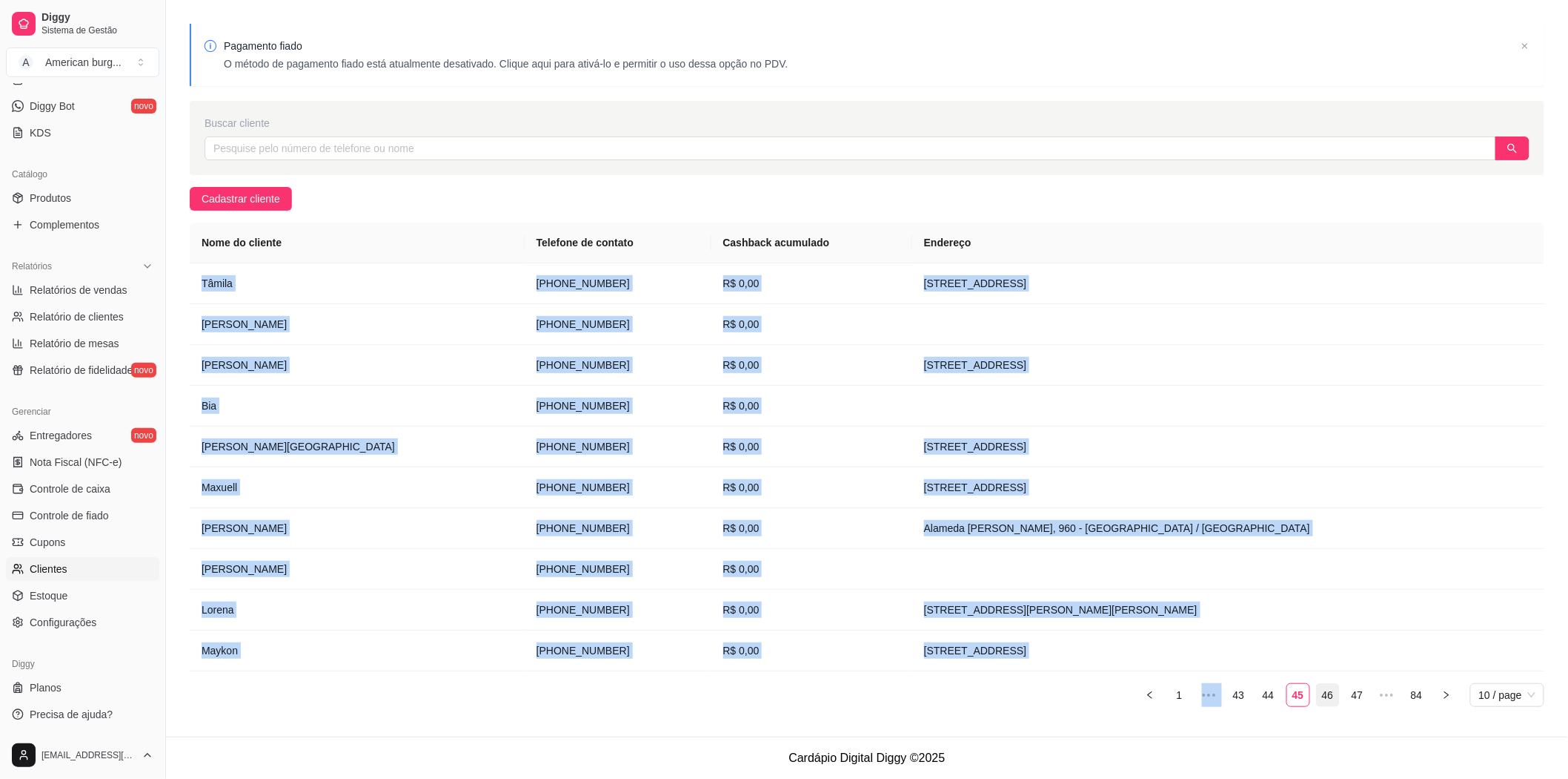
click at [1320, 695] on link "46" at bounding box center [1328, 694] width 22 height 22
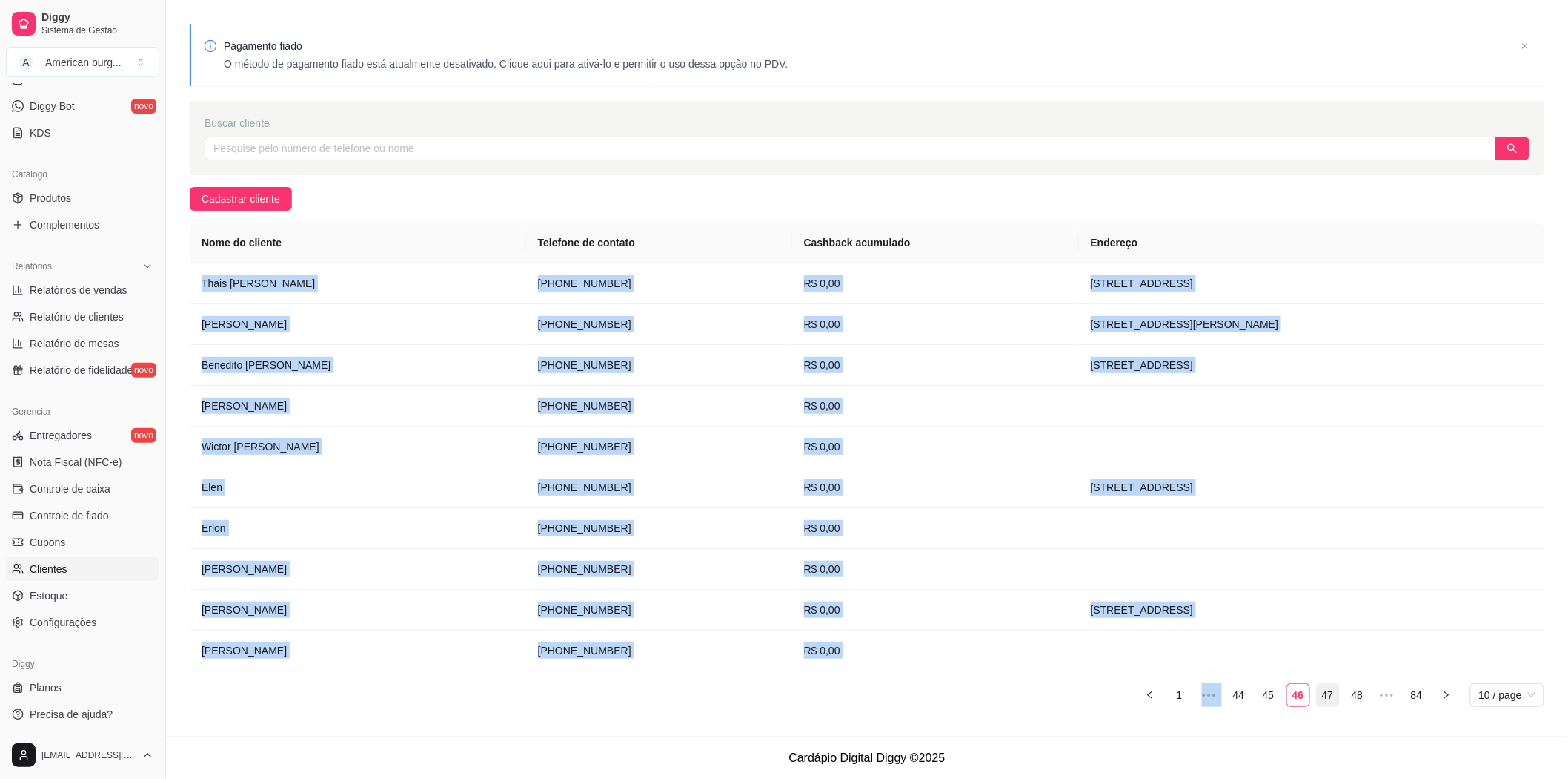
click at [1330, 700] on link "47" at bounding box center [1328, 694] width 22 height 22
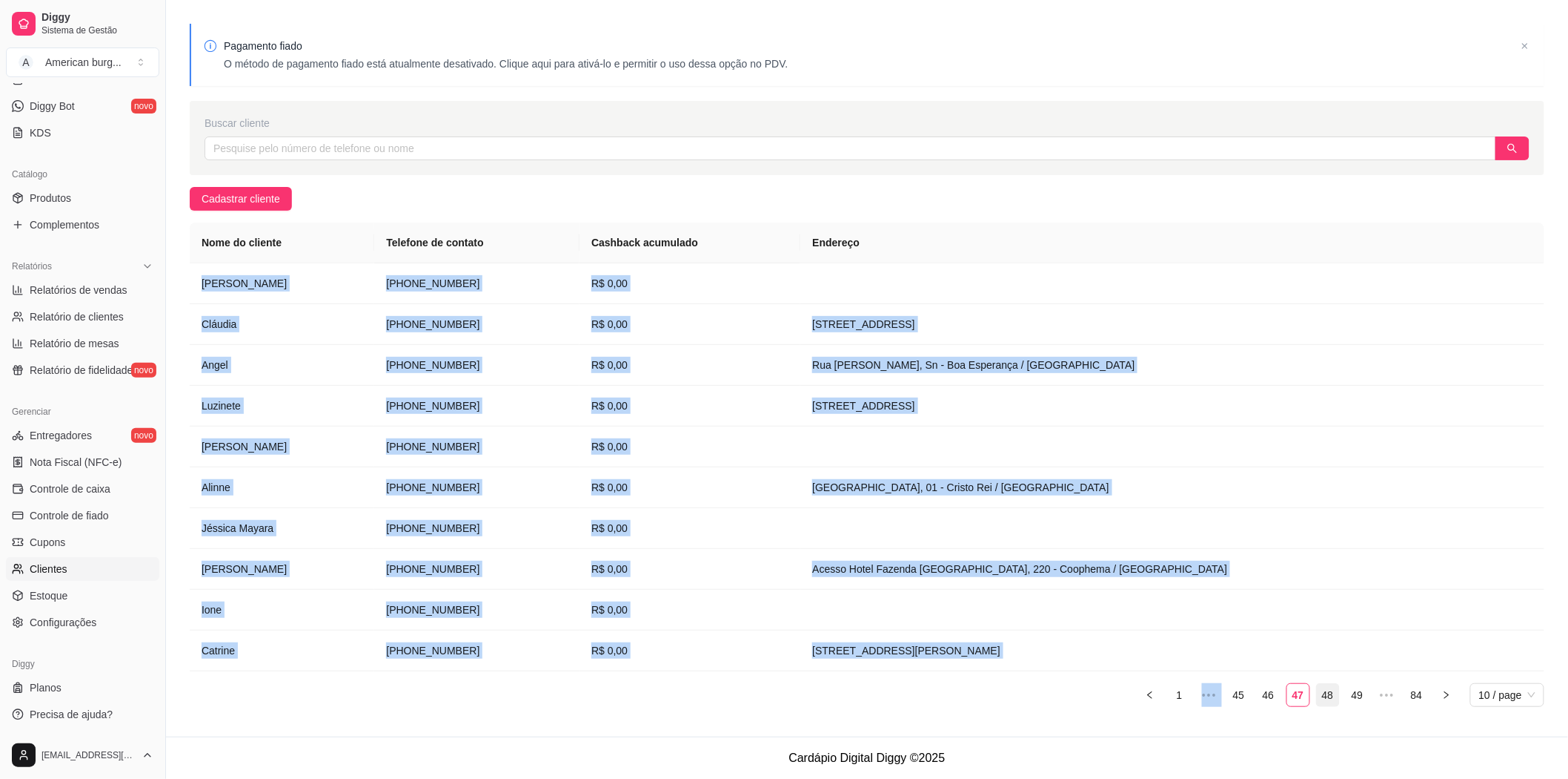
click at [1320, 692] on link "48" at bounding box center [1328, 694] width 22 height 22
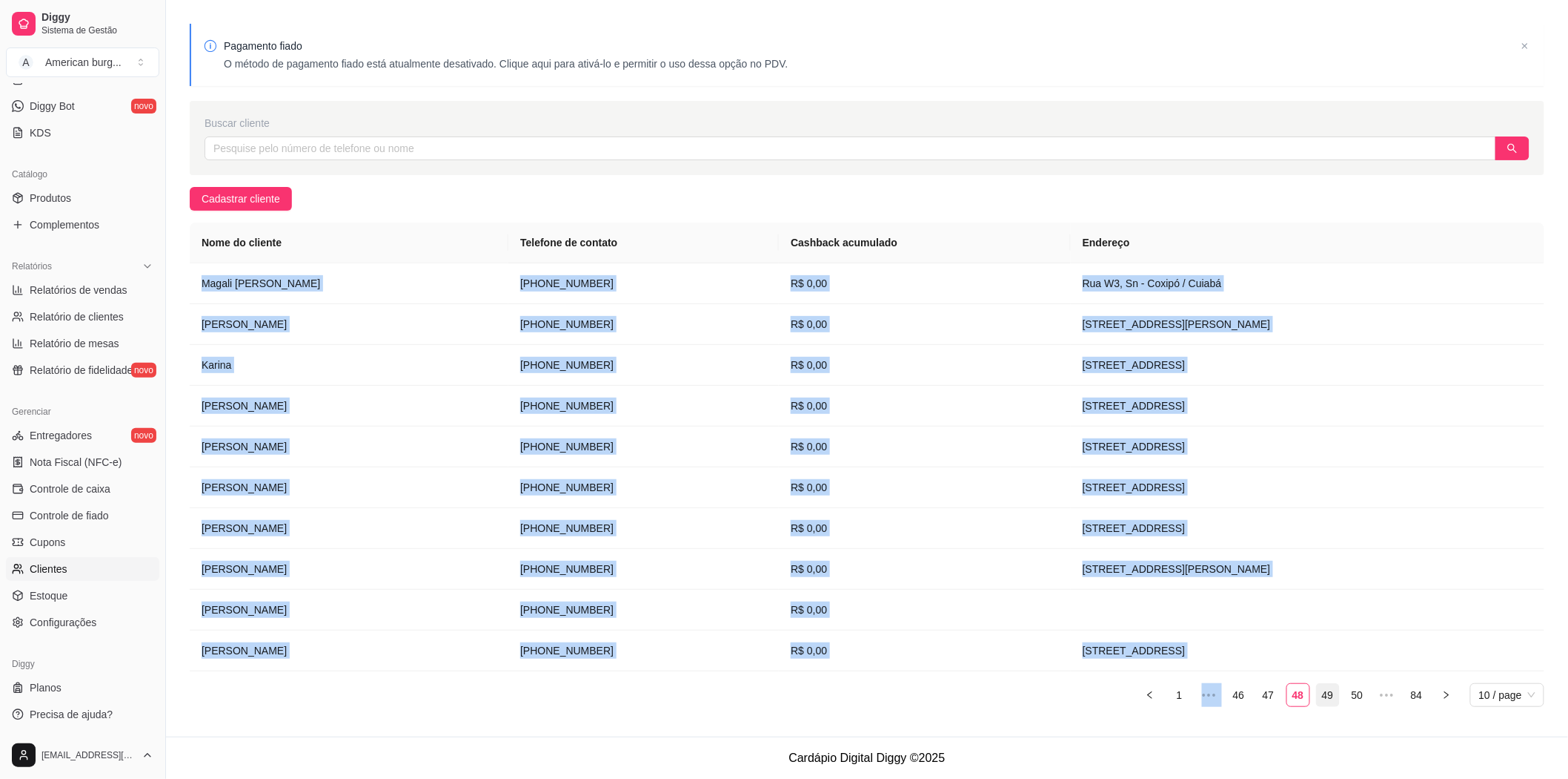
click at [1337, 684] on link "49" at bounding box center [1328, 694] width 22 height 22
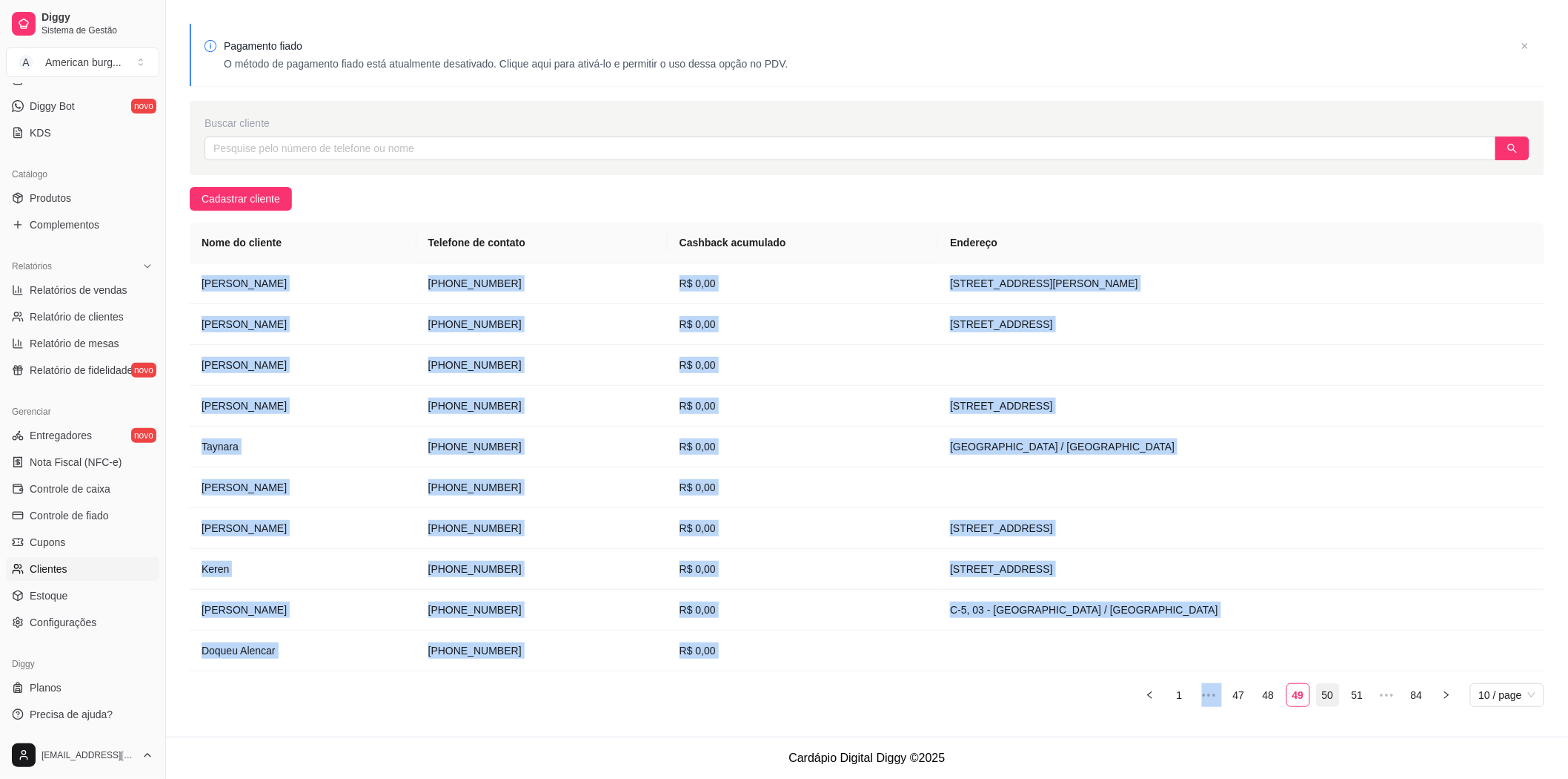
click at [1329, 690] on link "50" at bounding box center [1328, 694] width 22 height 22
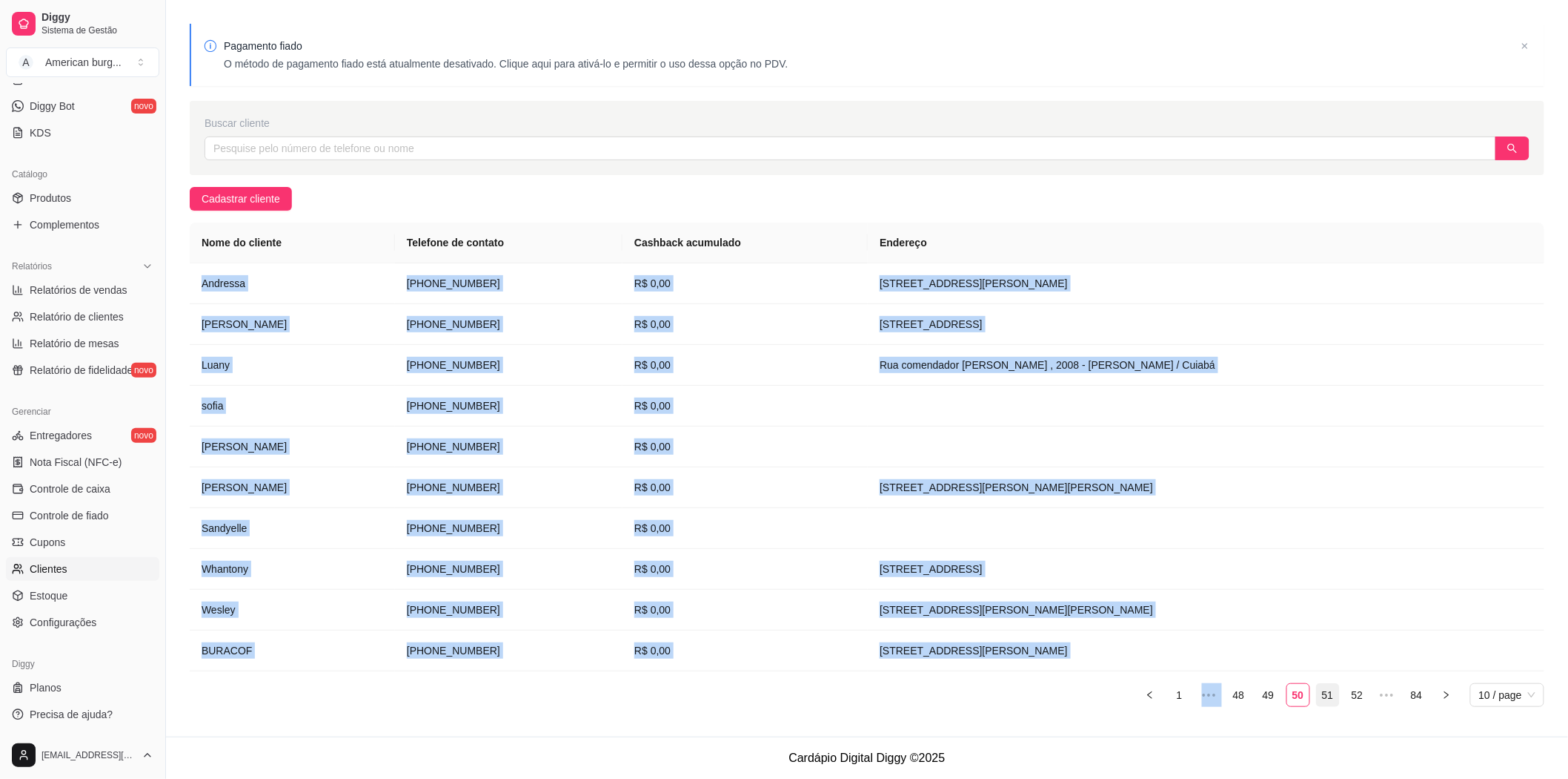
click at [1323, 694] on link "51" at bounding box center [1328, 694] width 22 height 22
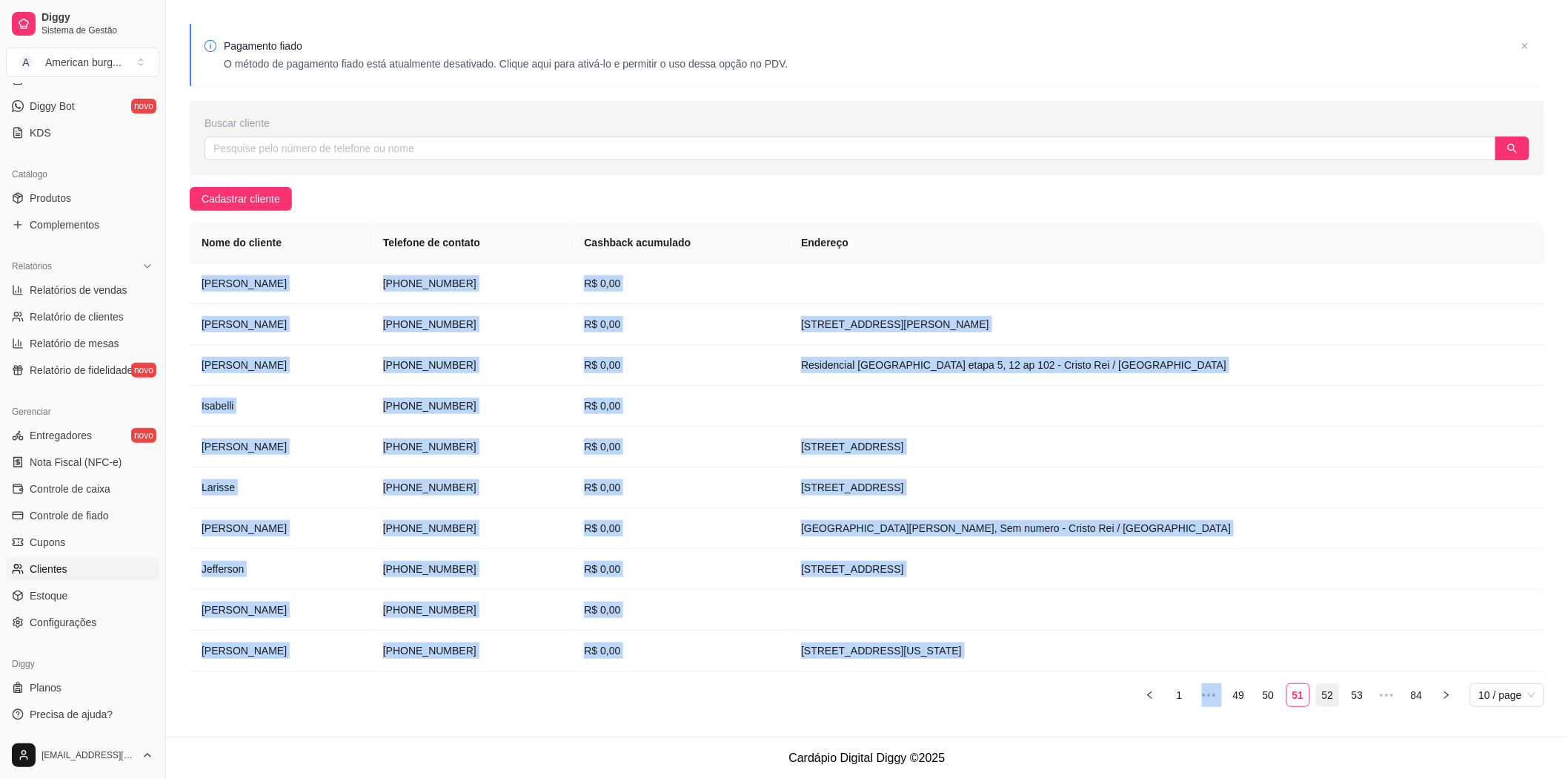
click at [1324, 691] on link "52" at bounding box center [1328, 694] width 22 height 22
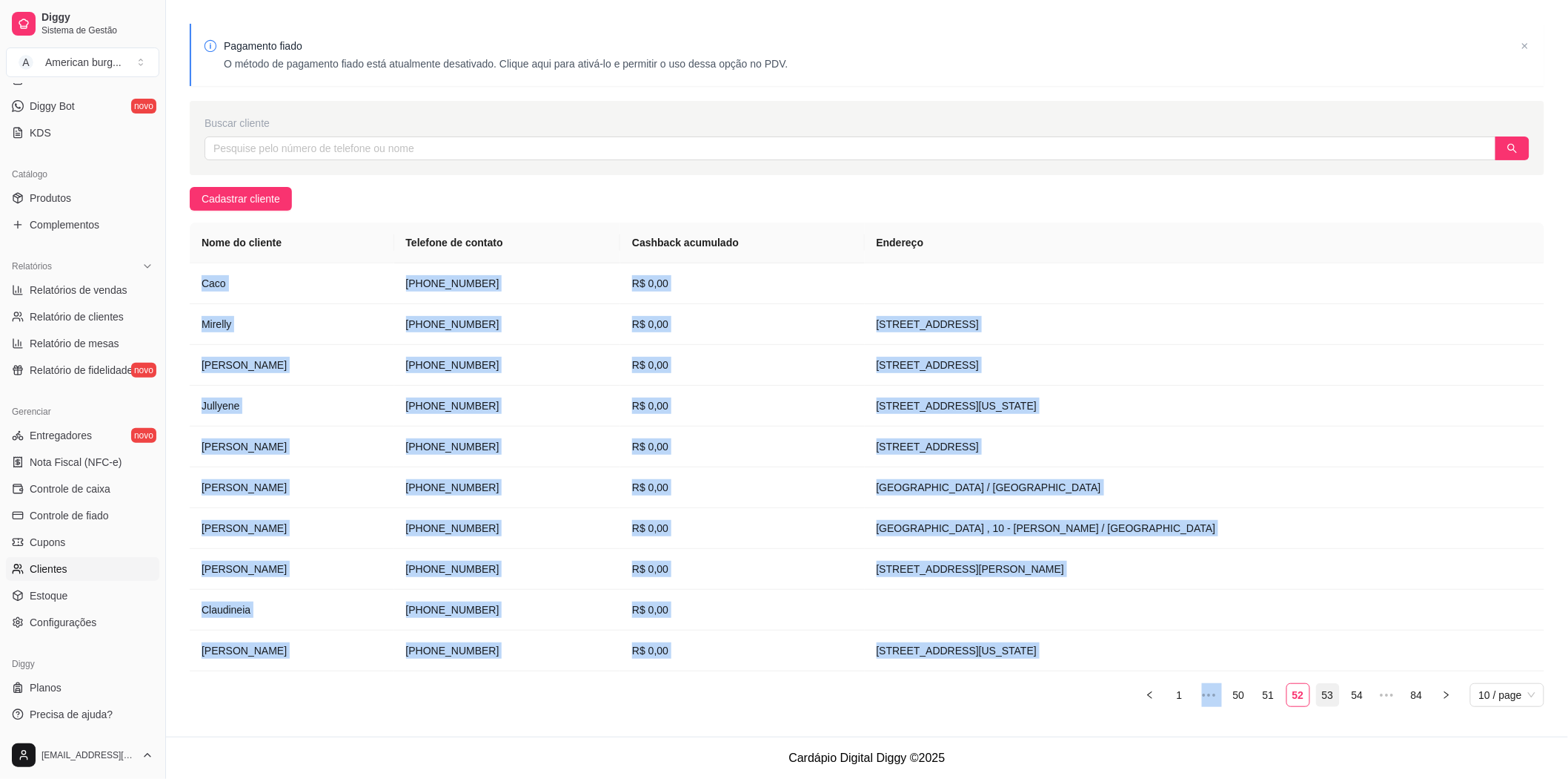
click at [1328, 701] on link "53" at bounding box center [1328, 694] width 22 height 22
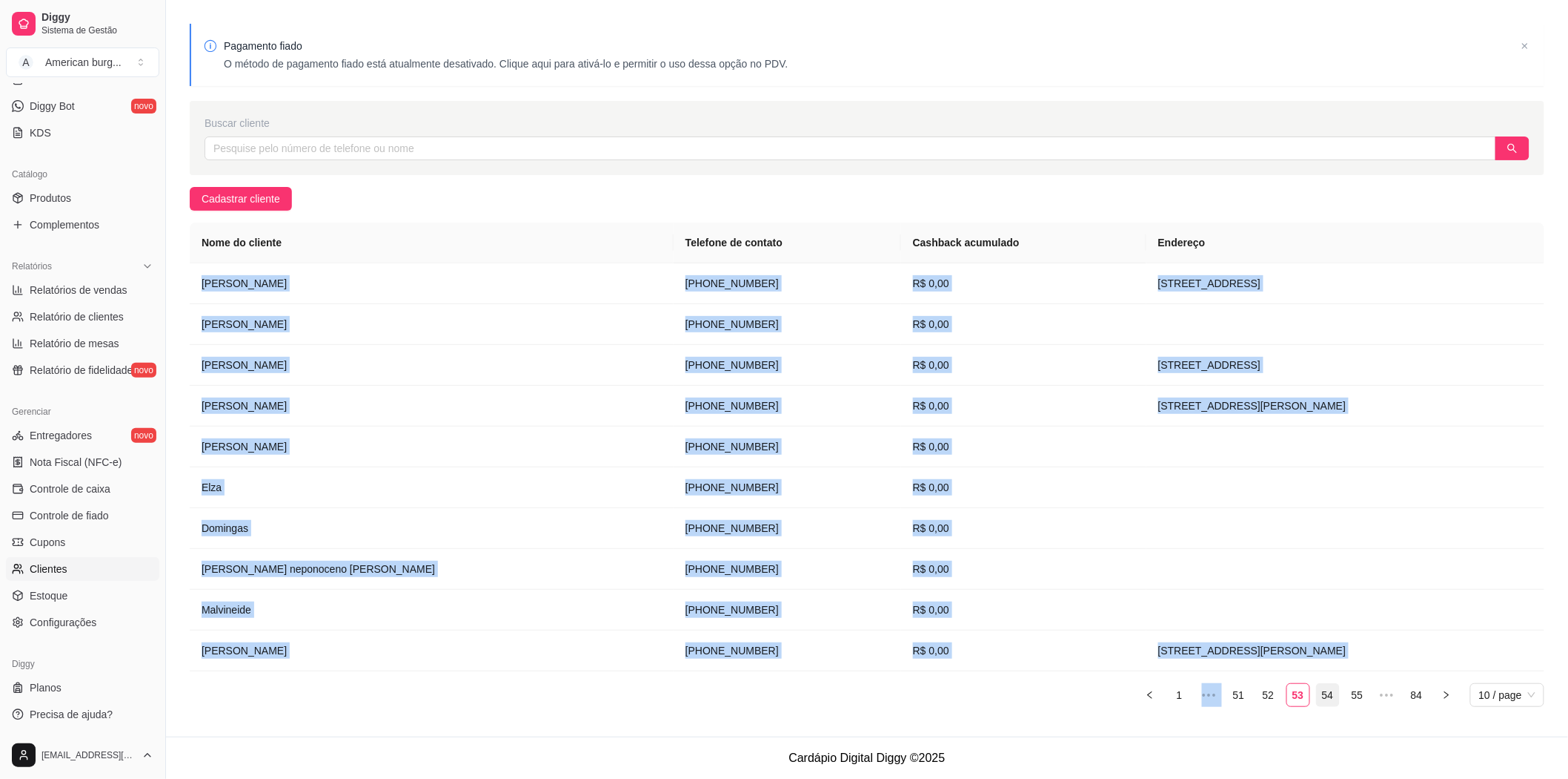
click at [1322, 695] on link "54" at bounding box center [1328, 694] width 22 height 22
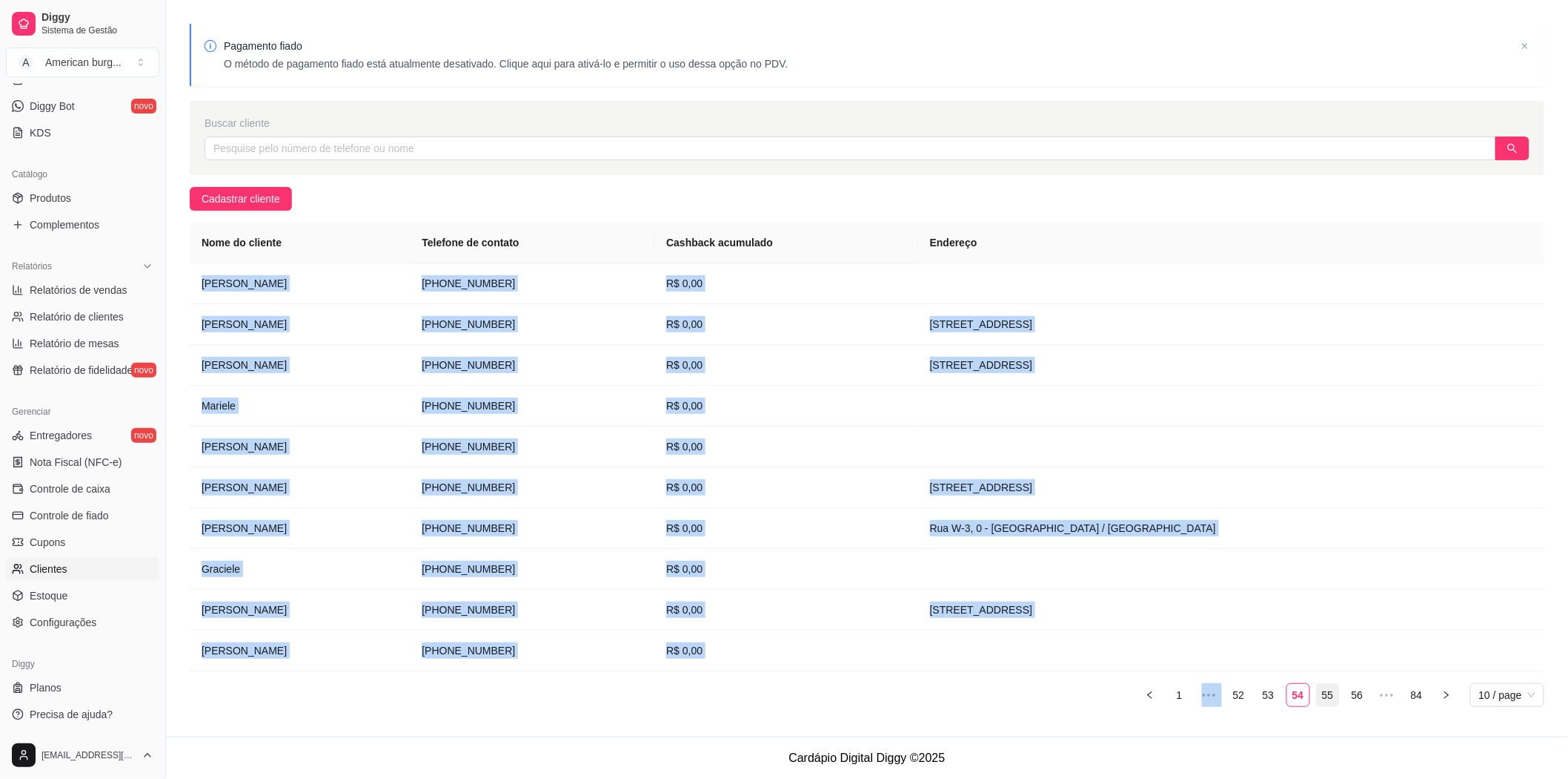
click at [1327, 698] on link "55" at bounding box center [1328, 694] width 22 height 22
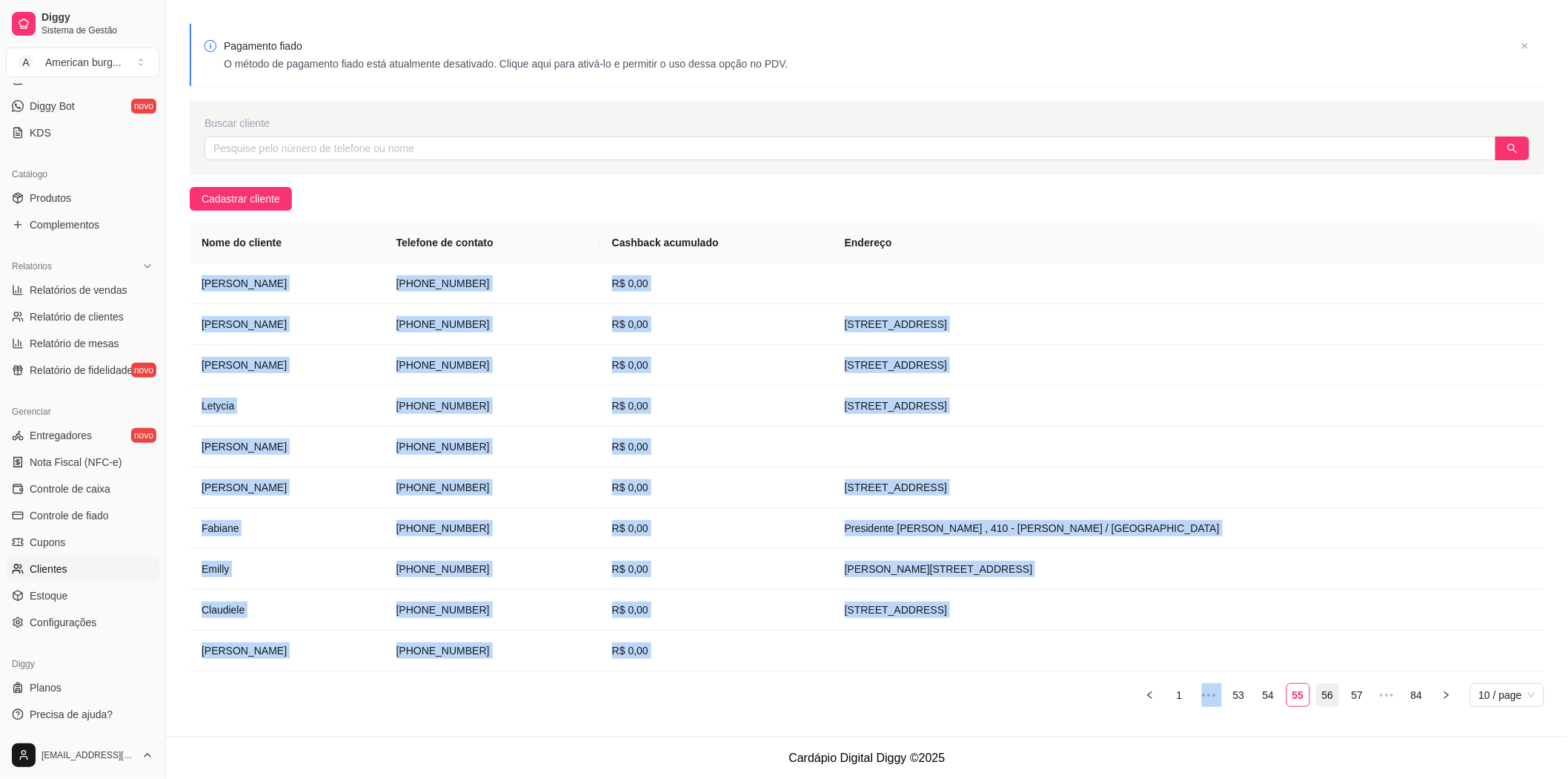
click at [1325, 698] on link "56" at bounding box center [1328, 694] width 22 height 22
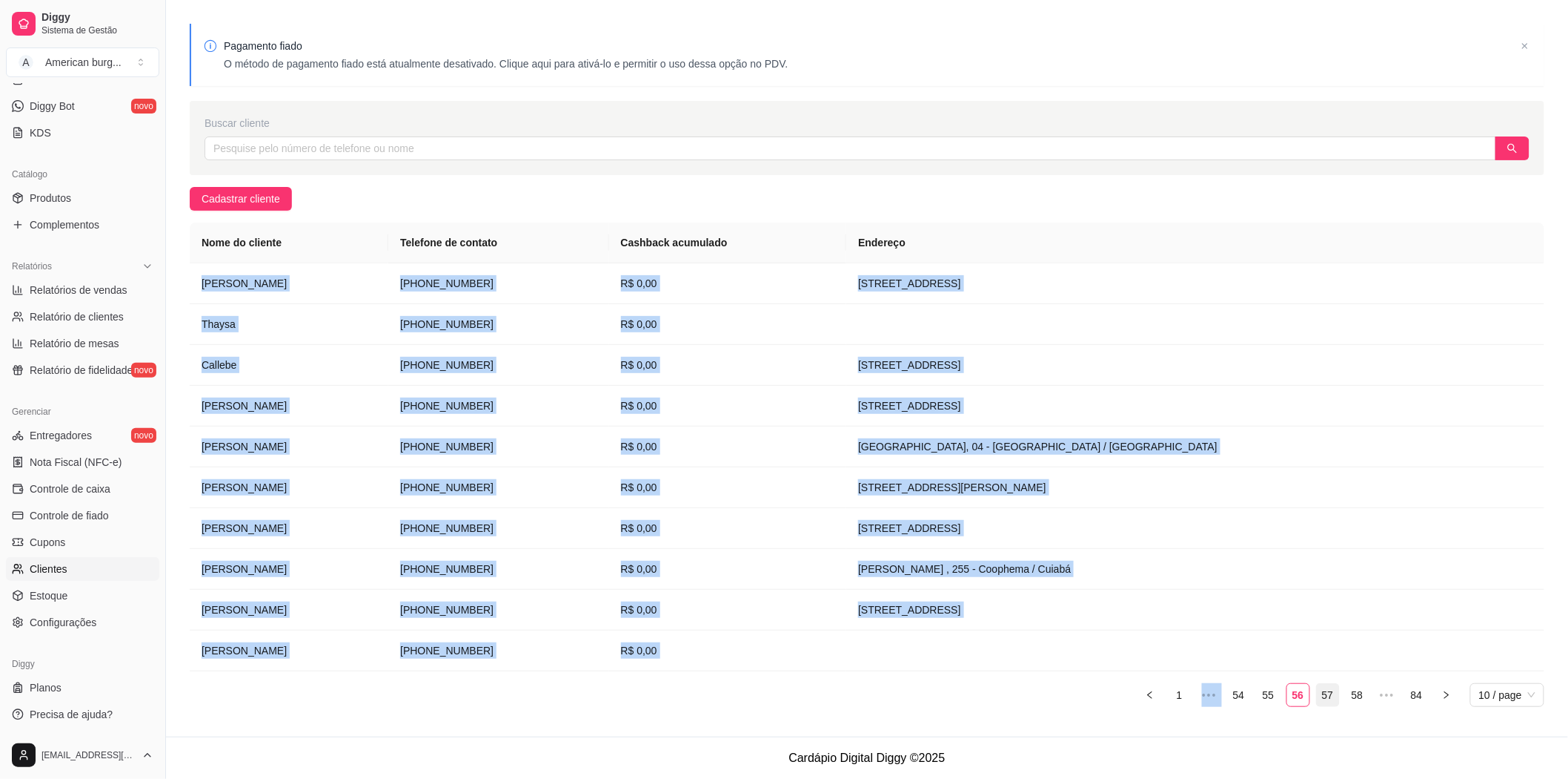
click at [1327, 694] on link "57" at bounding box center [1328, 694] width 22 height 22
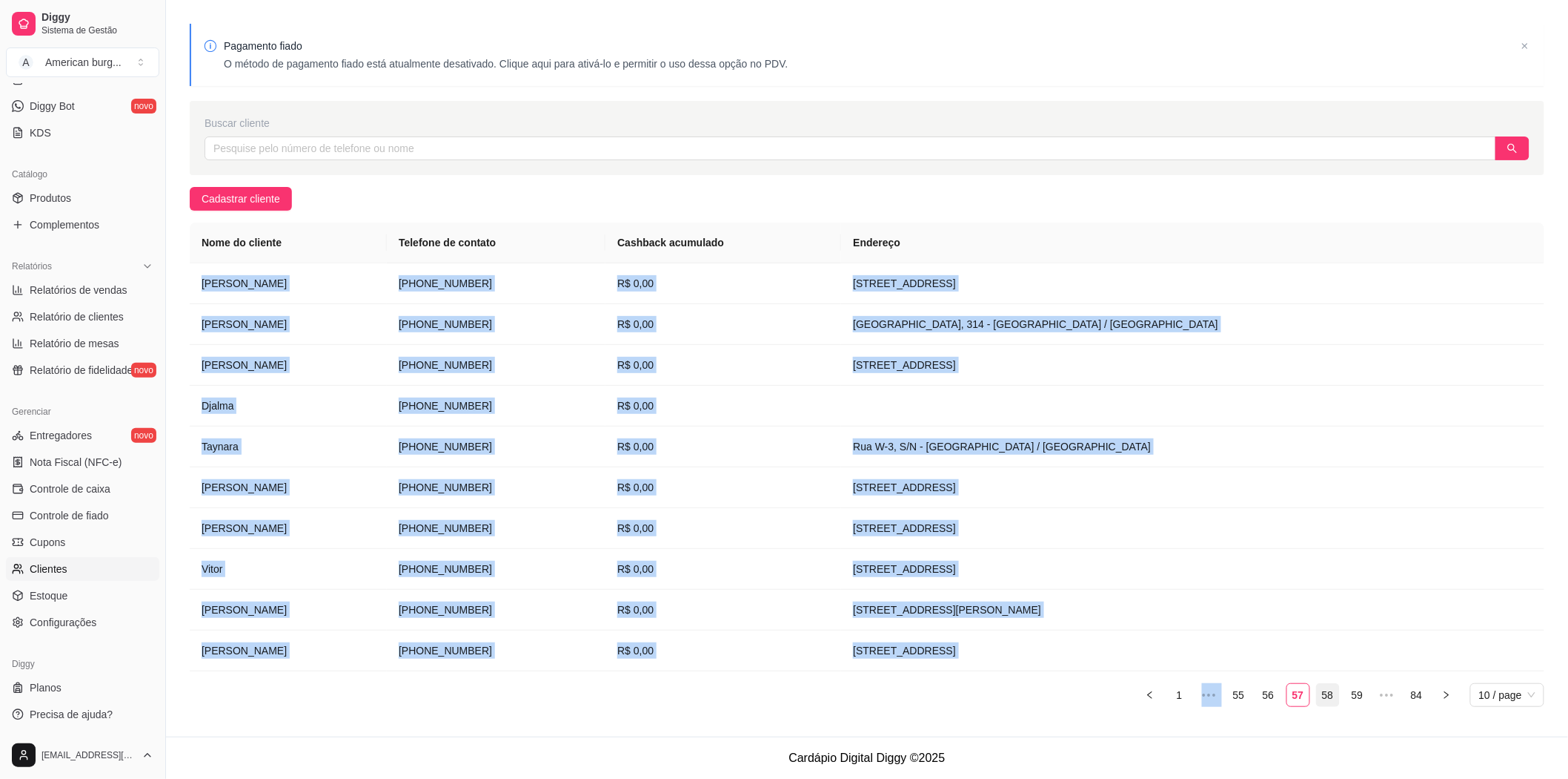
click at [1330, 699] on link "58" at bounding box center [1328, 694] width 22 height 22
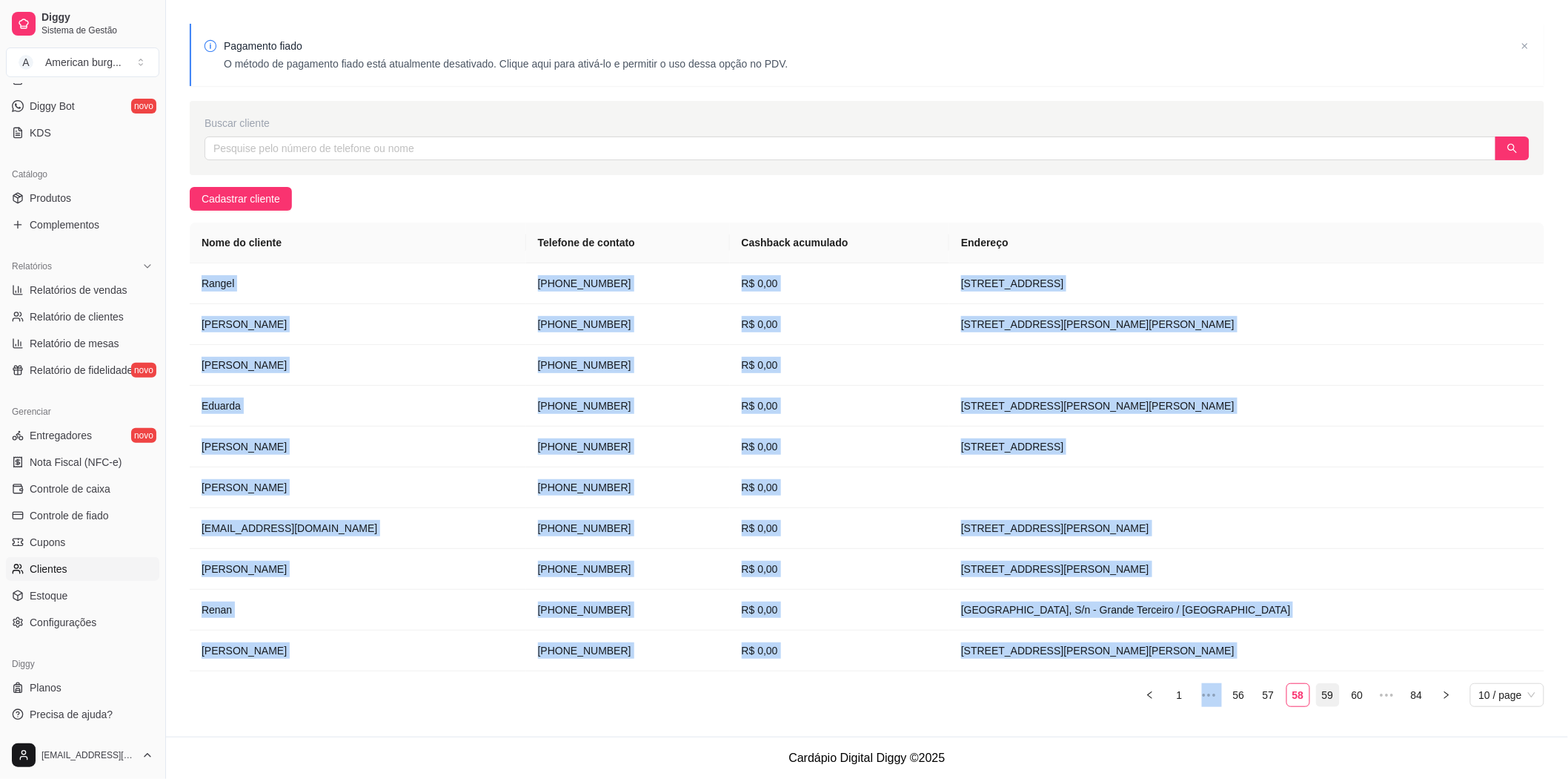
click at [1330, 695] on link "59" at bounding box center [1328, 694] width 22 height 22
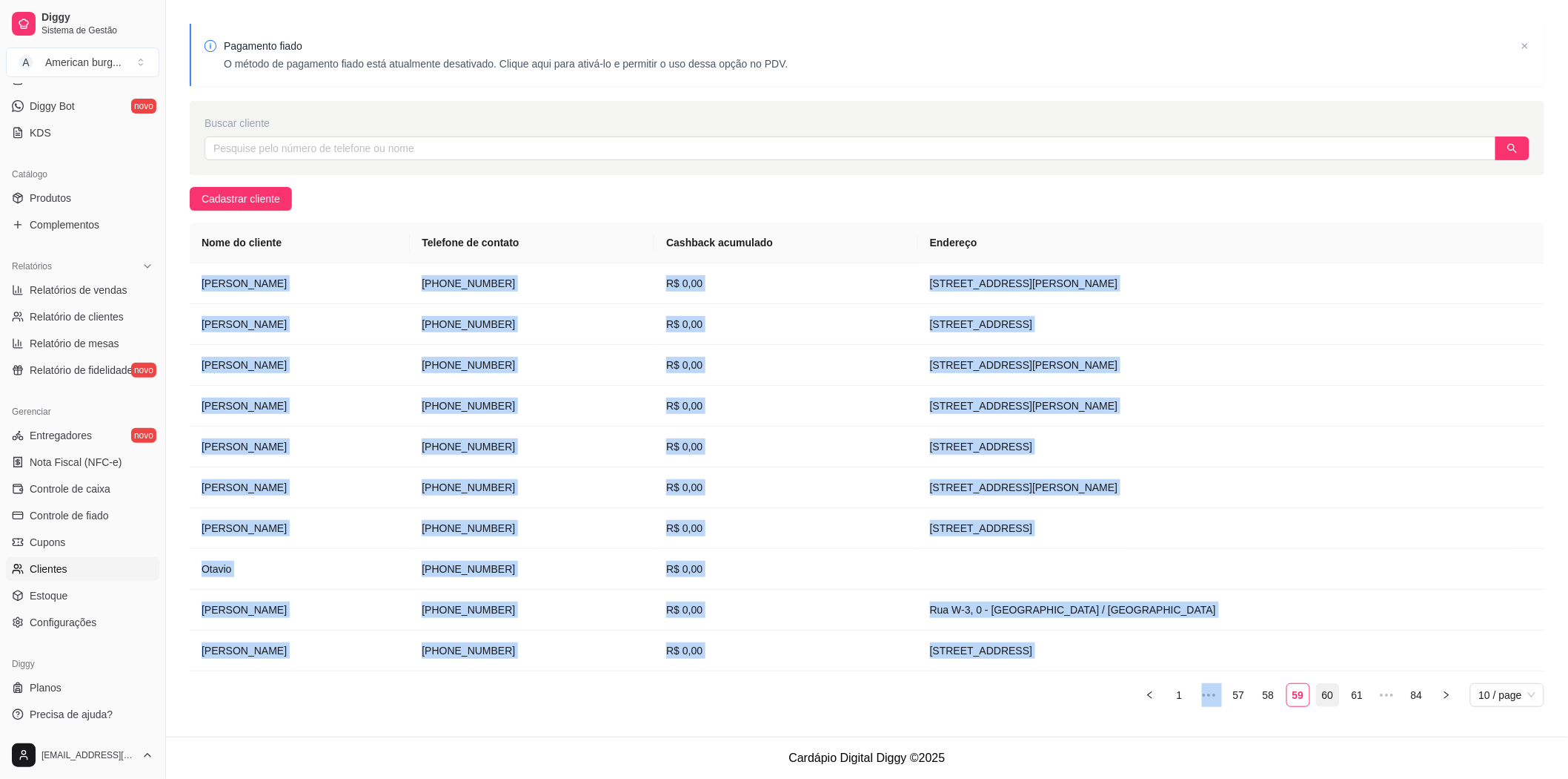
click at [1327, 689] on link "60" at bounding box center [1328, 694] width 22 height 22
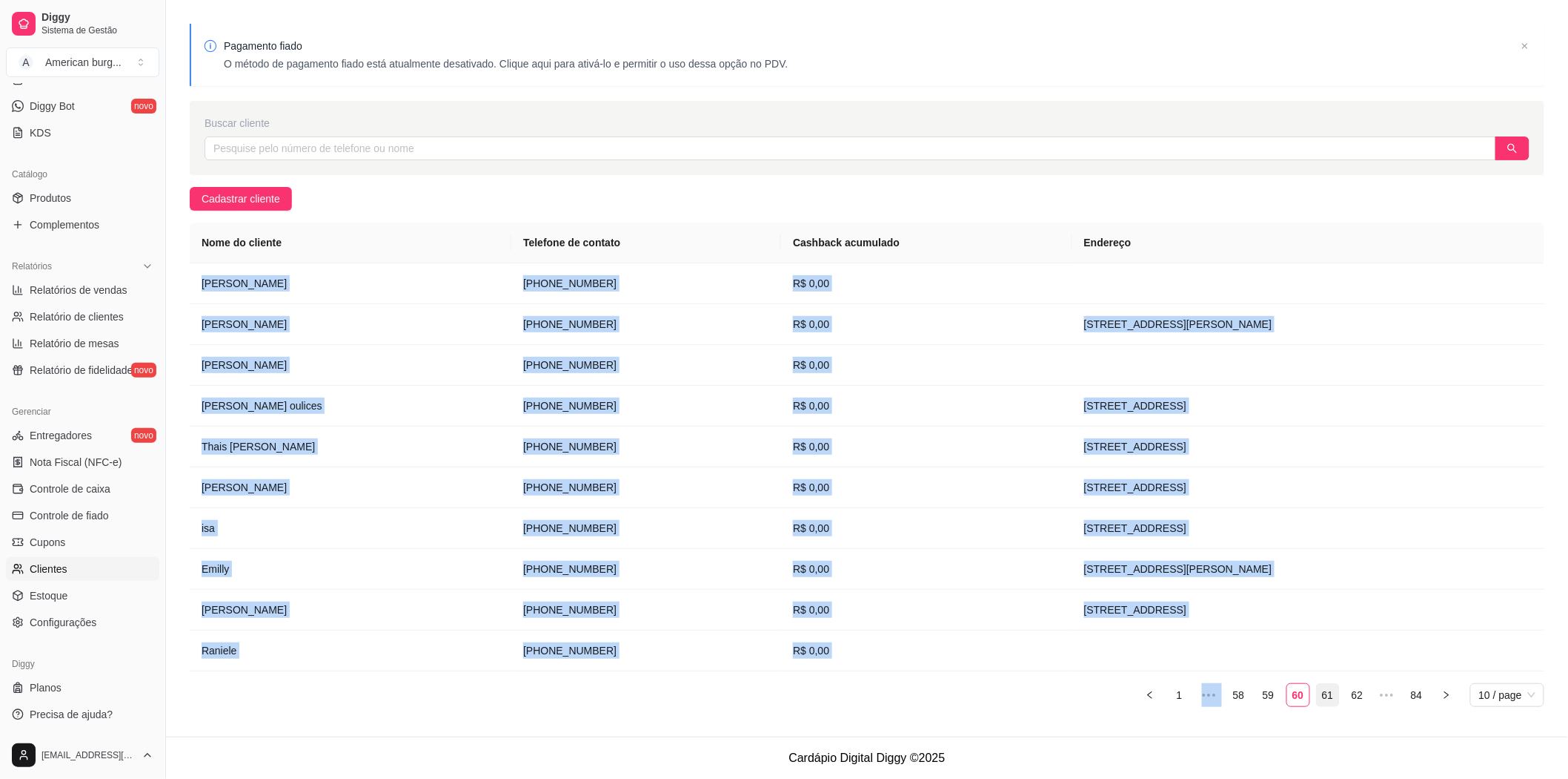
click at [1325, 698] on link "61" at bounding box center [1328, 694] width 22 height 22
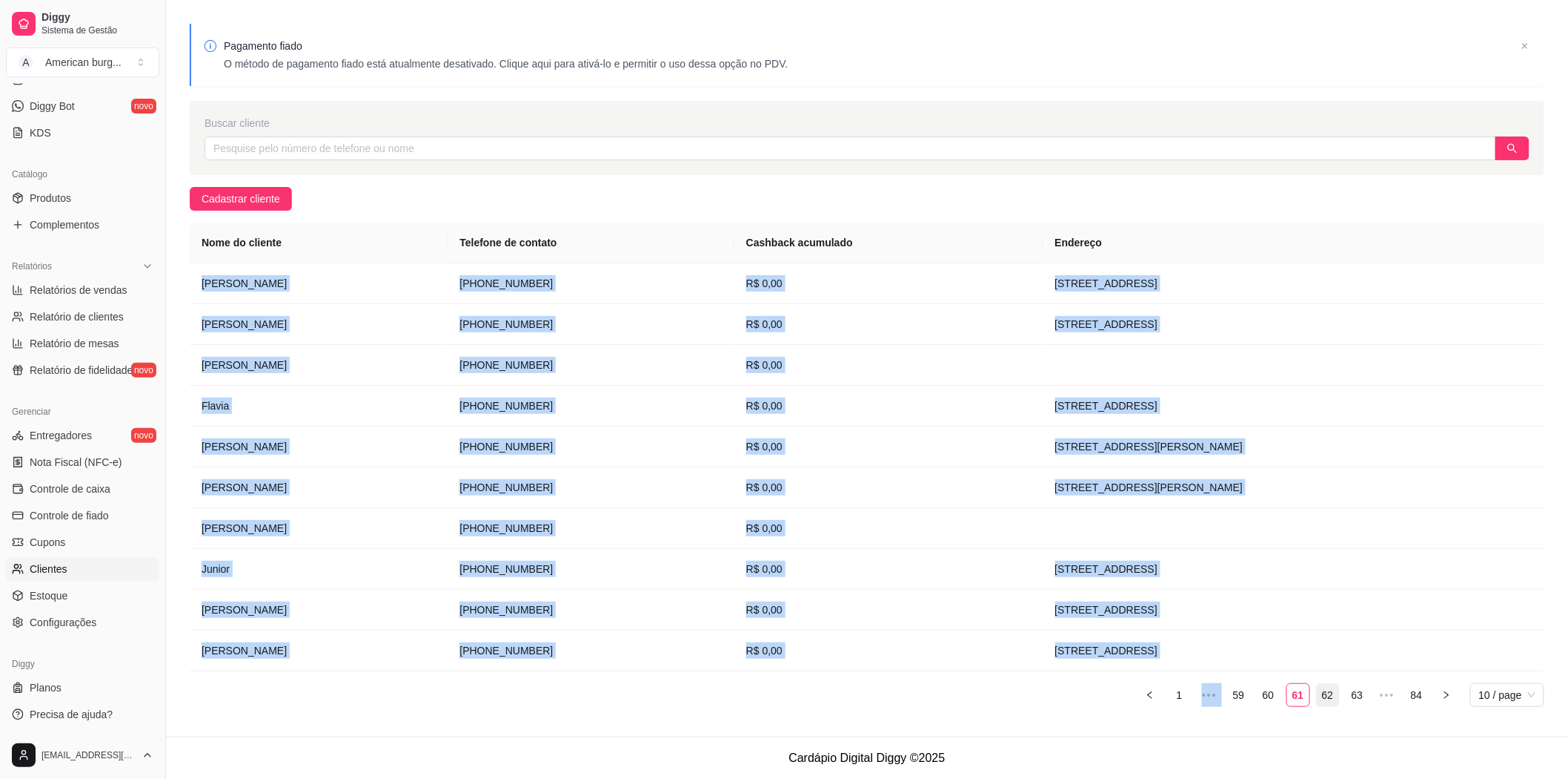
click at [1336, 691] on link "62" at bounding box center [1328, 694] width 22 height 22
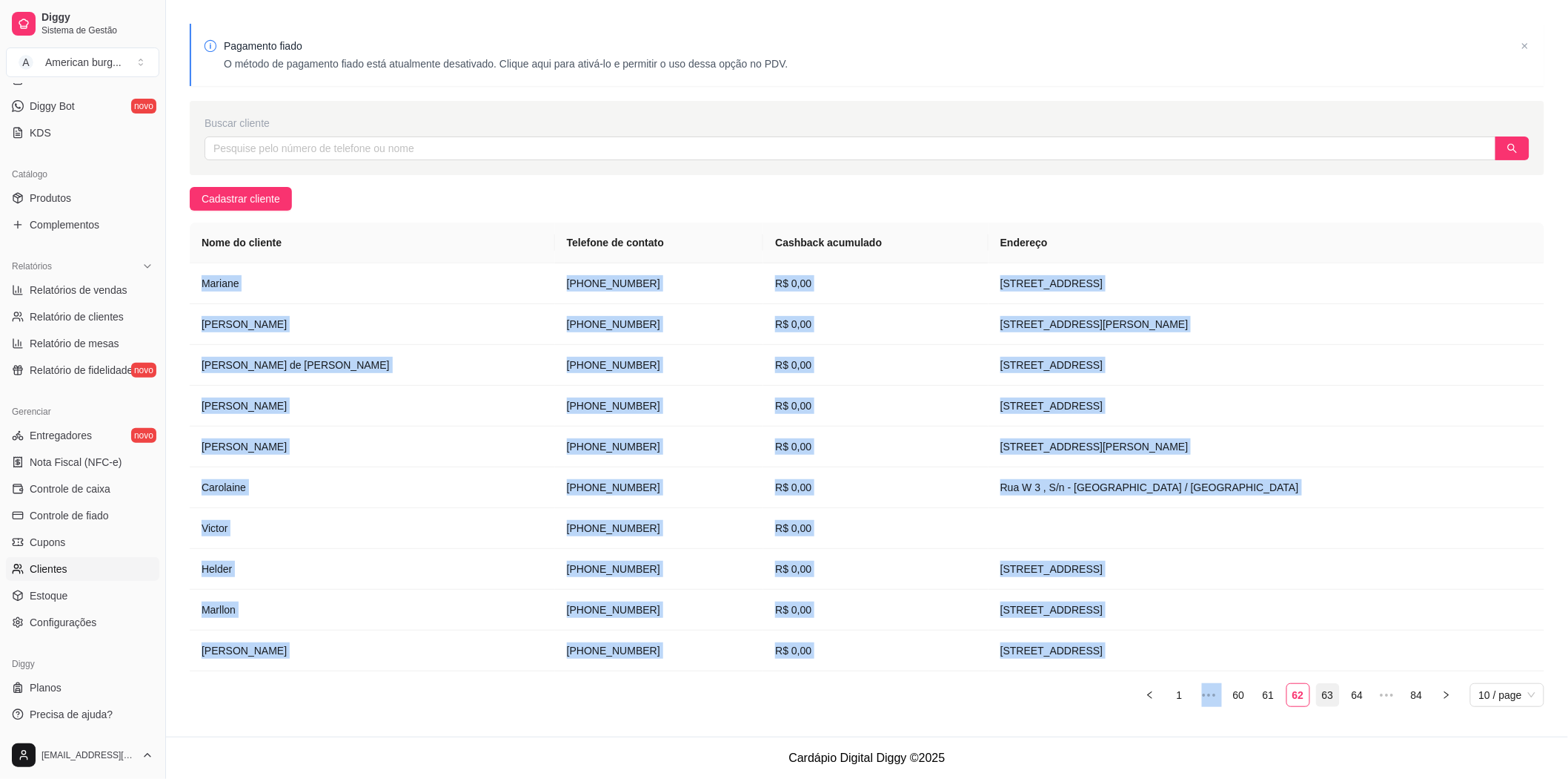
click at [1318, 697] on link "63" at bounding box center [1328, 694] width 22 height 22
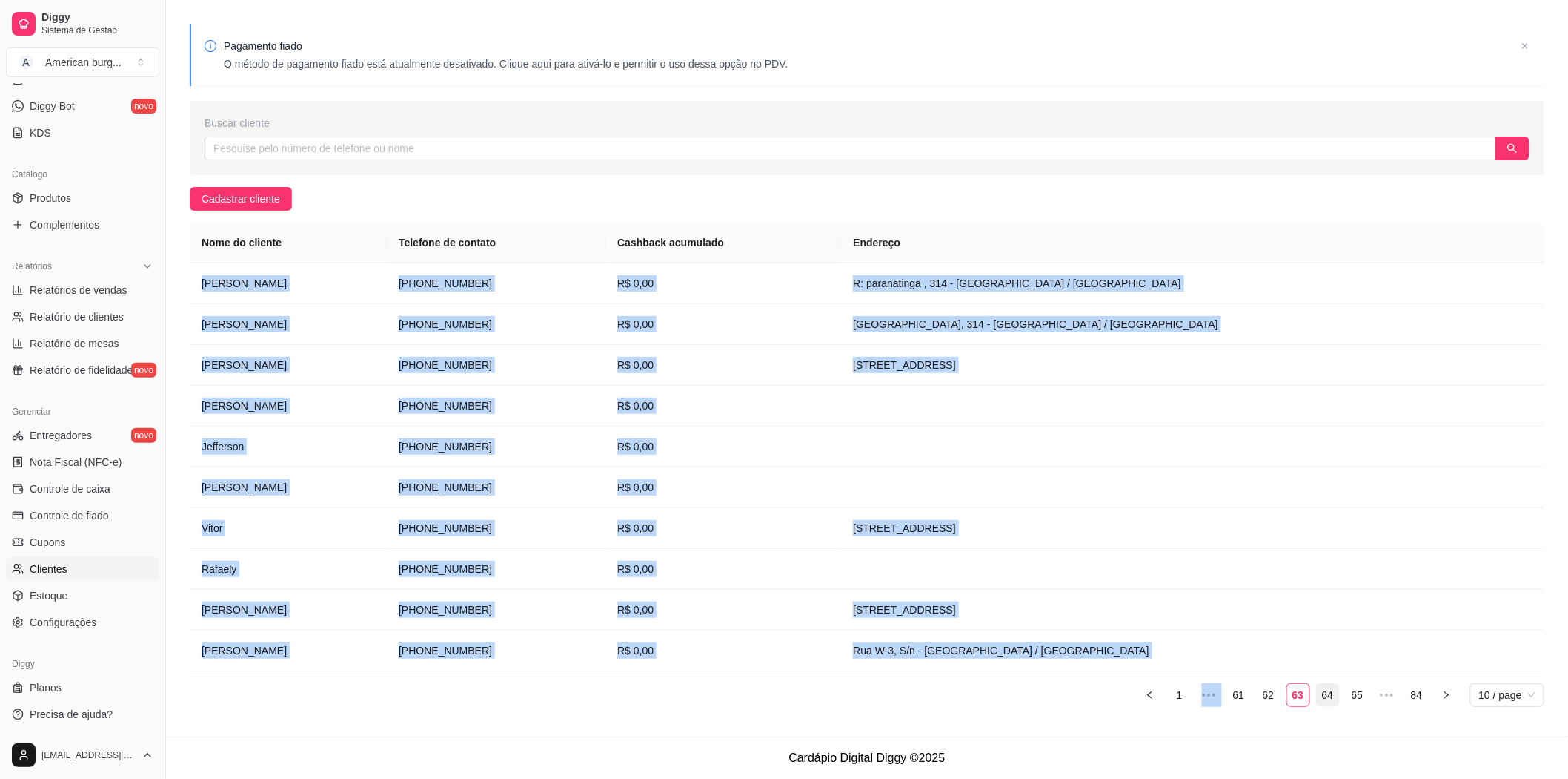
click at [1330, 699] on link "64" at bounding box center [1328, 694] width 22 height 22
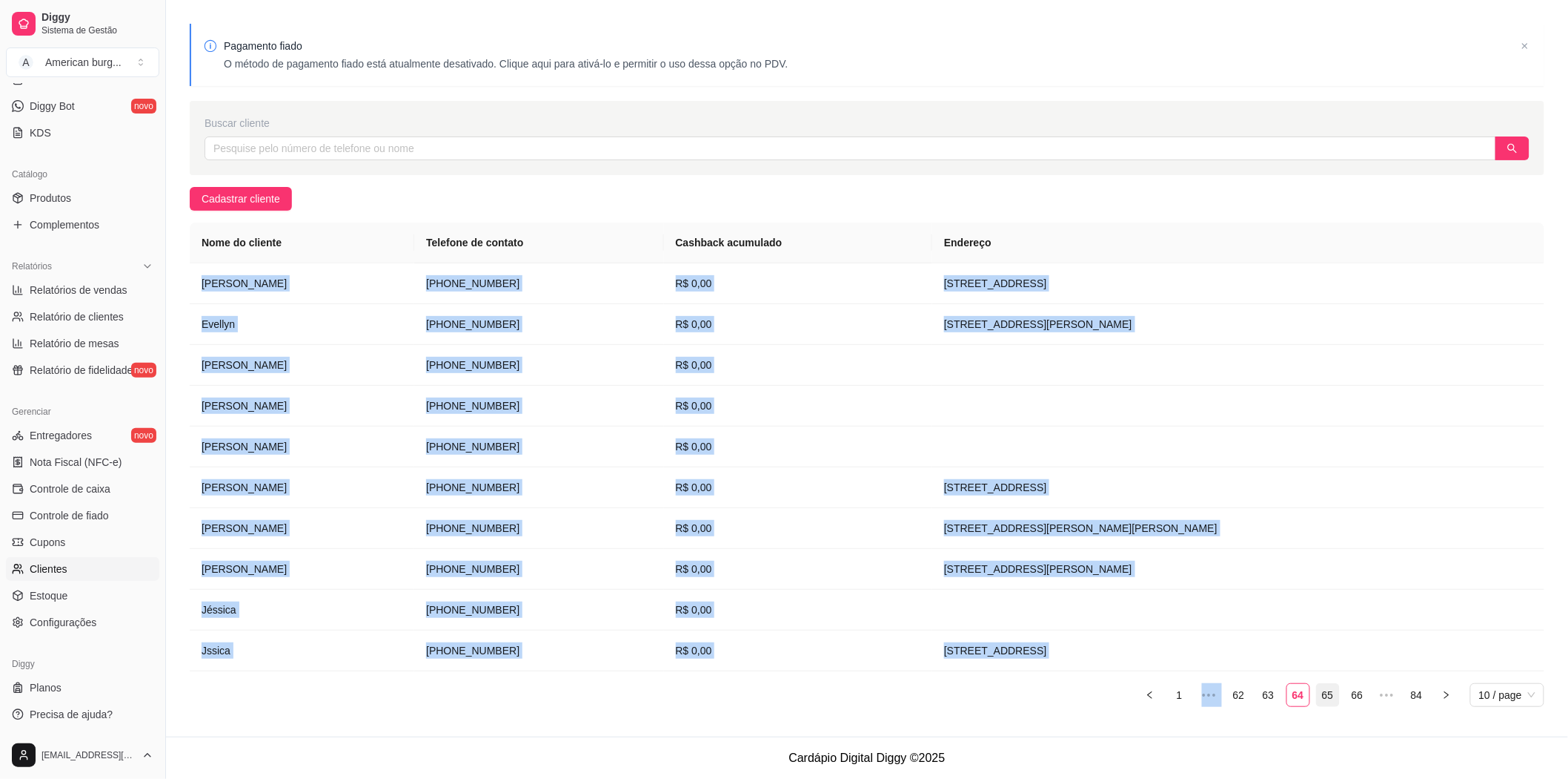
click at [1332, 699] on link "65" at bounding box center [1328, 694] width 22 height 22
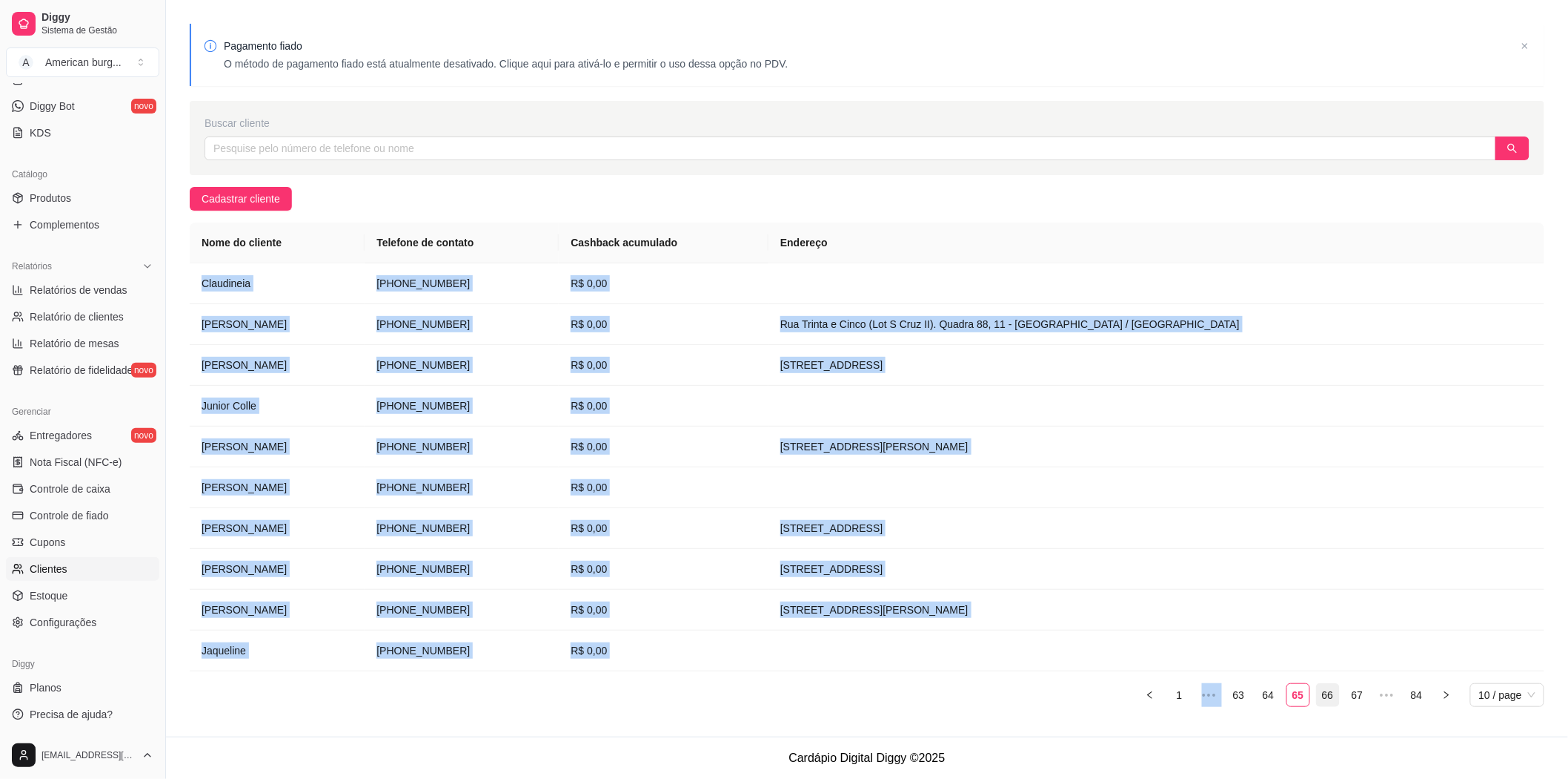
click at [1332, 692] on link "66" at bounding box center [1328, 694] width 22 height 22
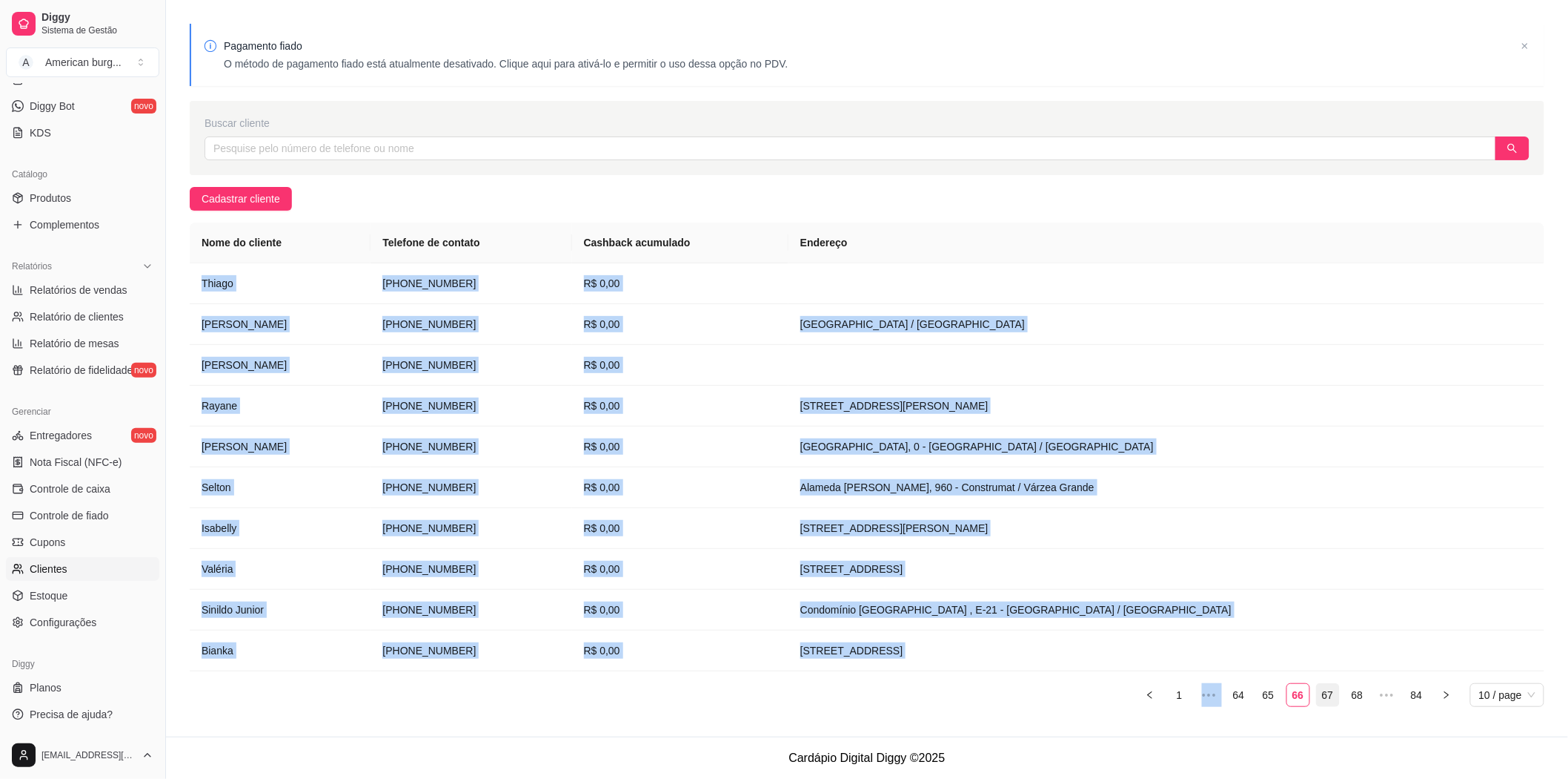
click at [1331, 700] on link "67" at bounding box center [1328, 694] width 22 height 22
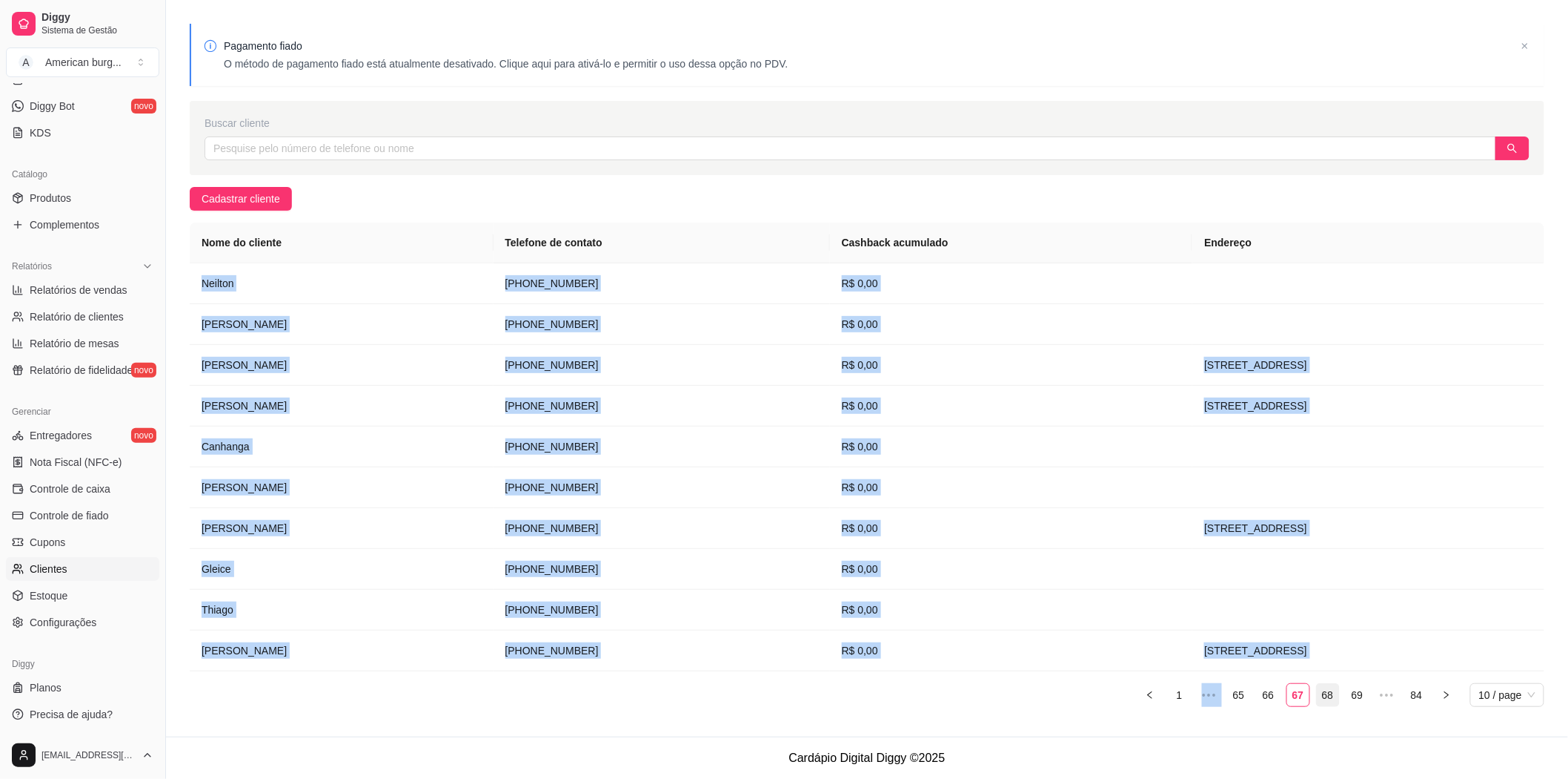
click at [1333, 698] on link "68" at bounding box center [1328, 694] width 22 height 22
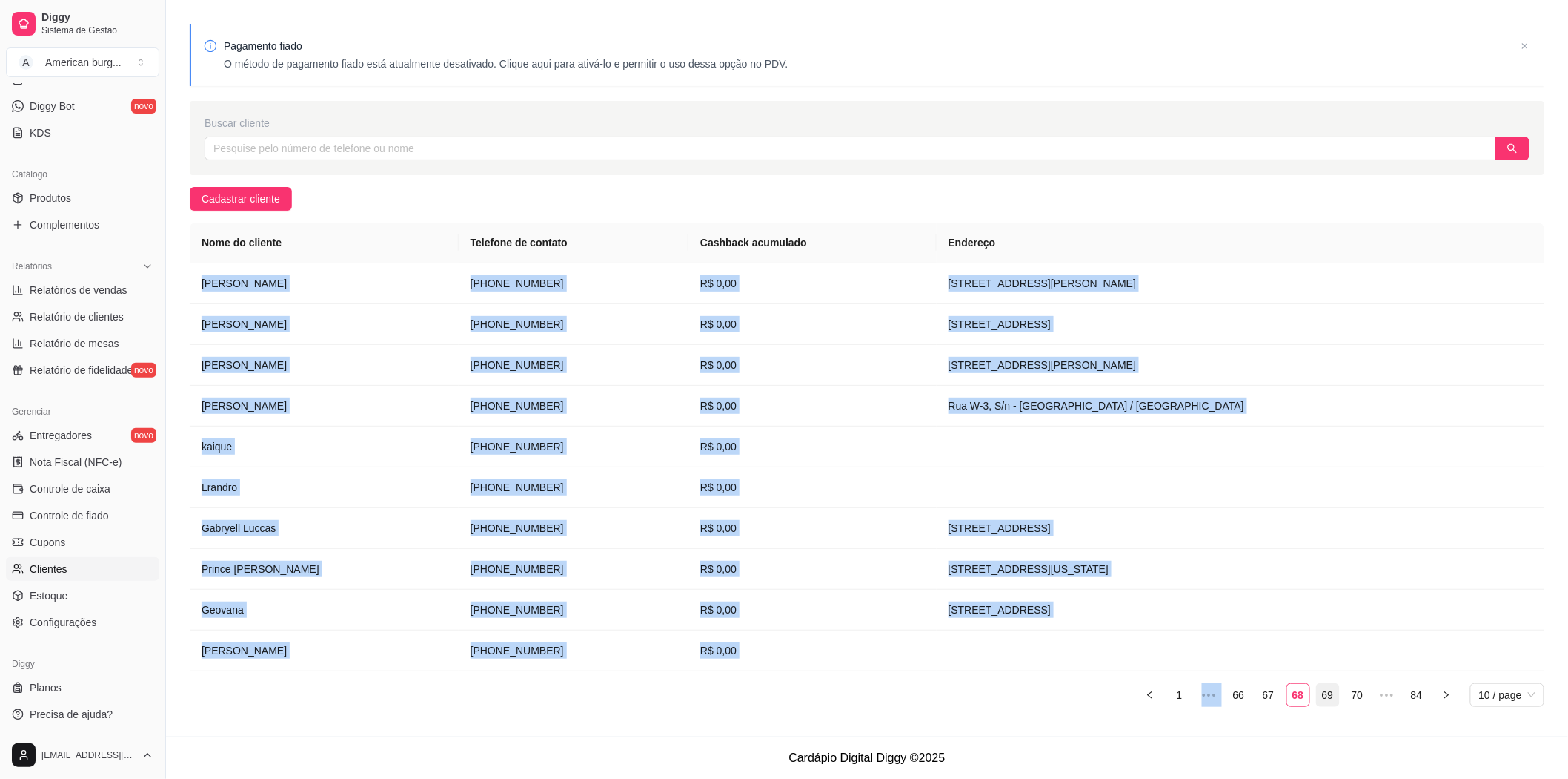
click at [1330, 702] on link "69" at bounding box center [1328, 694] width 22 height 22
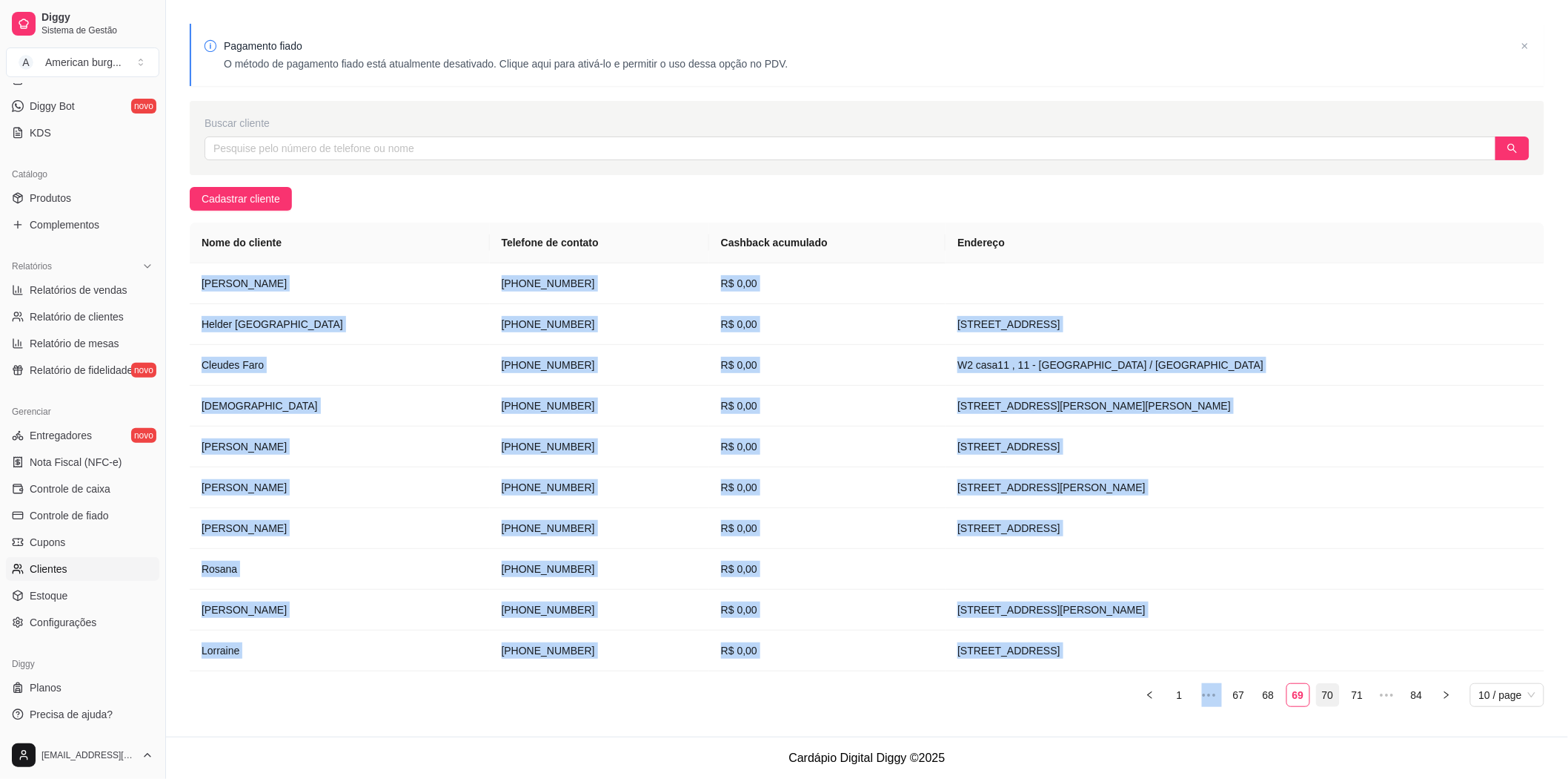
click at [1328, 693] on link "70" at bounding box center [1328, 694] width 22 height 22
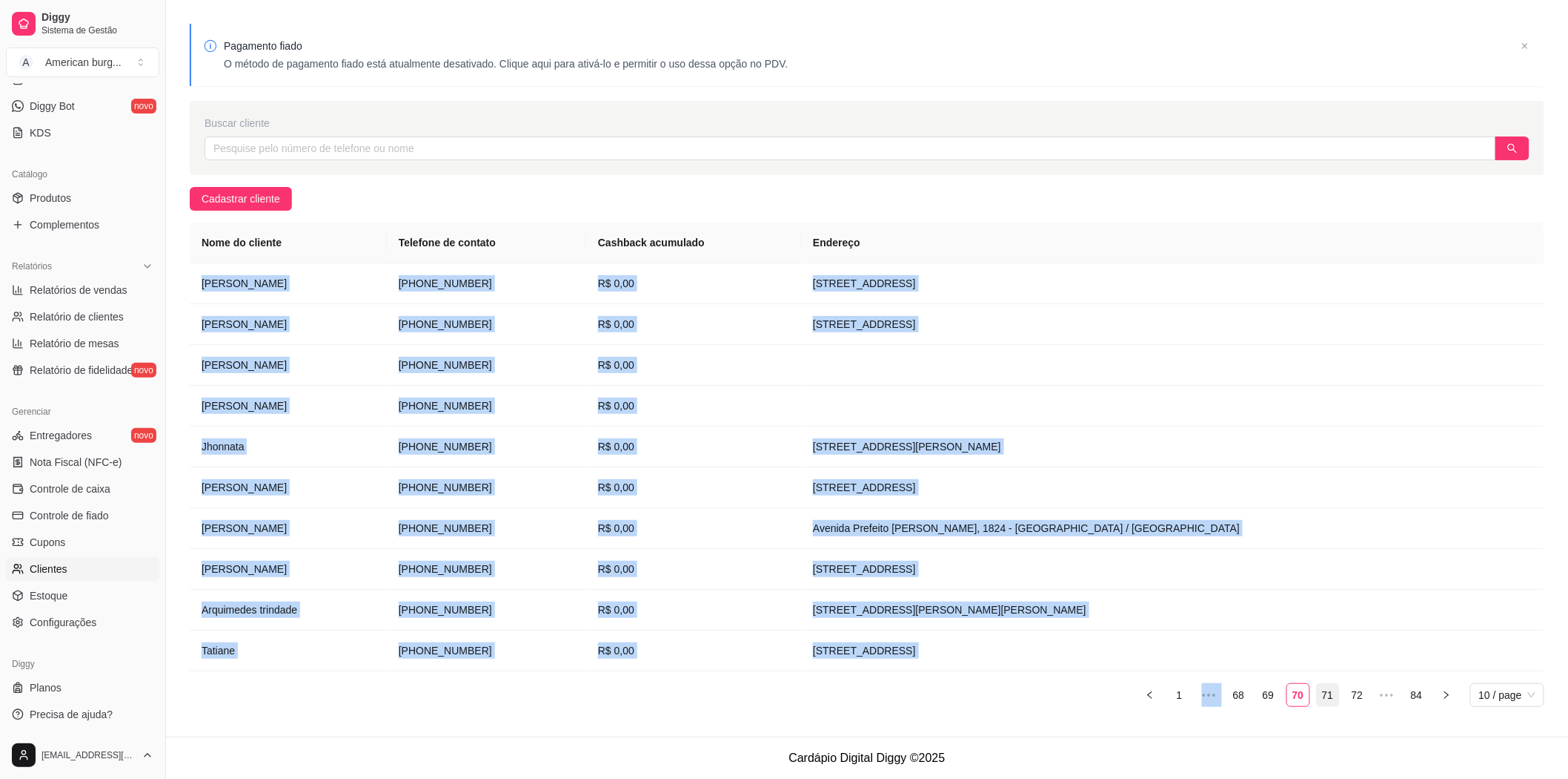
click at [1330, 698] on link "71" at bounding box center [1328, 694] width 22 height 22
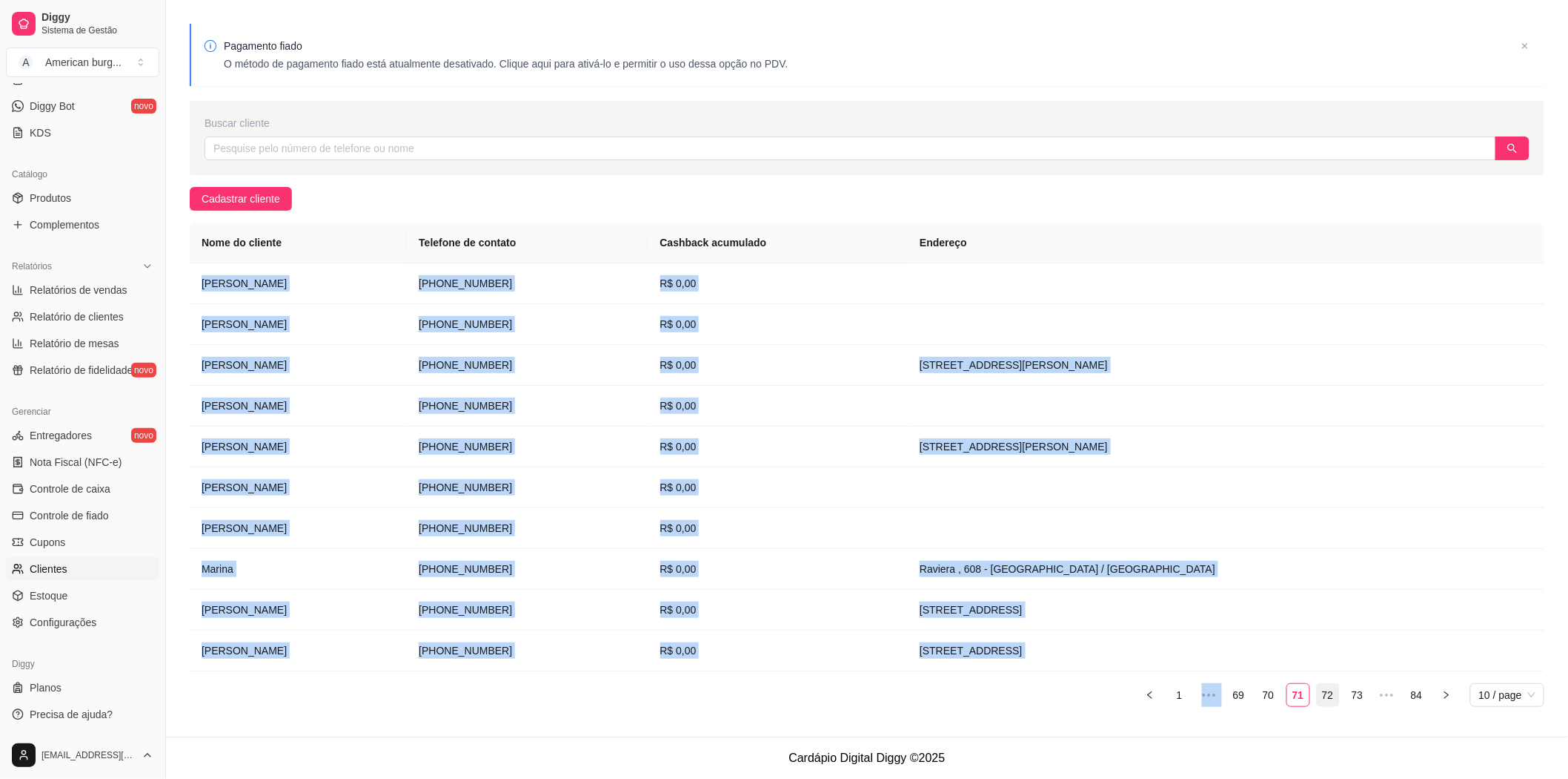
click at [1322, 694] on link "72" at bounding box center [1328, 694] width 22 height 22
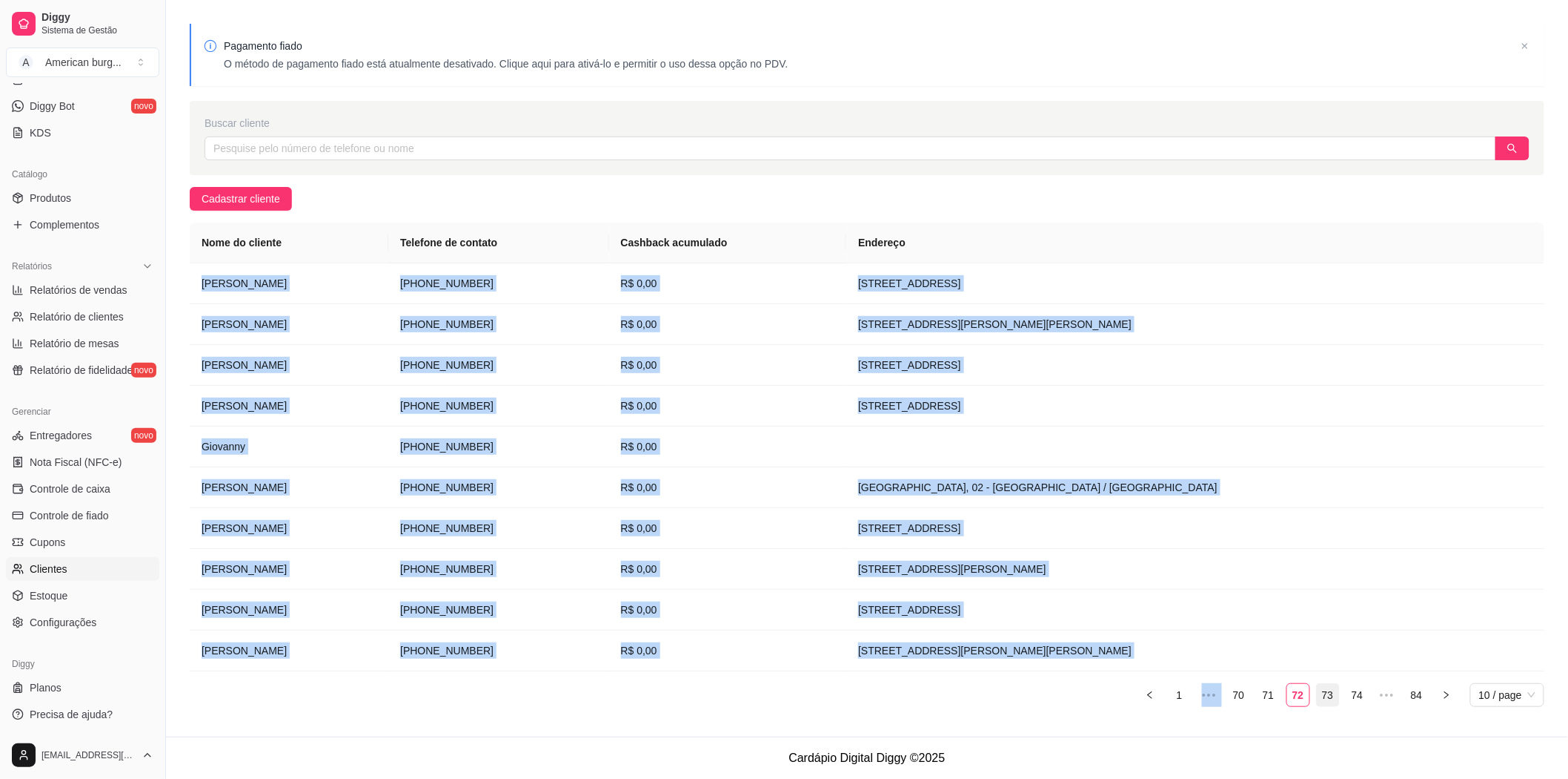
click at [1330, 698] on link "73" at bounding box center [1328, 694] width 22 height 22
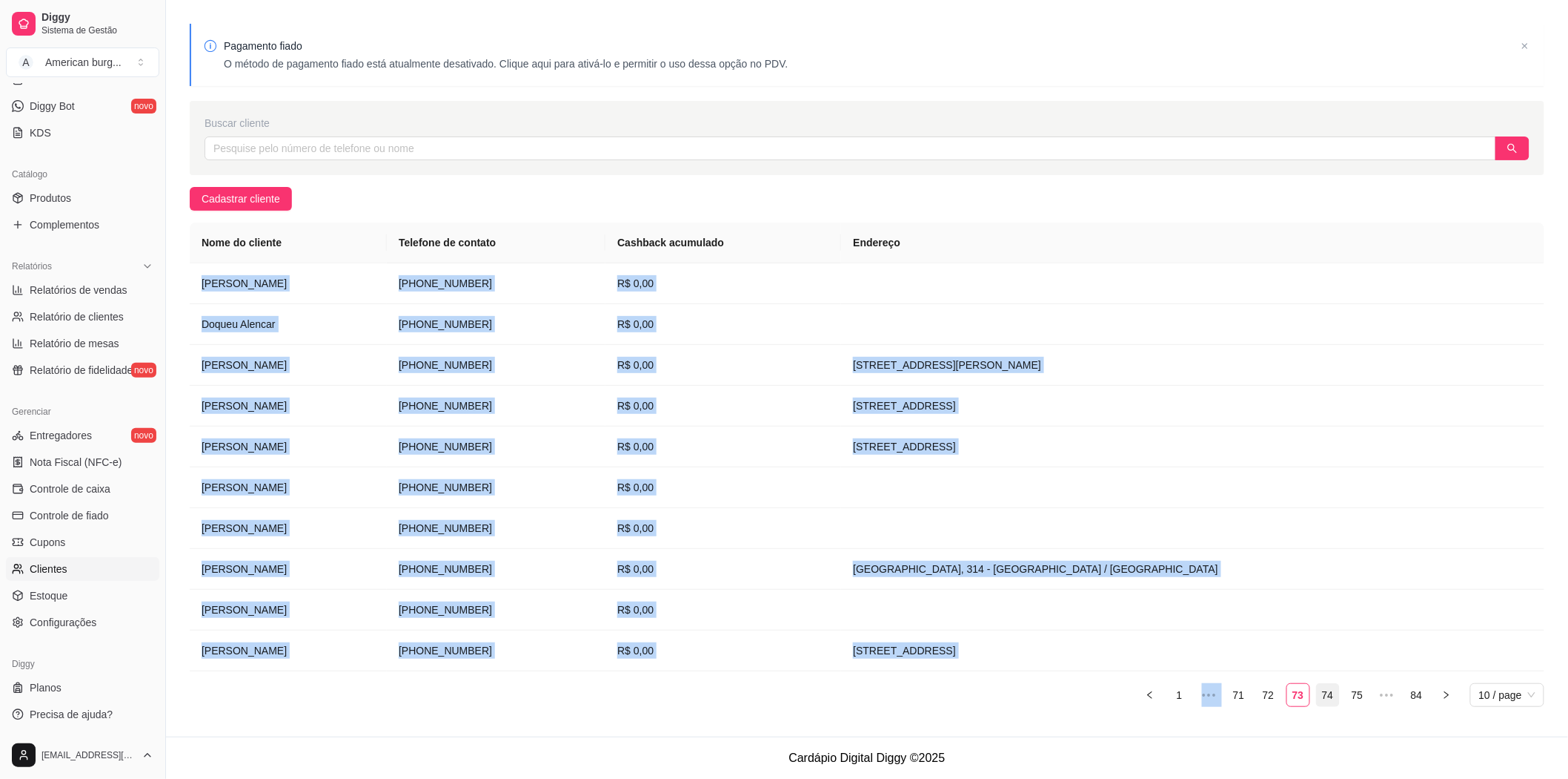
click at [1324, 693] on link "74" at bounding box center [1328, 694] width 22 height 22
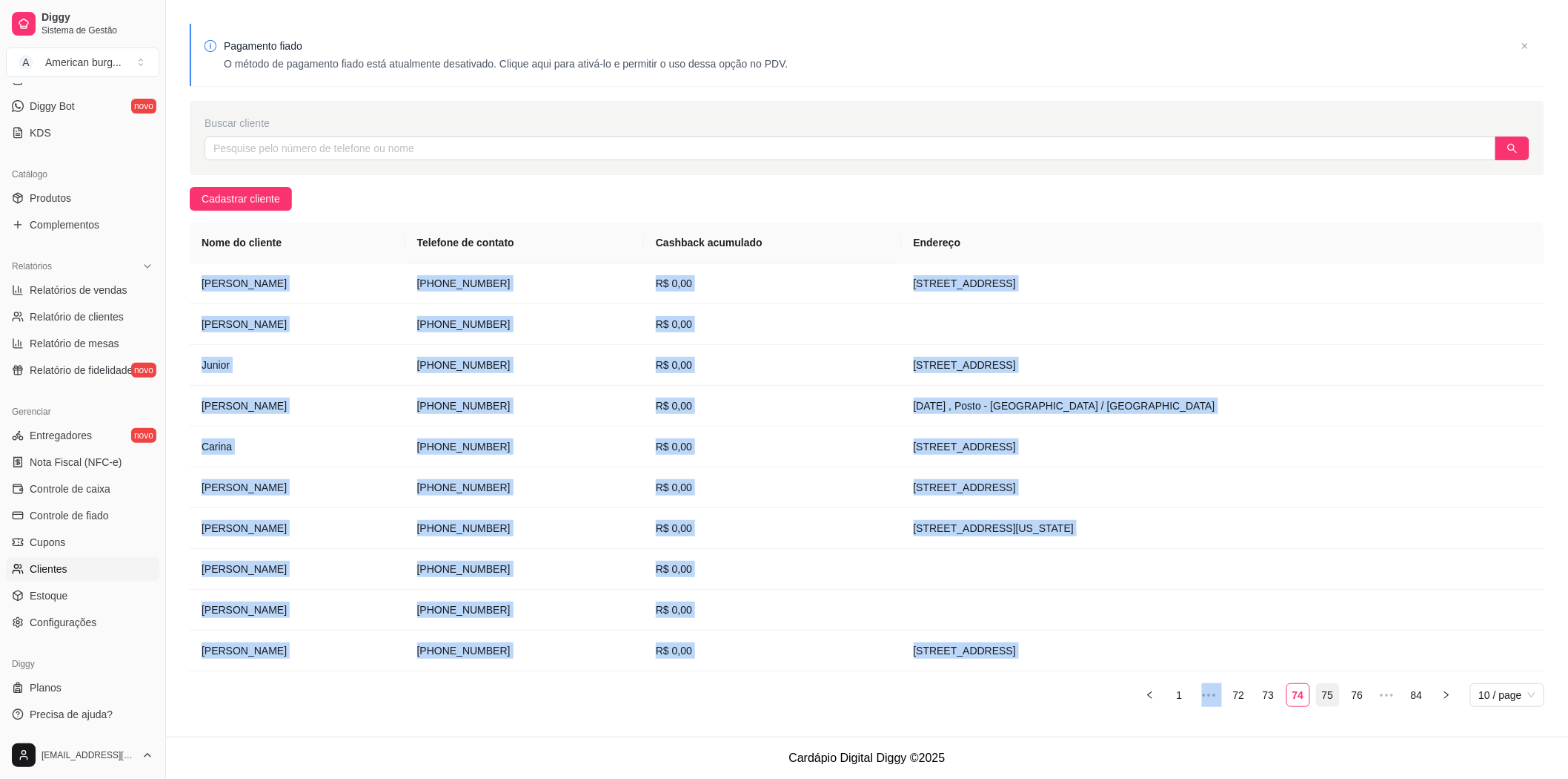
click at [1334, 697] on link "75" at bounding box center [1328, 694] width 22 height 22
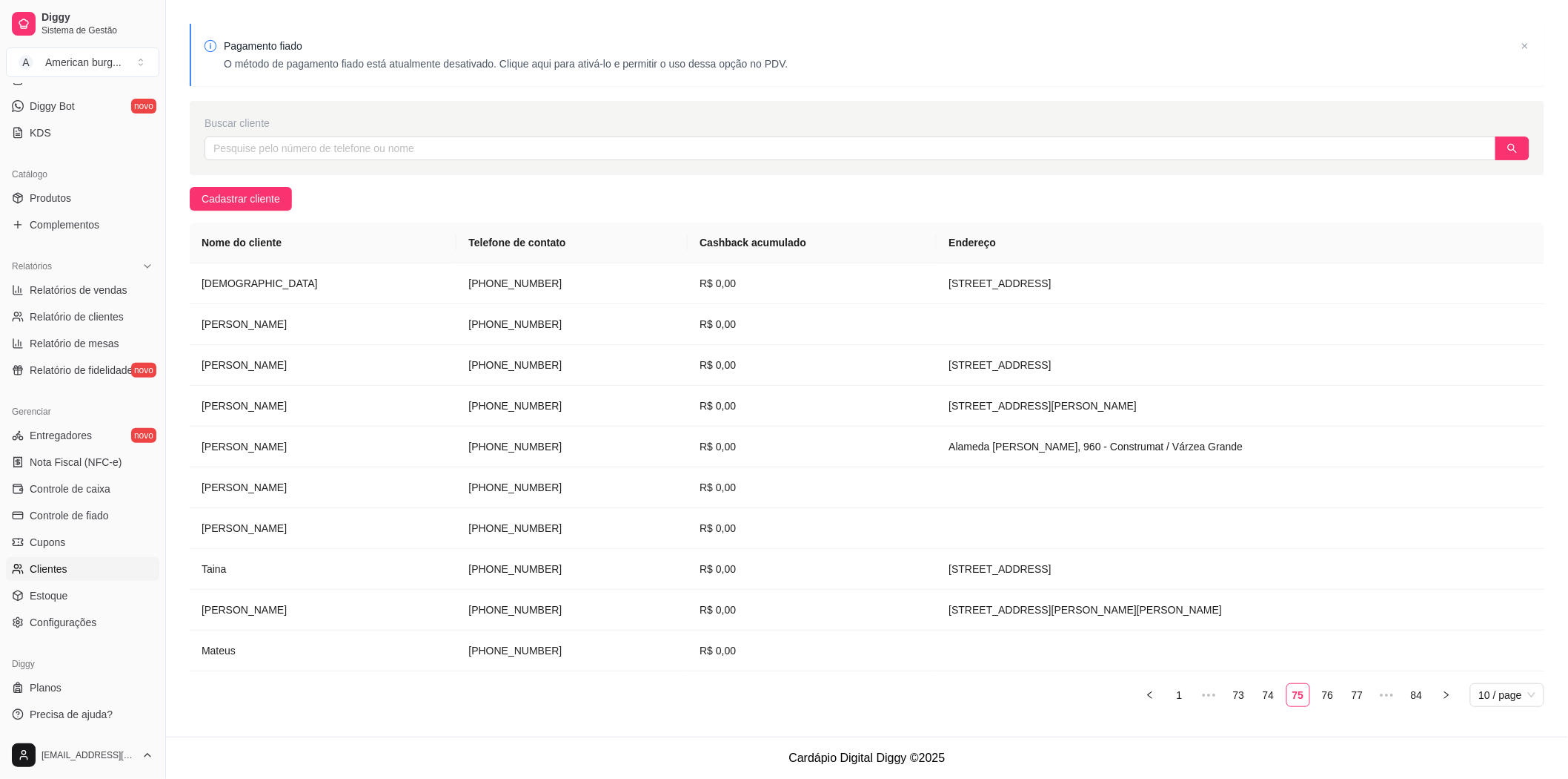
click at [981, 776] on footer "Cardápio Digital Diggy © 2025" at bounding box center [867, 757] width 1403 height 42
click at [1330, 693] on link "76" at bounding box center [1328, 694] width 22 height 22
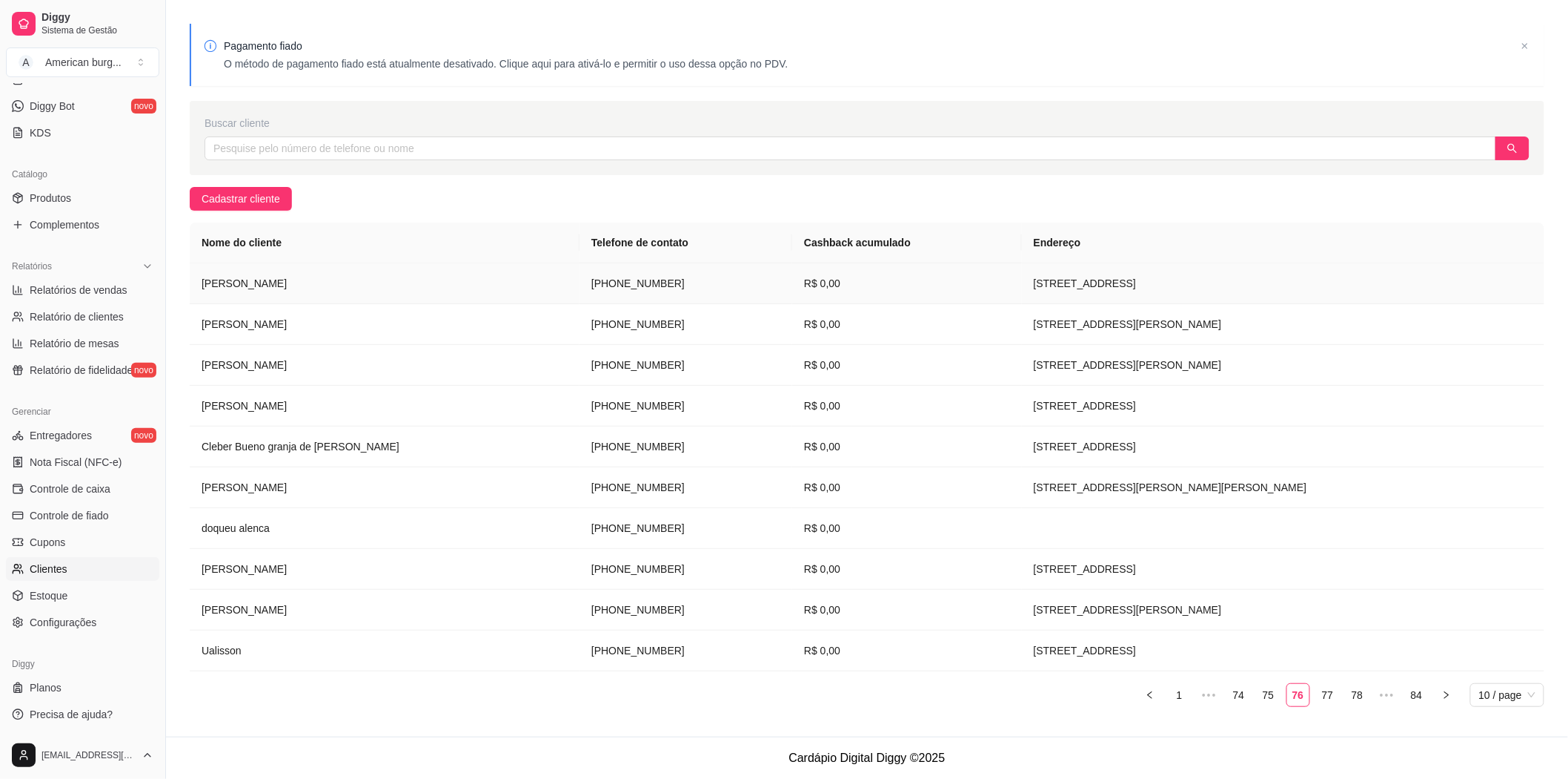
drag, startPoint x: 624, startPoint y: 646, endPoint x: 470, endPoint y: 263, distance: 412.8
click at [470, 263] on tbody "[PERSON_NAME] [PHONE_NUMBER] R$ 0,00 [STREET_ADDRESS][PERSON_NAME][PERSON_NAME]…" at bounding box center [866, 467] width 1355 height 408
click at [1329, 692] on link "77" at bounding box center [1328, 694] width 22 height 22
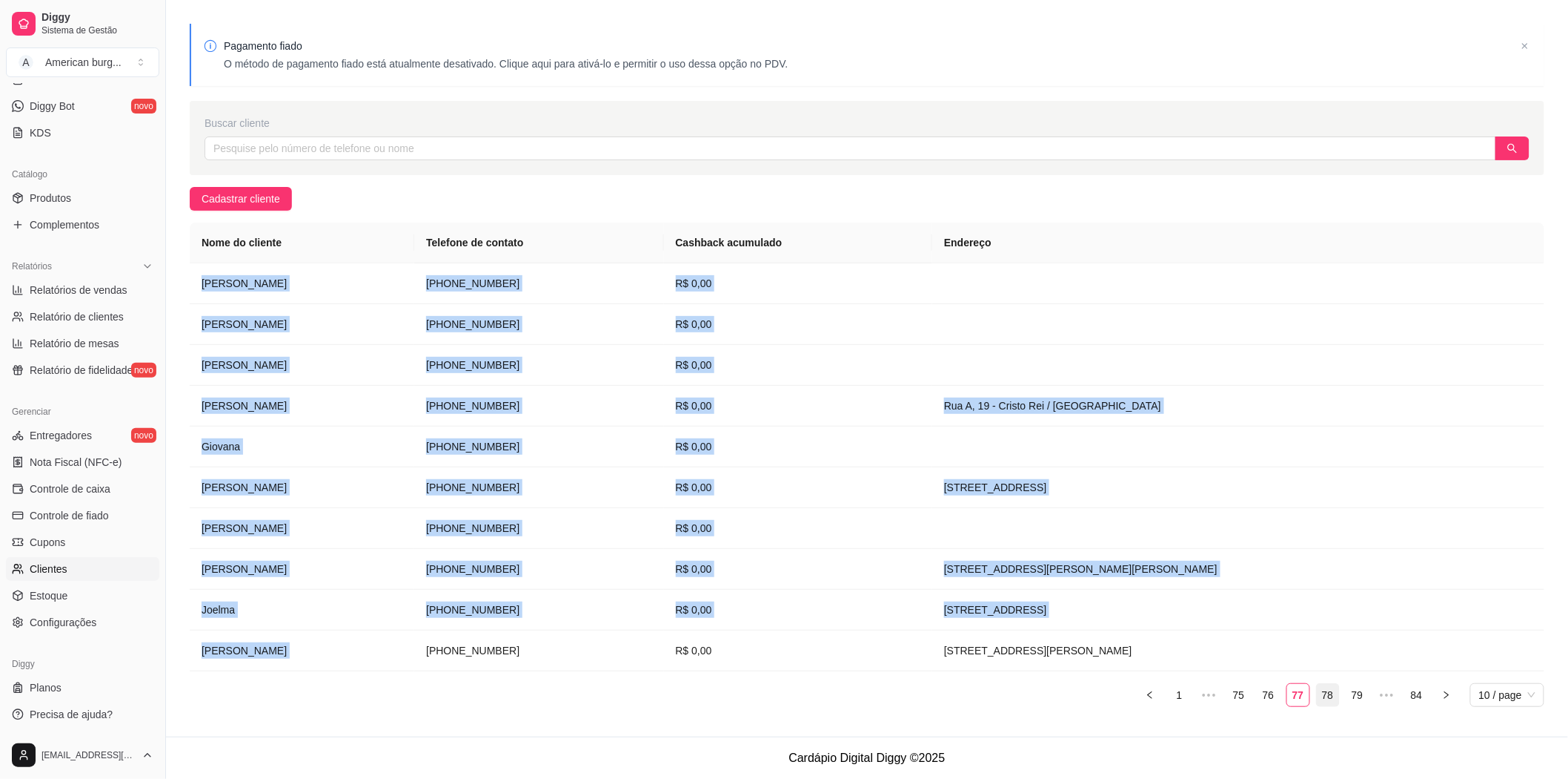
click at [1331, 692] on link "78" at bounding box center [1328, 694] width 22 height 22
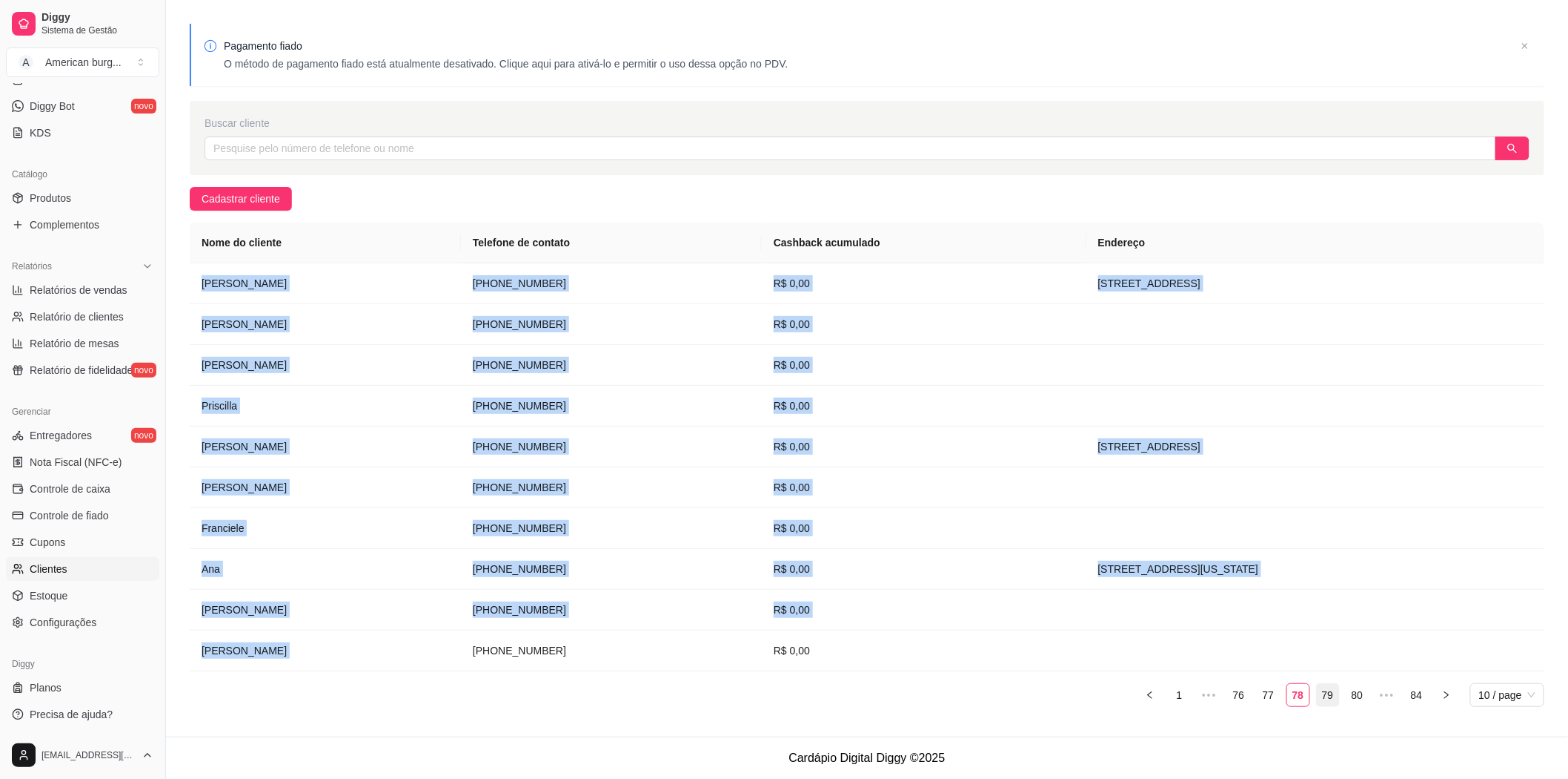
click at [1325, 692] on link "79" at bounding box center [1328, 694] width 22 height 22
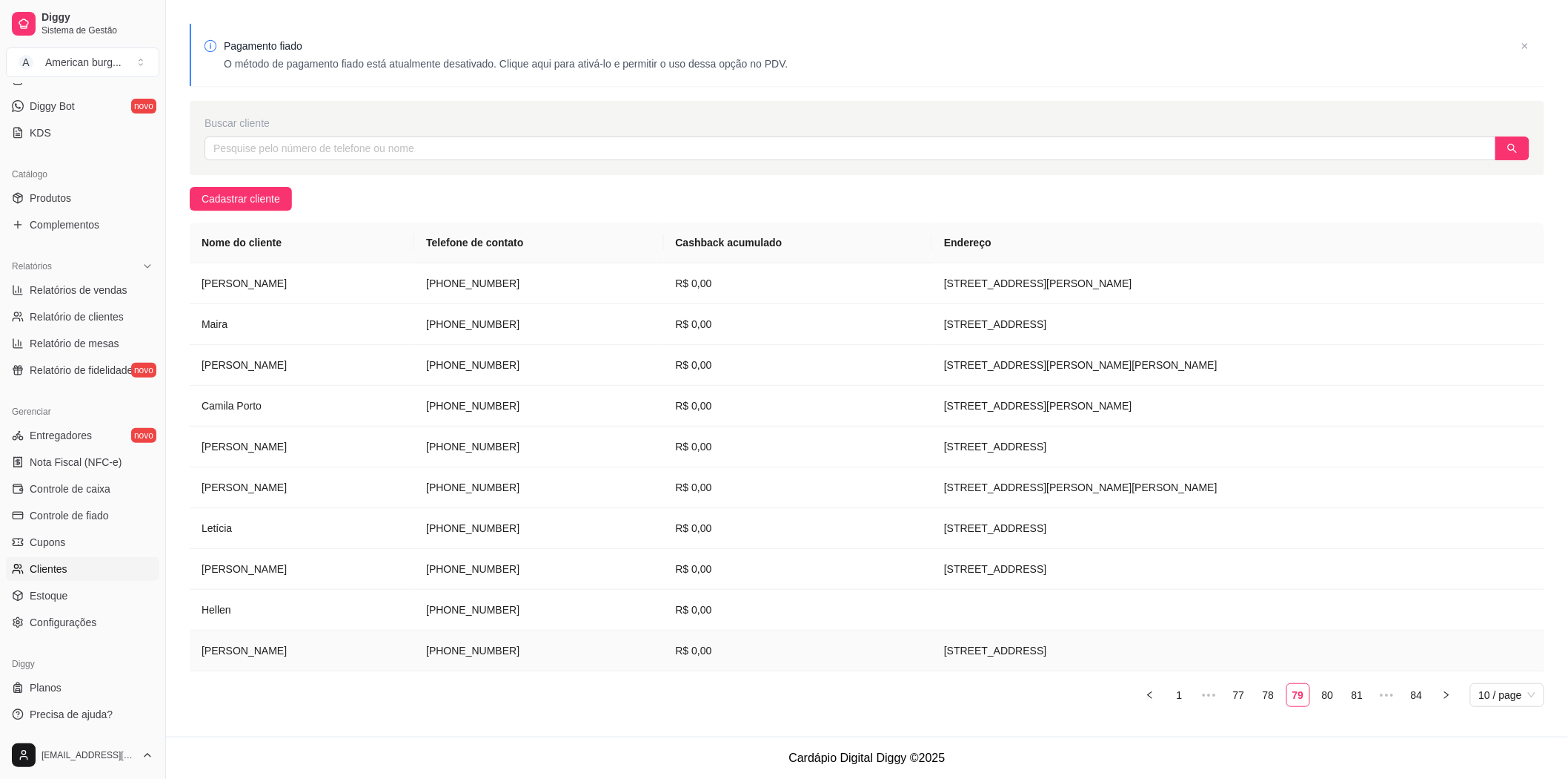
click at [620, 653] on td "[PHONE_NUMBER]" at bounding box center [539, 650] width 249 height 41
drag, startPoint x: 634, startPoint y: 640, endPoint x: 514, endPoint y: 279, distance: 380.4
click at [514, 279] on tbody "[PERSON_NAME] [PHONE_NUMBER] R$ 0,00 [STREET_ADDRESS][PERSON_NAME] [PHONE_NUMBE…" at bounding box center [866, 467] width 1355 height 408
click at [1330, 703] on link "80" at bounding box center [1328, 694] width 22 height 22
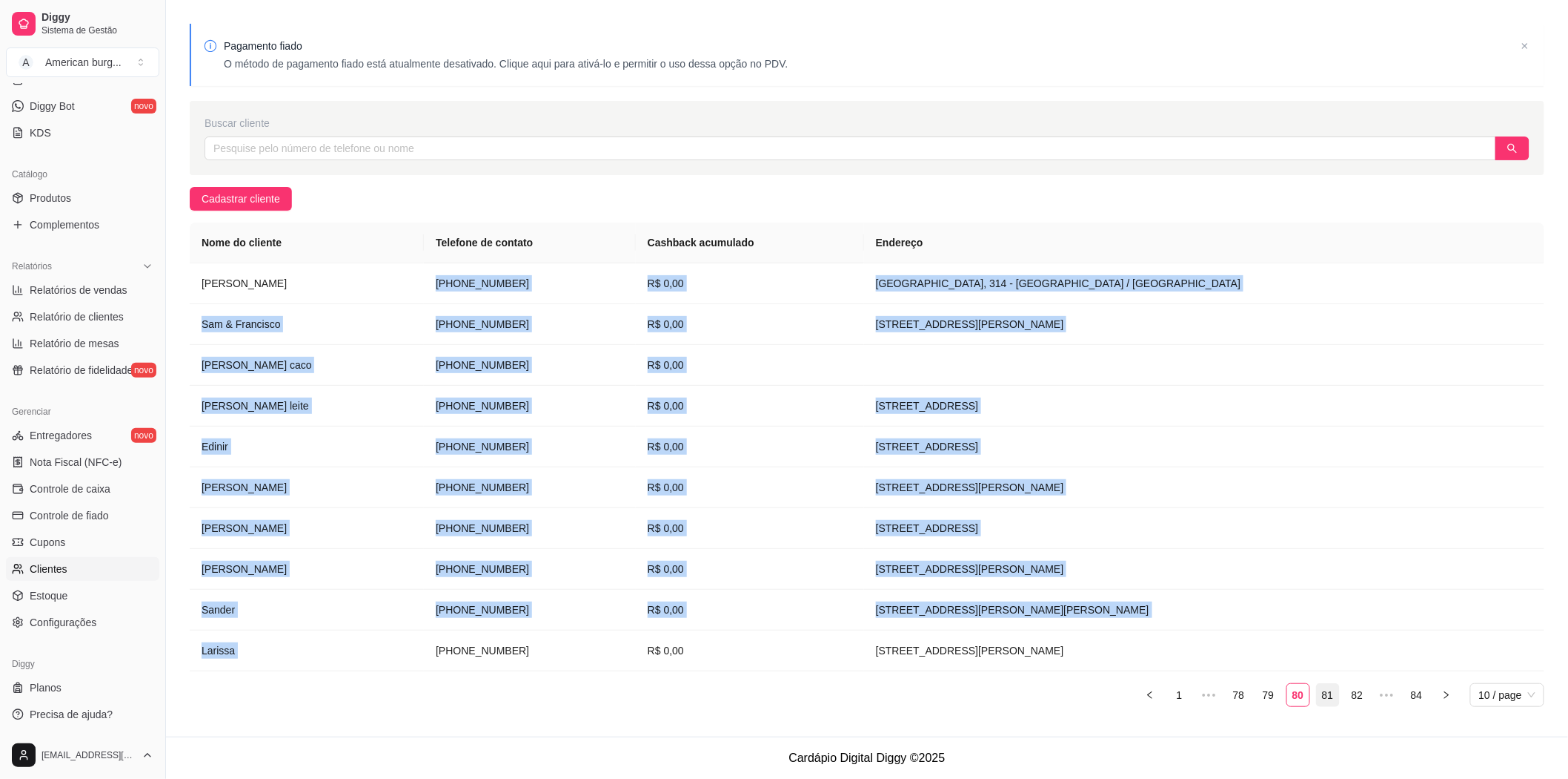
click at [1336, 701] on link "81" at bounding box center [1328, 694] width 22 height 22
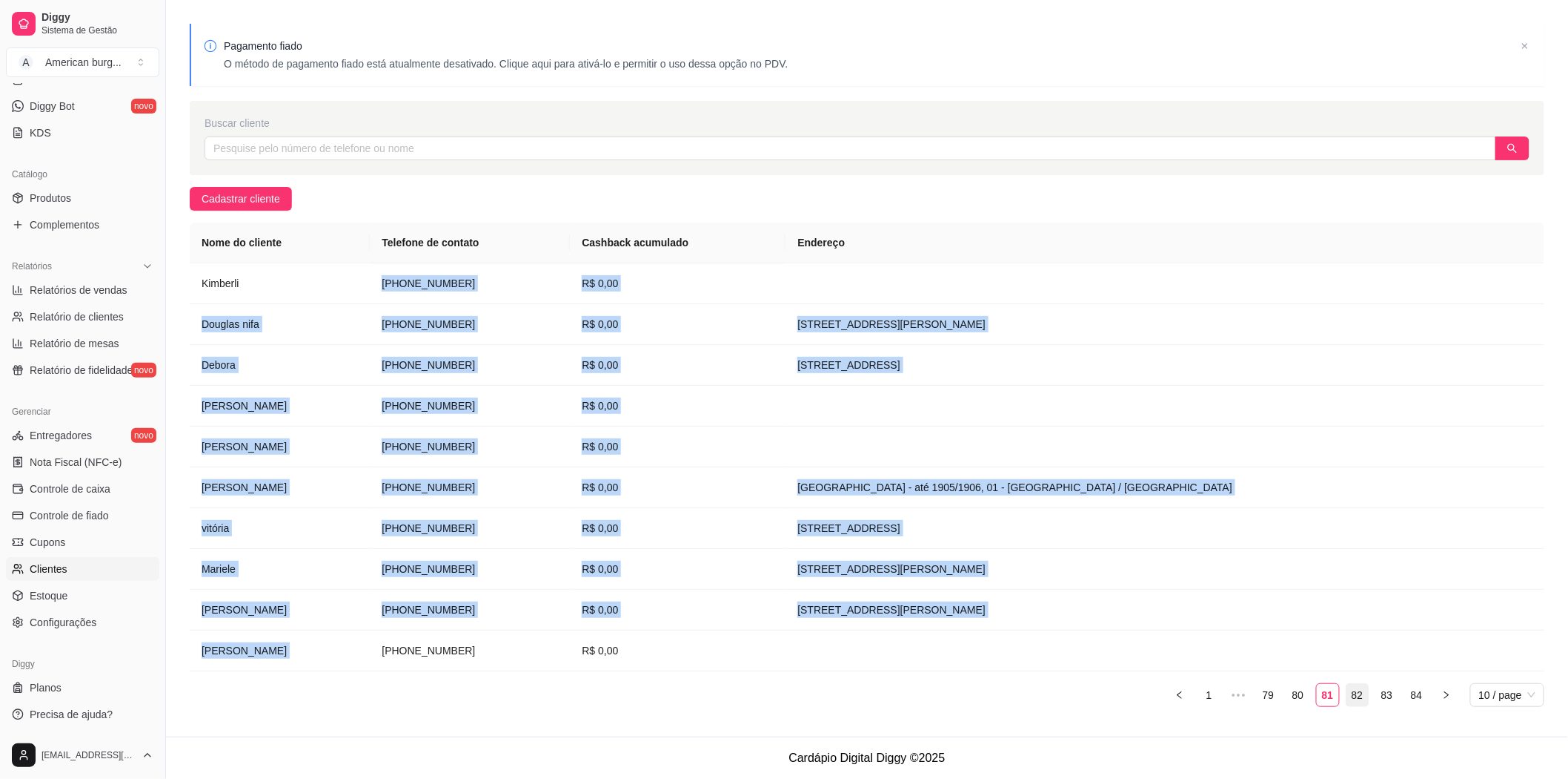
click at [1351, 690] on link "82" at bounding box center [1358, 694] width 22 height 22
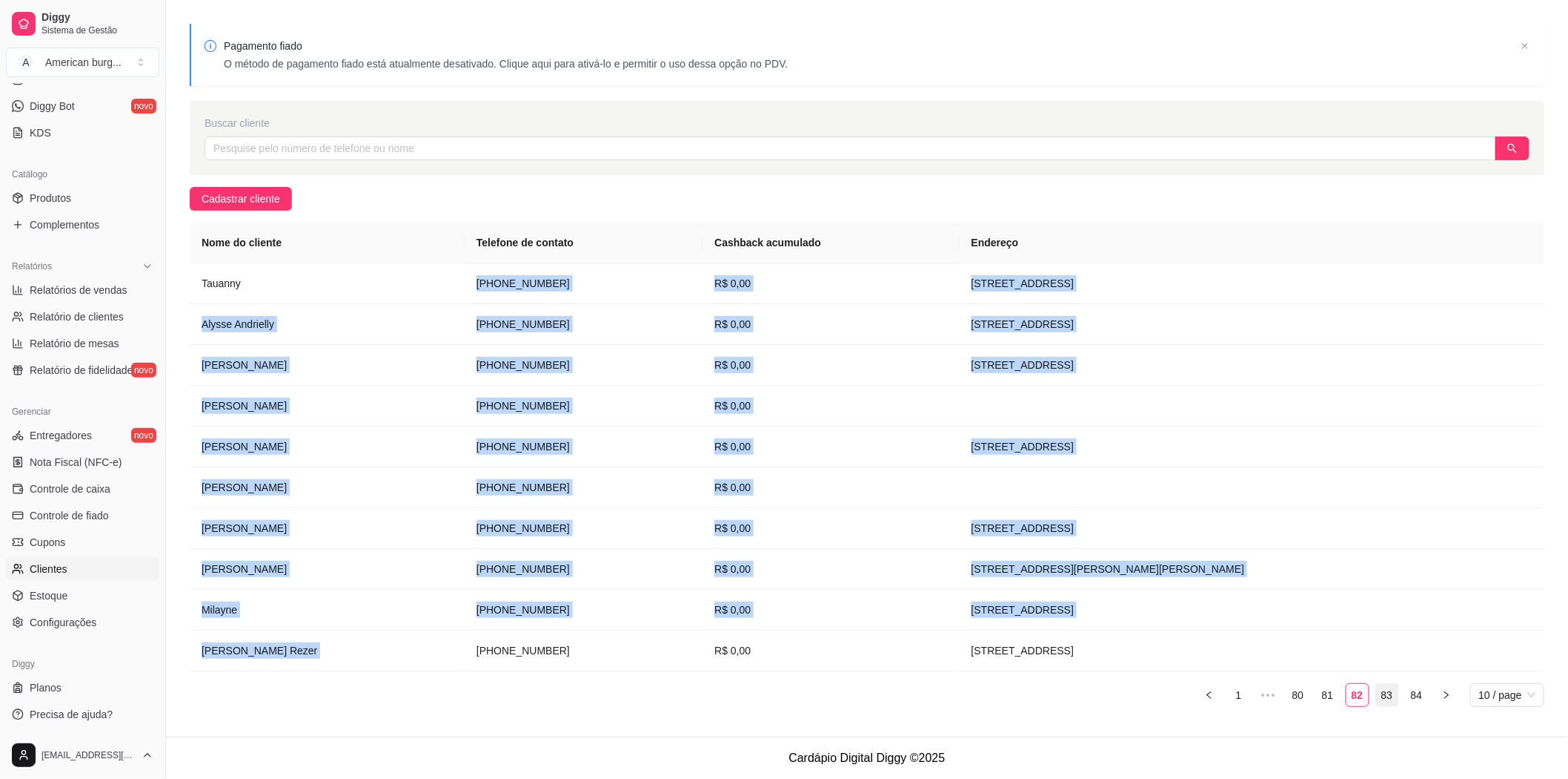
click at [1380, 695] on link "83" at bounding box center [1388, 694] width 22 height 22
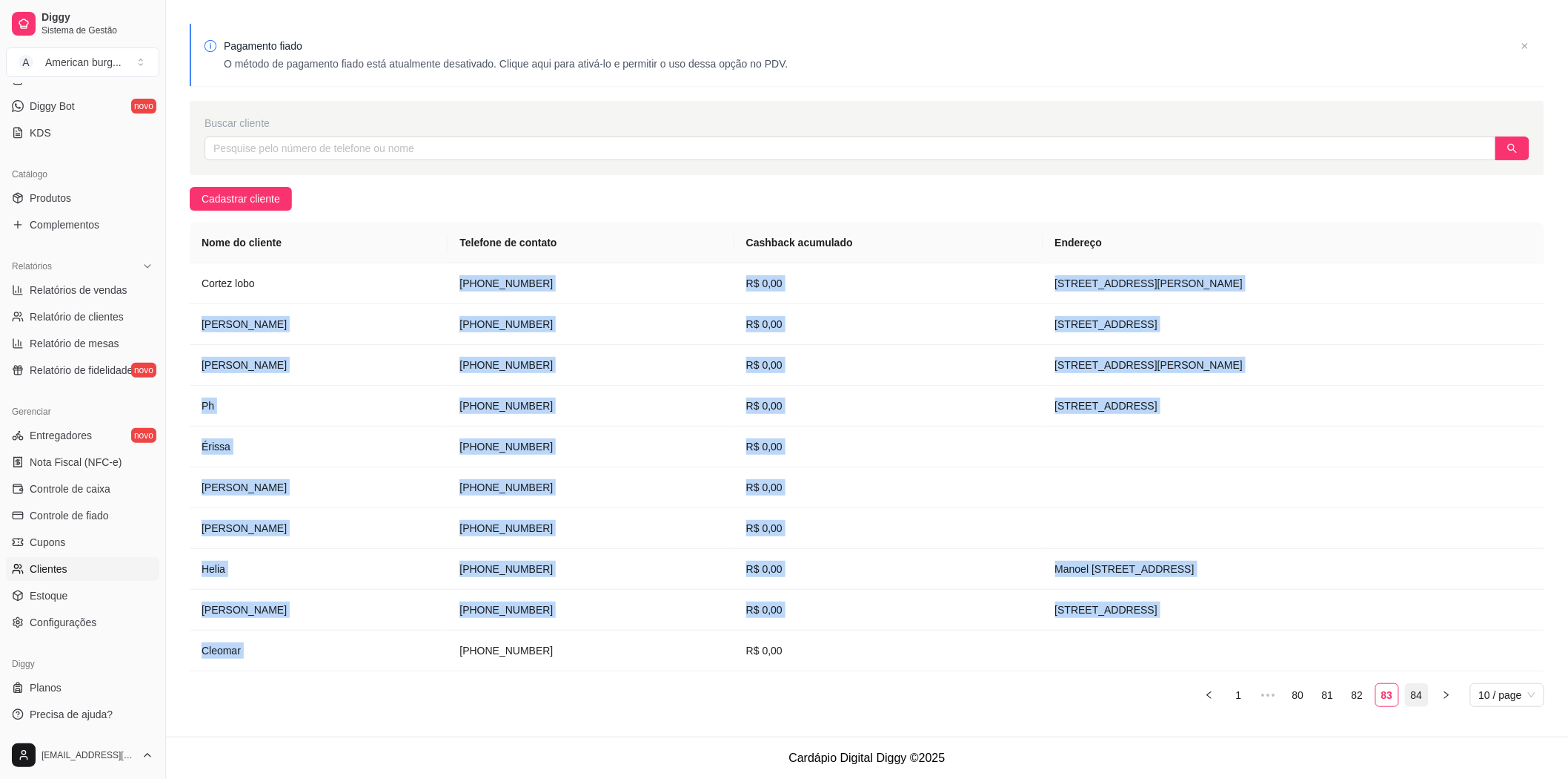
click at [1423, 691] on link "84" at bounding box center [1416, 694] width 22 height 22
